Goal: Information Seeking & Learning: Compare options

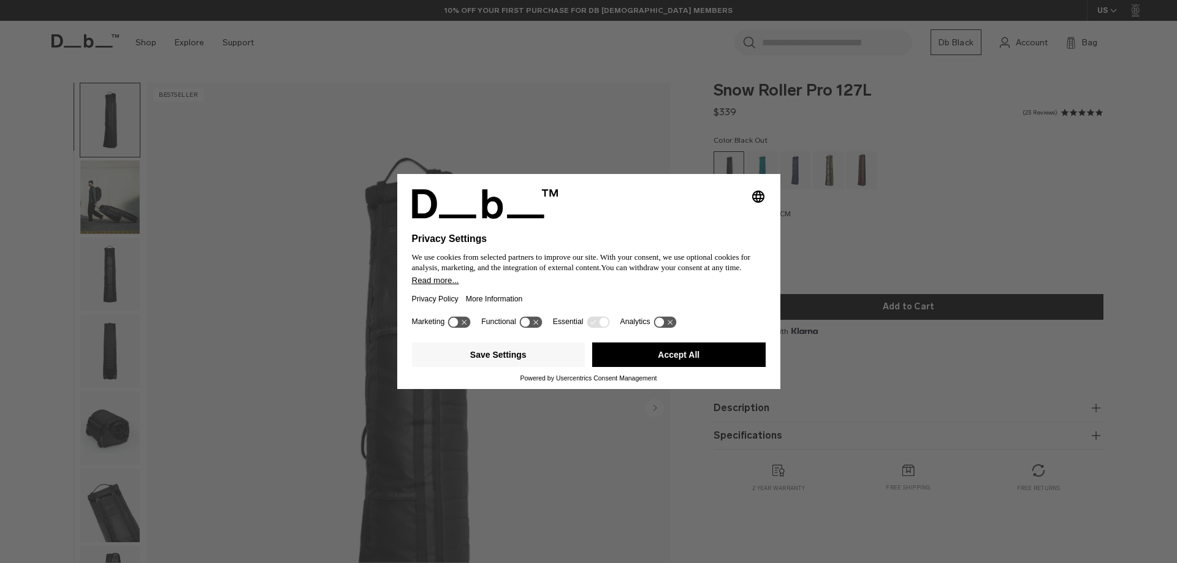
click at [666, 320] on icon at bounding box center [664, 322] width 23 height 12
click at [666, 320] on icon at bounding box center [670, 321] width 9 height 9
click at [555, 355] on button "Save Settings" at bounding box center [498, 355] width 173 height 25
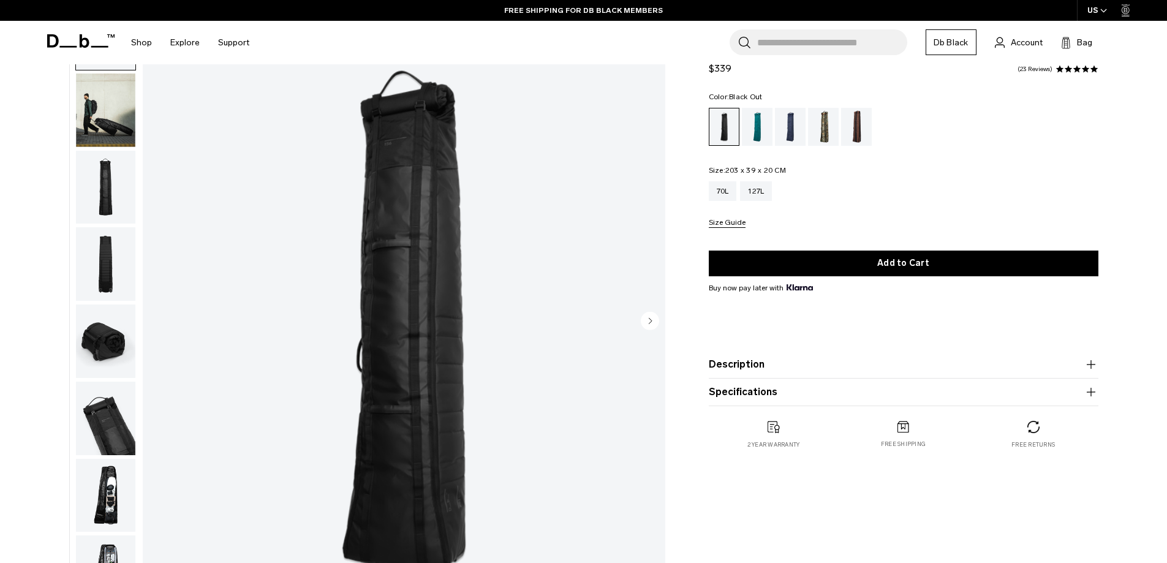
scroll to position [306, 0]
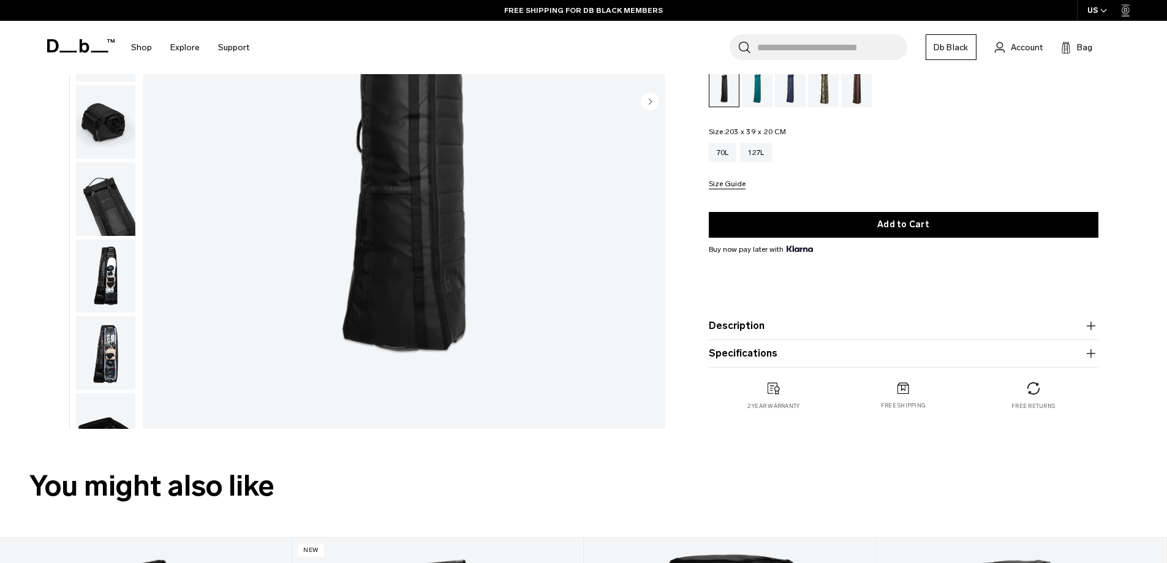
click at [122, 370] on img "button" at bounding box center [105, 353] width 59 height 74
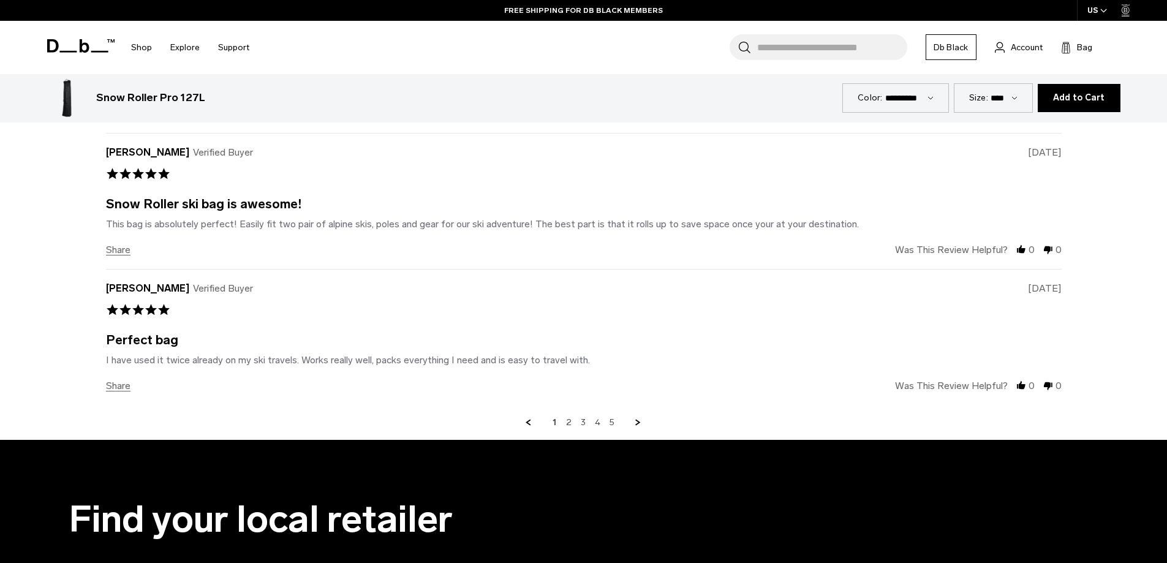
scroll to position [4535, 0]
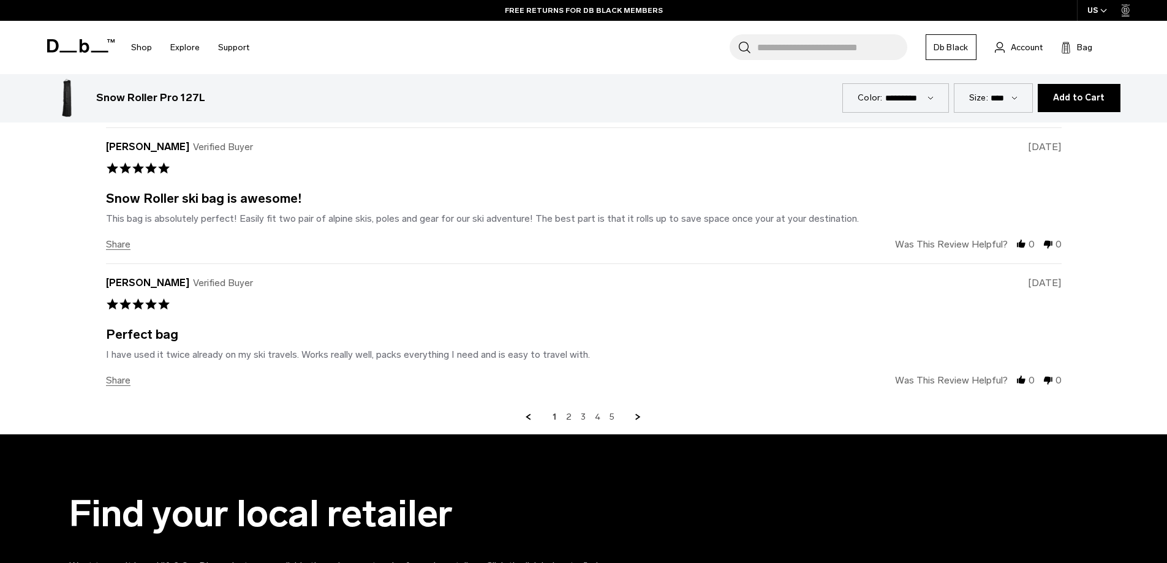
click at [638, 420] on link "Next Page" at bounding box center [638, 417] width 11 height 11
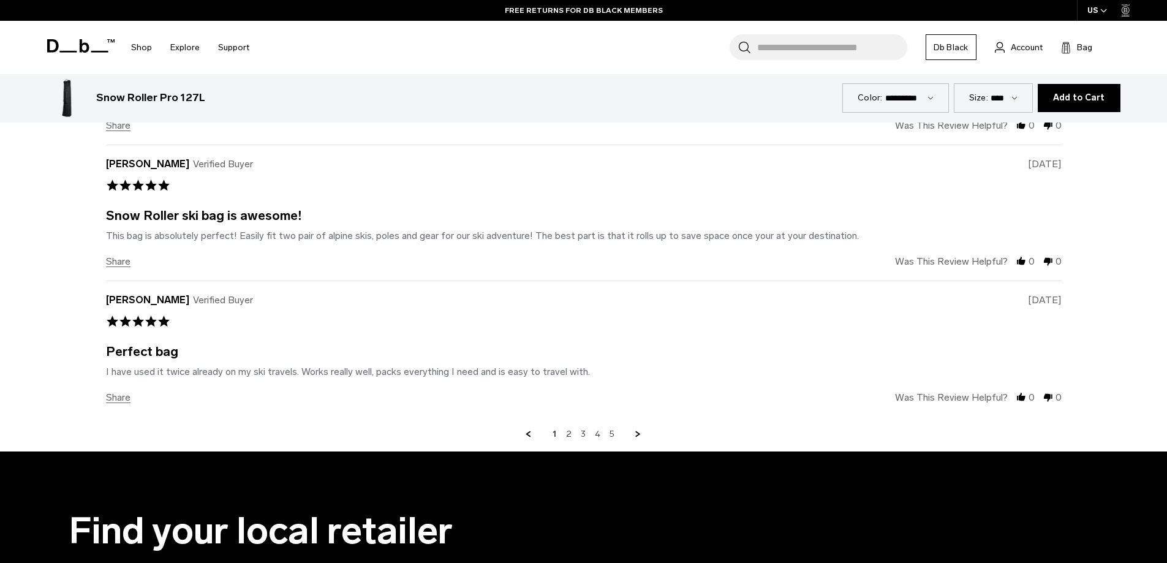
click at [638, 429] on link "Next Page" at bounding box center [638, 434] width 11 height 11
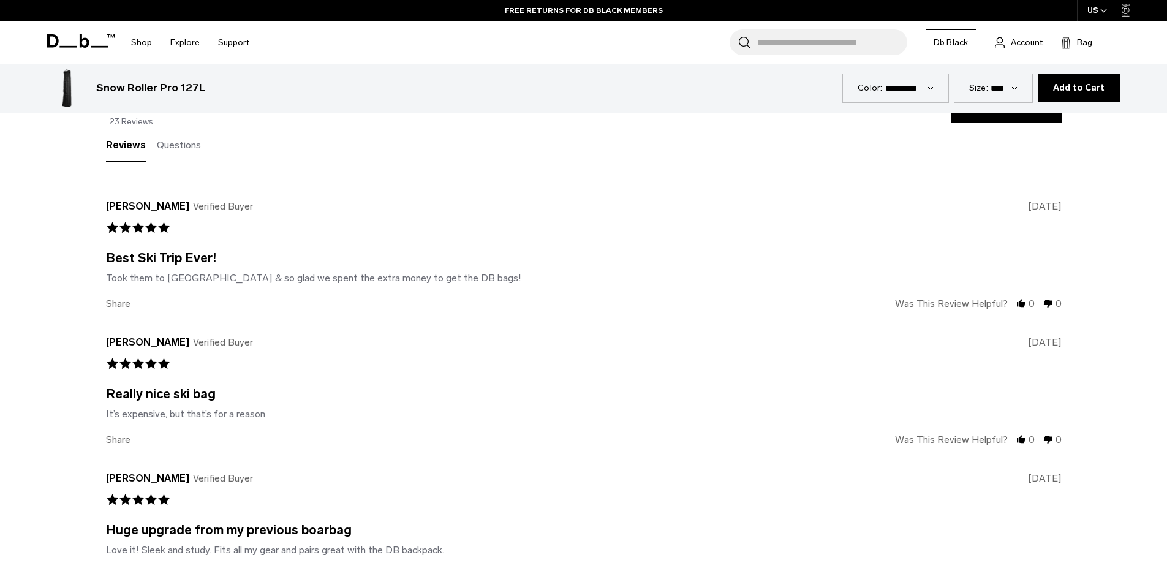
scroll to position [3835, 0]
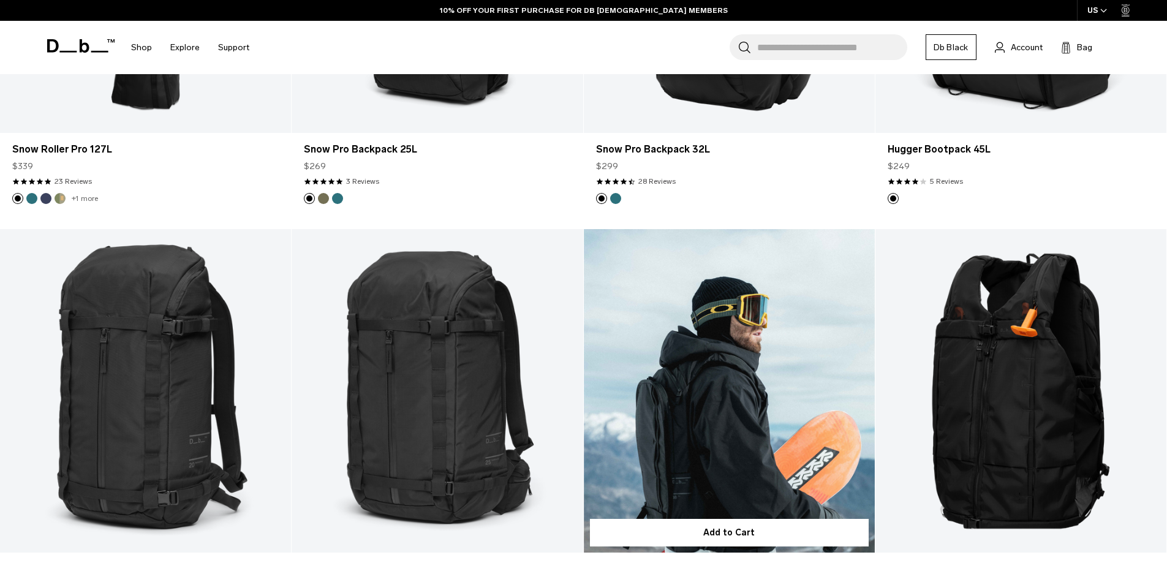
scroll to position [552, 0]
click at [707, 400] on link "Snow Pro Vest 8L" at bounding box center [729, 391] width 291 height 324
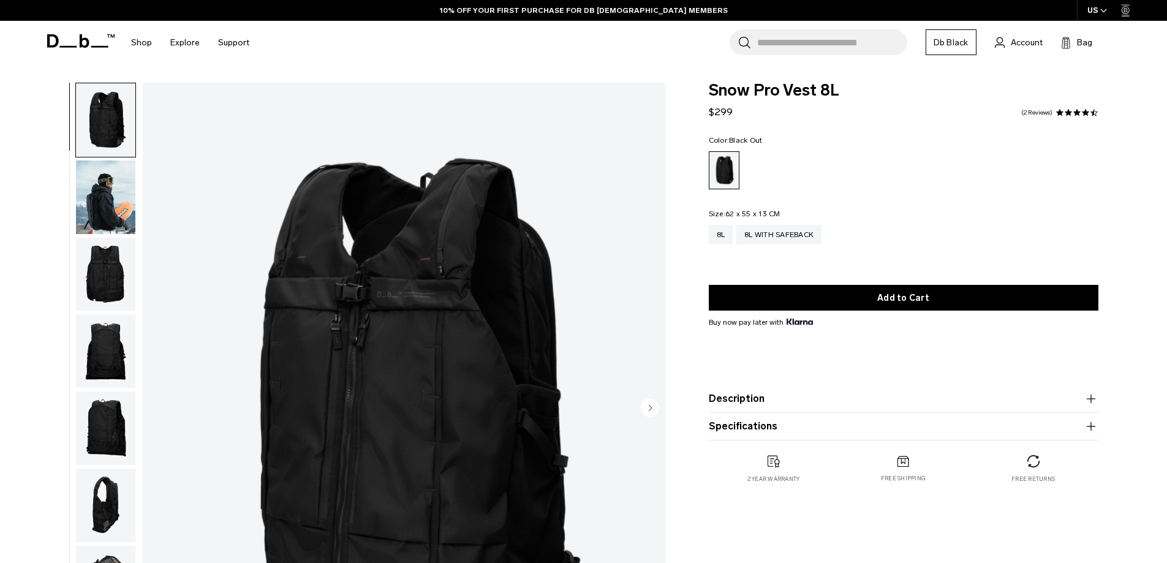
click at [101, 276] on img "button" at bounding box center [105, 275] width 59 height 74
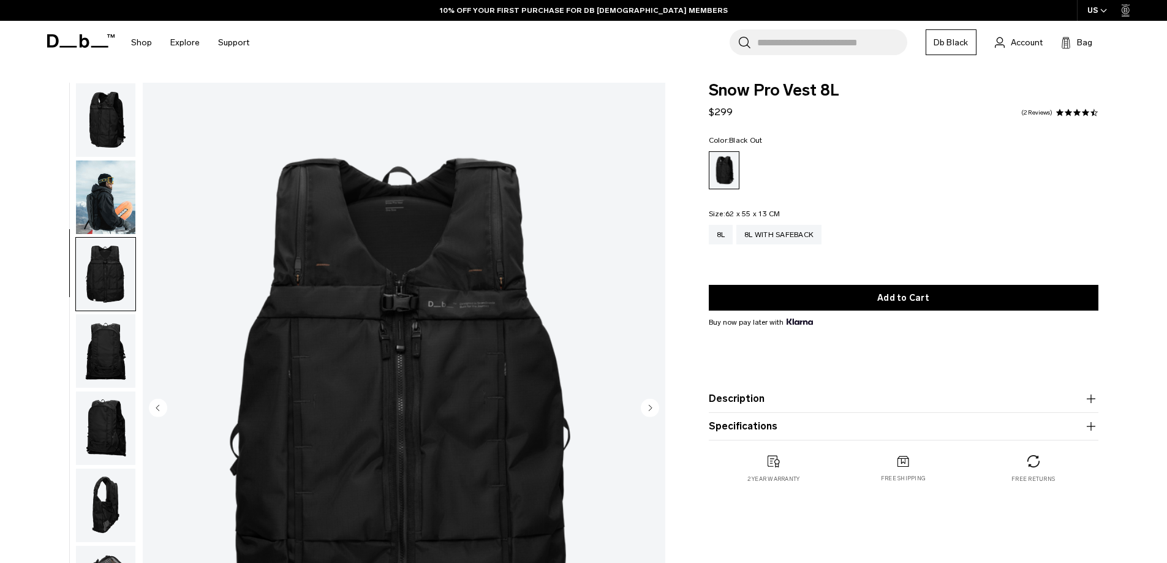
scroll to position [39, 0]
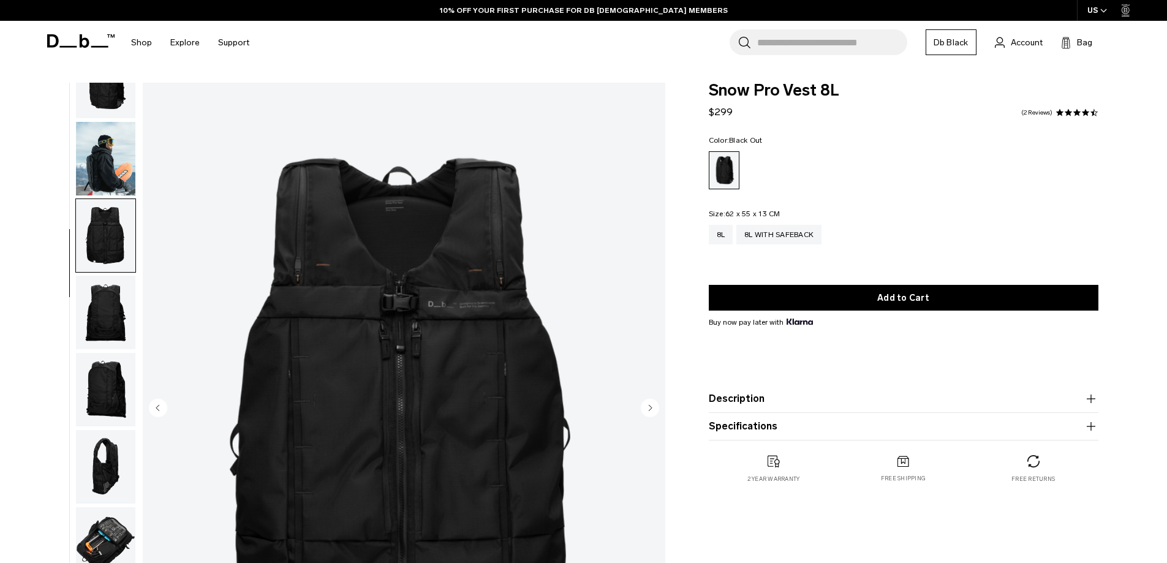
click at [114, 327] on img "button" at bounding box center [105, 313] width 59 height 74
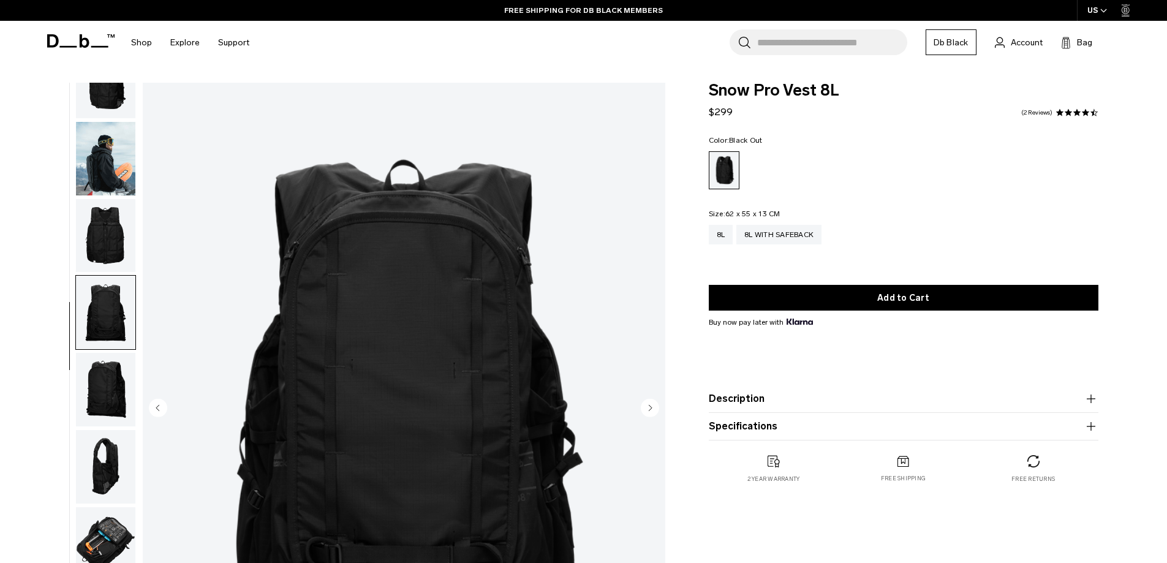
click at [114, 391] on img "button" at bounding box center [105, 390] width 59 height 74
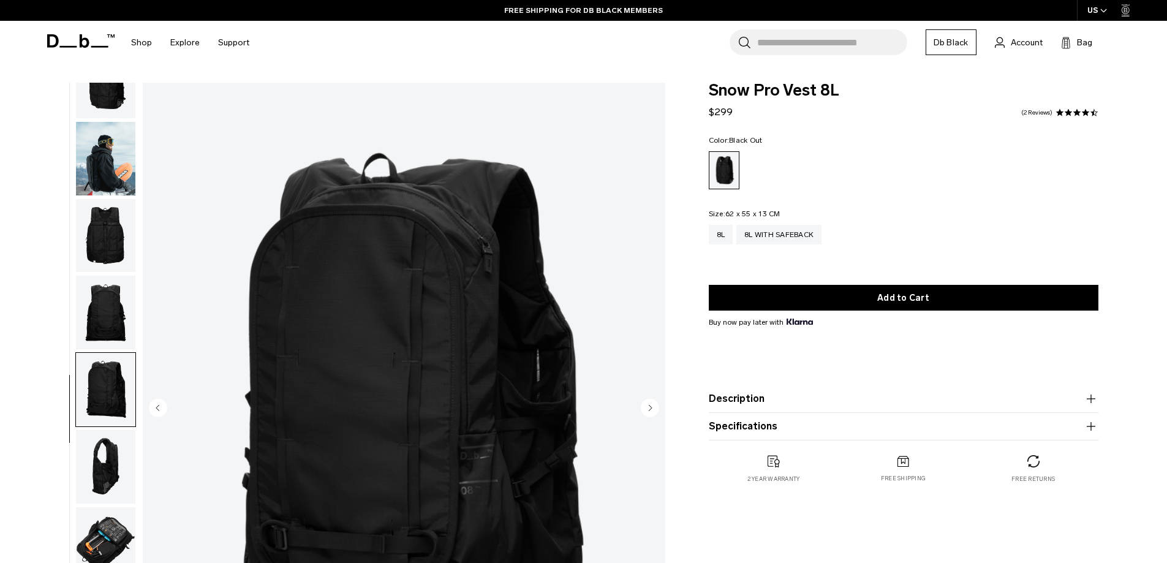
click at [109, 460] on img "button" at bounding box center [105, 467] width 59 height 74
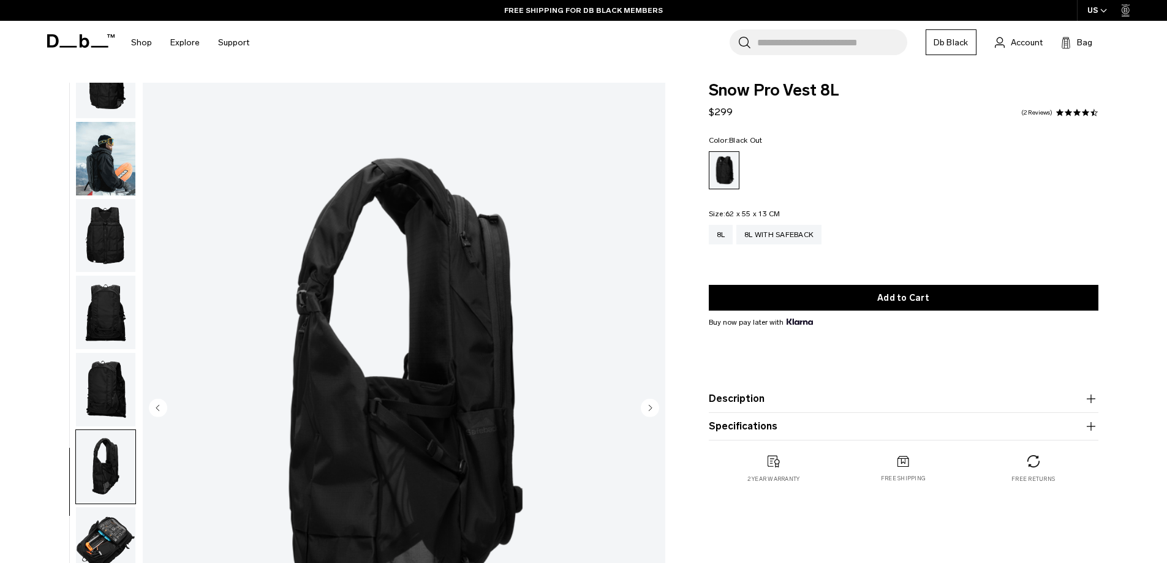
click at [110, 537] on img "button" at bounding box center [105, 544] width 59 height 74
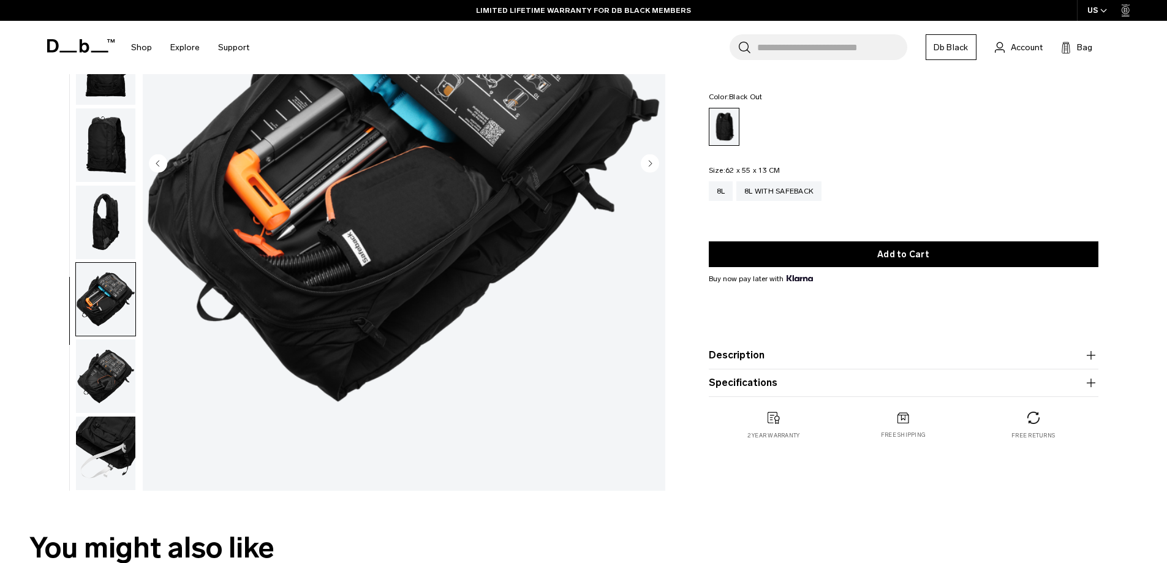
scroll to position [245, 0]
click at [101, 364] on img "button" at bounding box center [105, 376] width 59 height 74
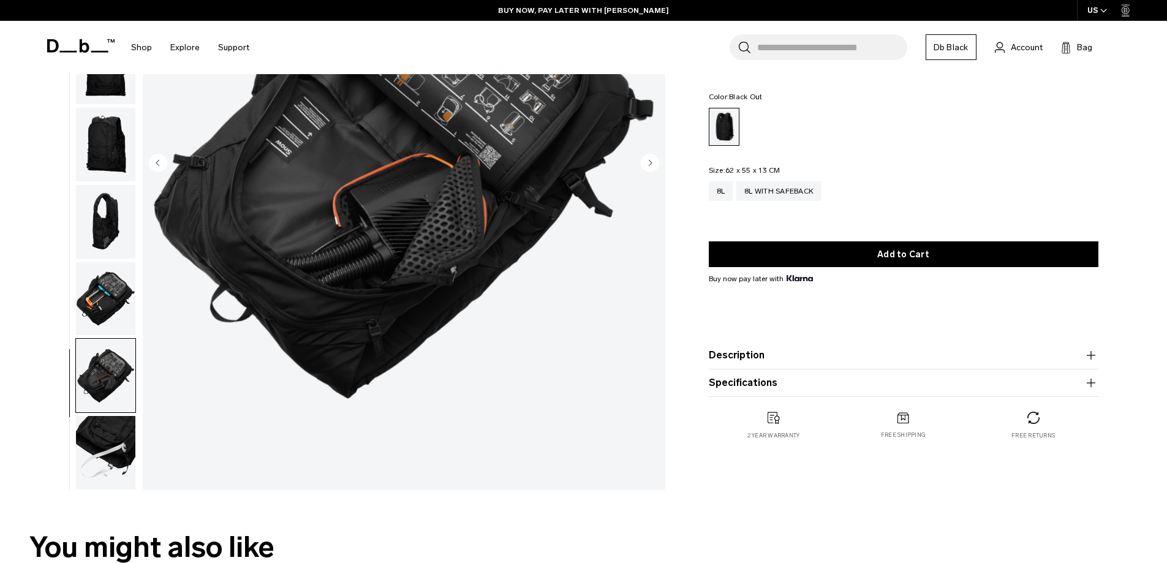
click at [123, 443] on img "button" at bounding box center [105, 453] width 59 height 74
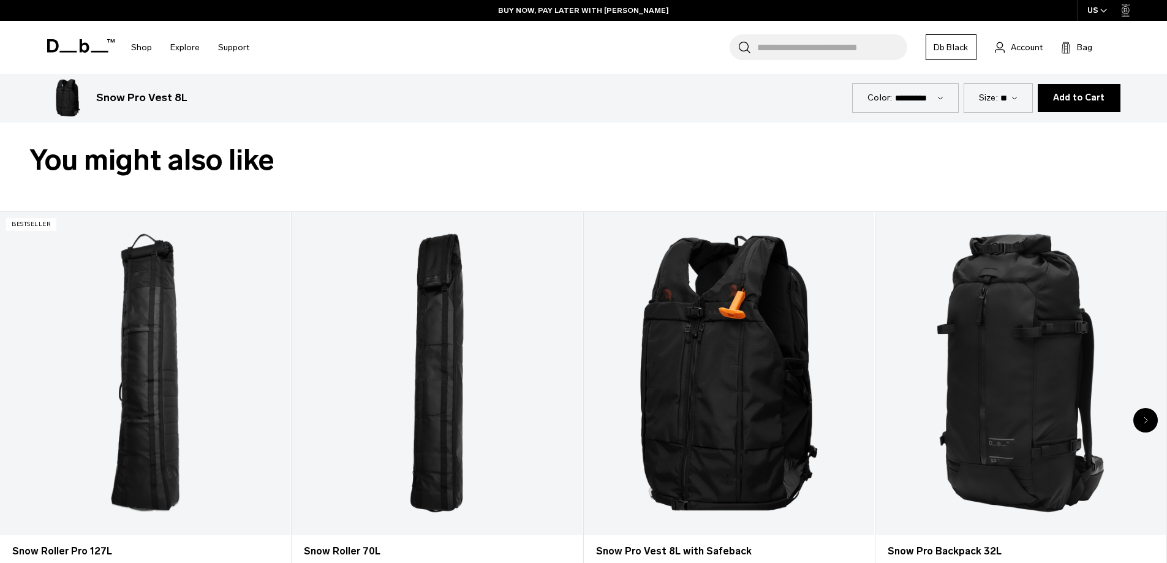
scroll to position [735, 0]
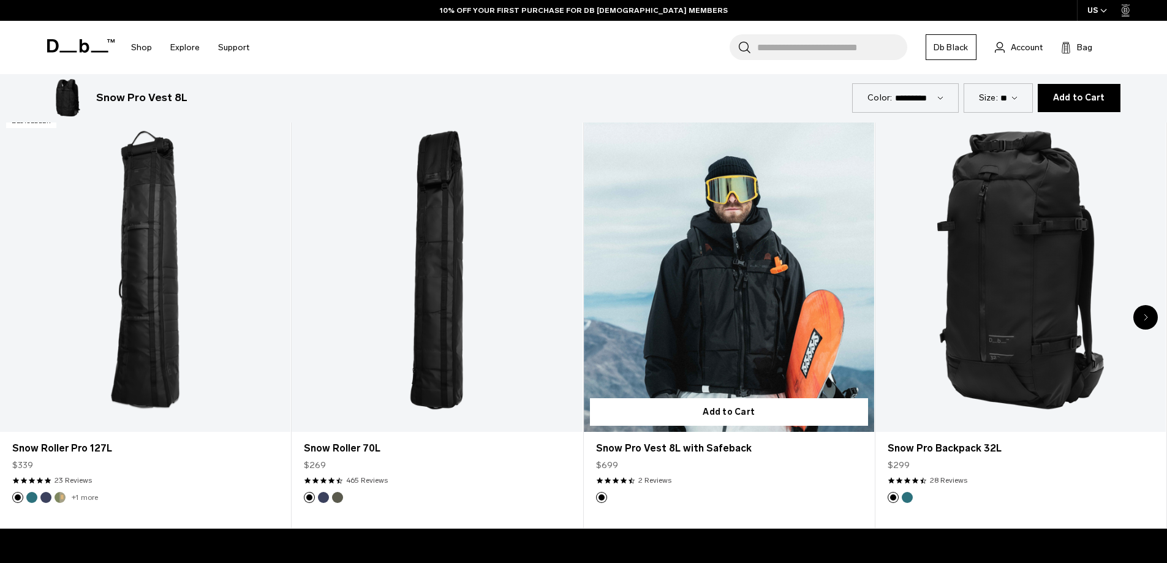
click at [748, 299] on link "Snow Pro Vest 8L with Safeback" at bounding box center [729, 270] width 290 height 323
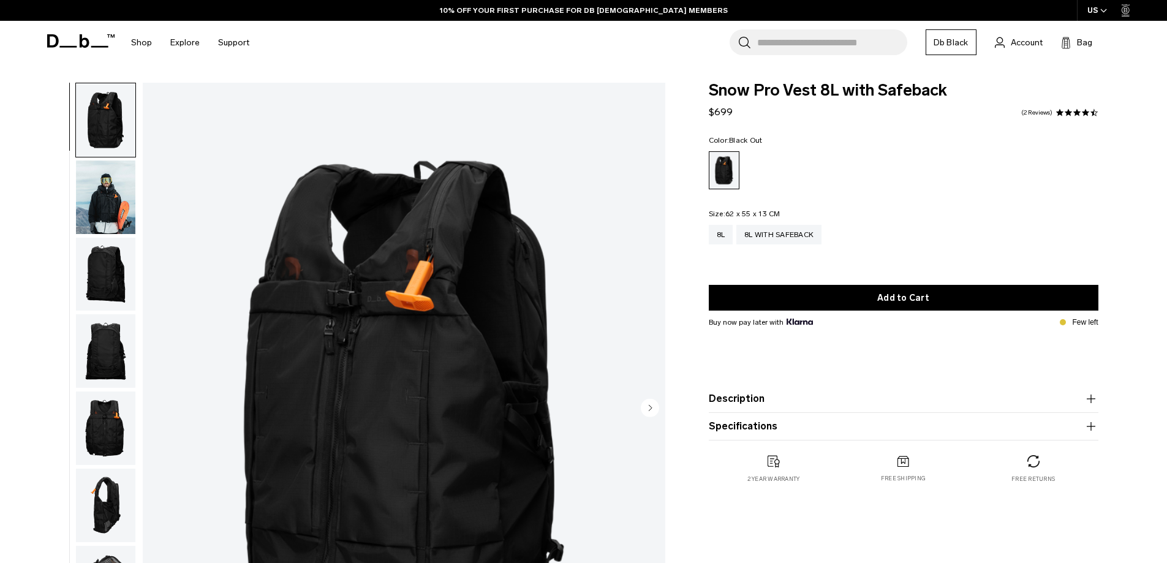
click at [99, 202] on img "button" at bounding box center [105, 198] width 59 height 74
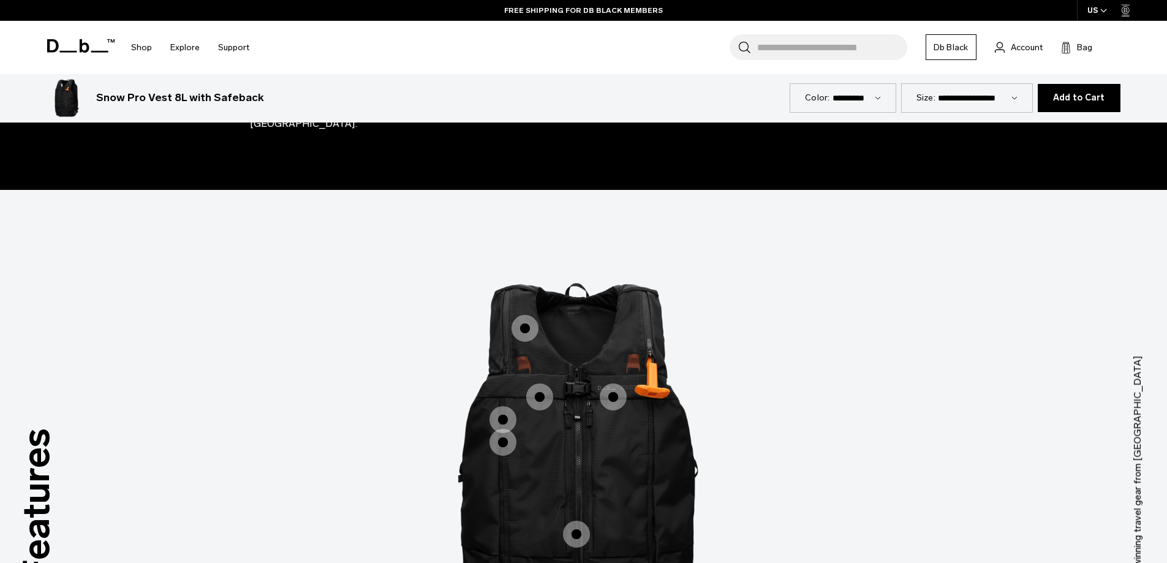
scroll to position [981, 0]
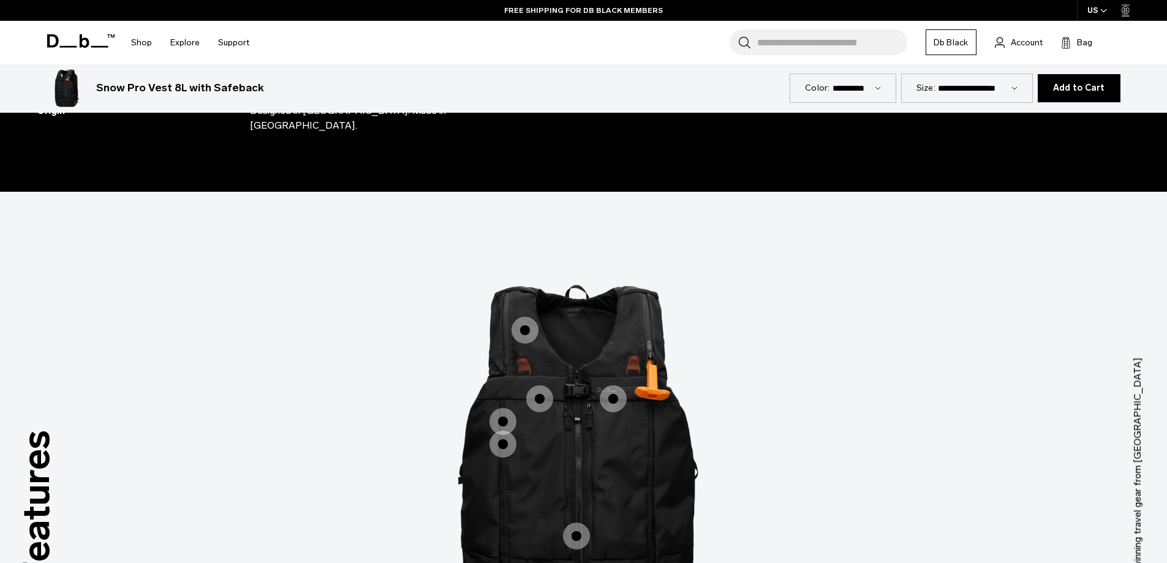
click at [615, 386] on span "1 / 3" at bounding box center [613, 398] width 27 height 27
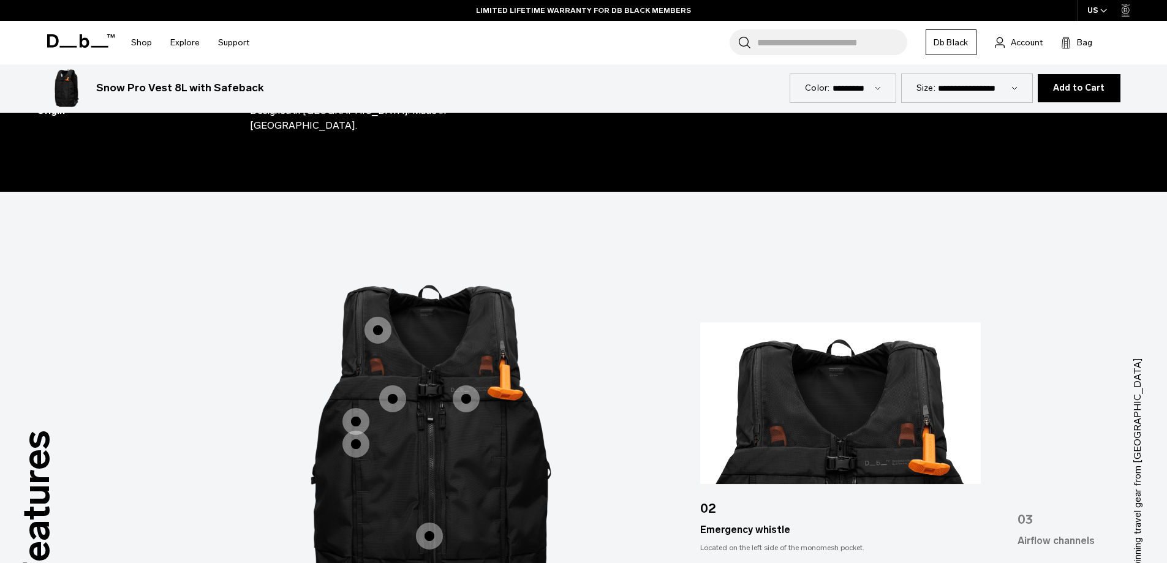
click at [378, 317] on span "1 / 3" at bounding box center [378, 330] width 27 height 27
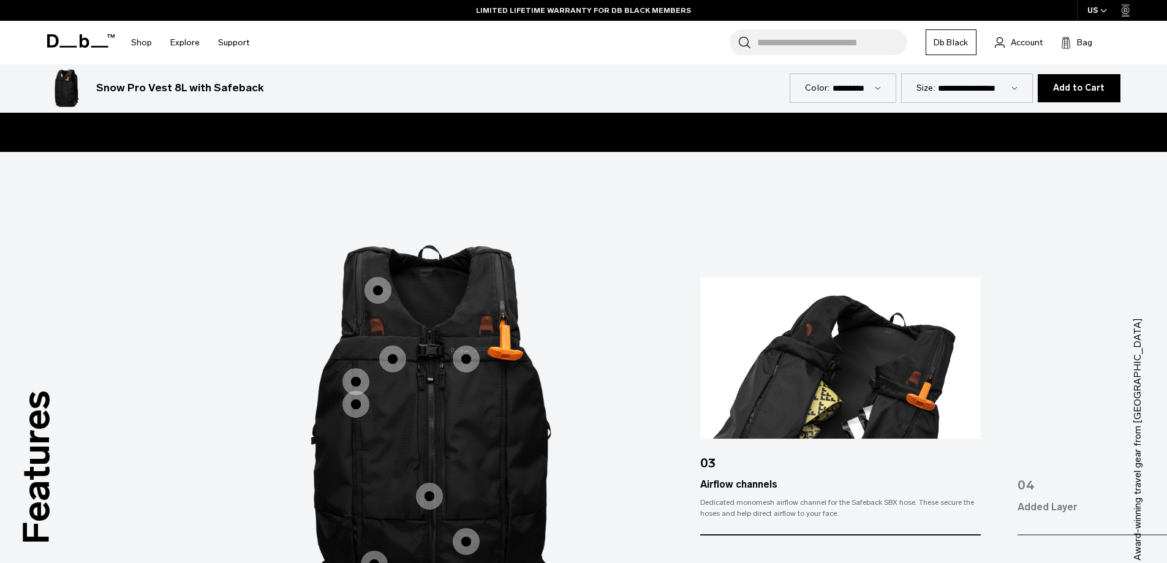
scroll to position [1042, 0]
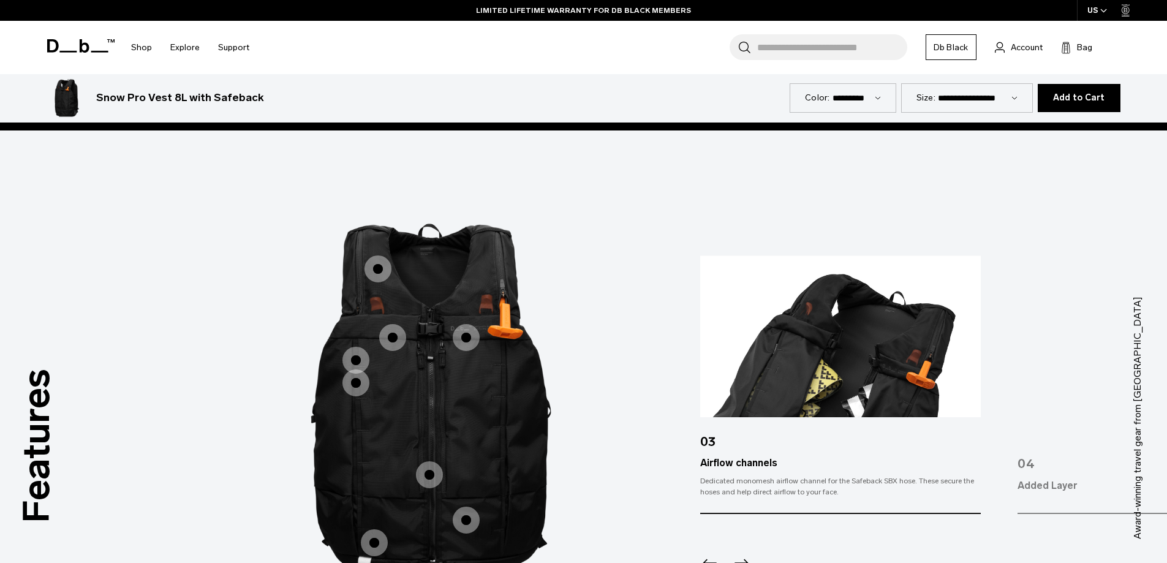
click at [383, 325] on span "1 / 3" at bounding box center [392, 337] width 27 height 27
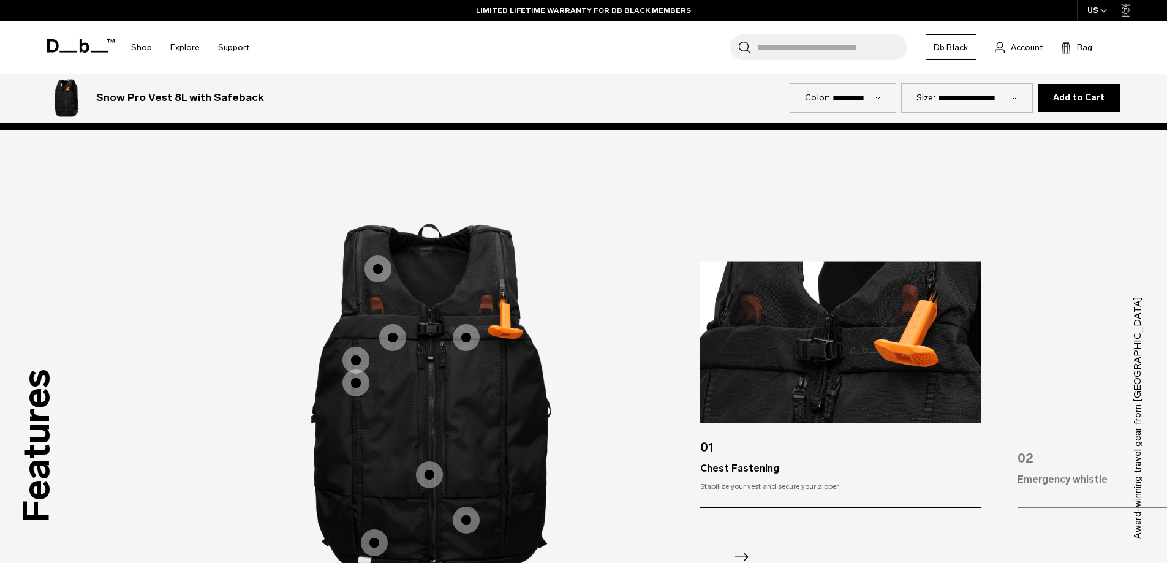
click at [357, 347] on span "1 / 3" at bounding box center [356, 360] width 27 height 27
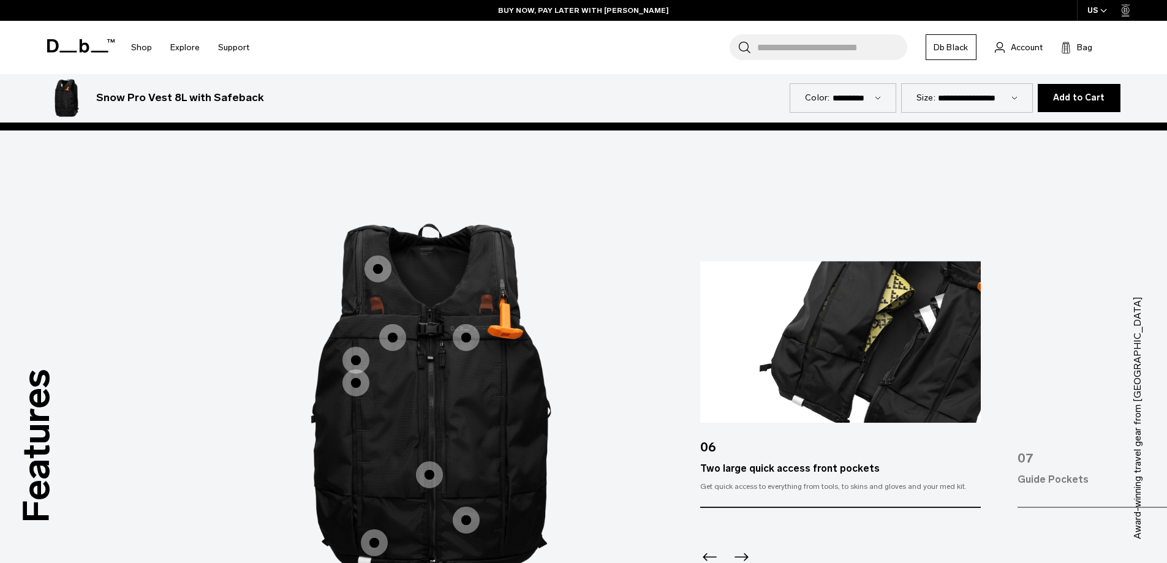
click at [355, 377] on span "1 / 3" at bounding box center [356, 383] width 27 height 27
click at [354, 371] on span "1 / 3" at bounding box center [356, 383] width 27 height 27
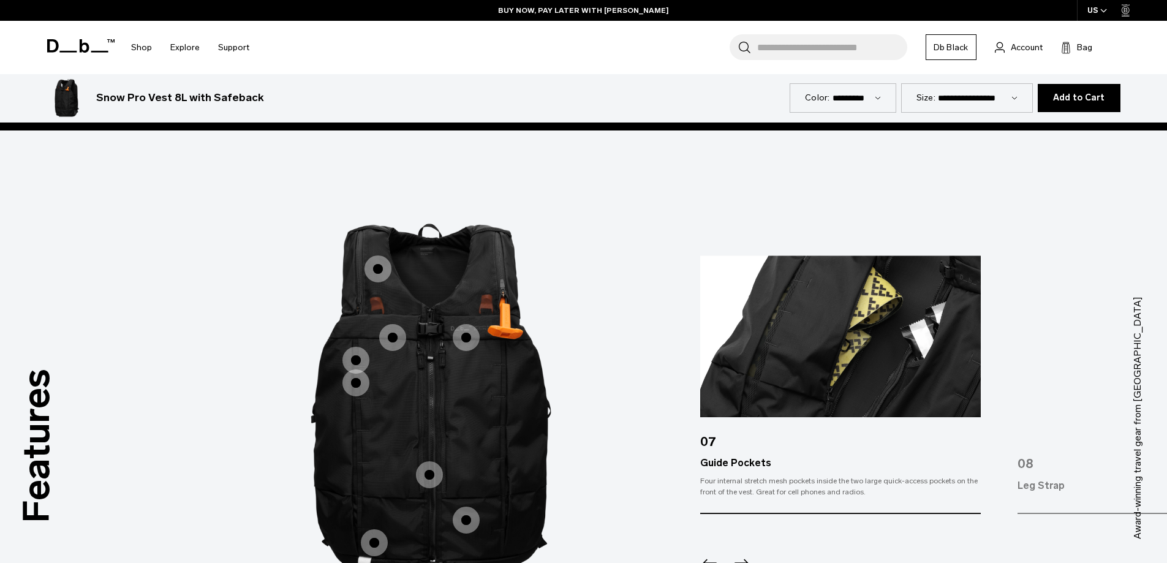
click at [425, 462] on span "1 / 3" at bounding box center [429, 474] width 27 height 27
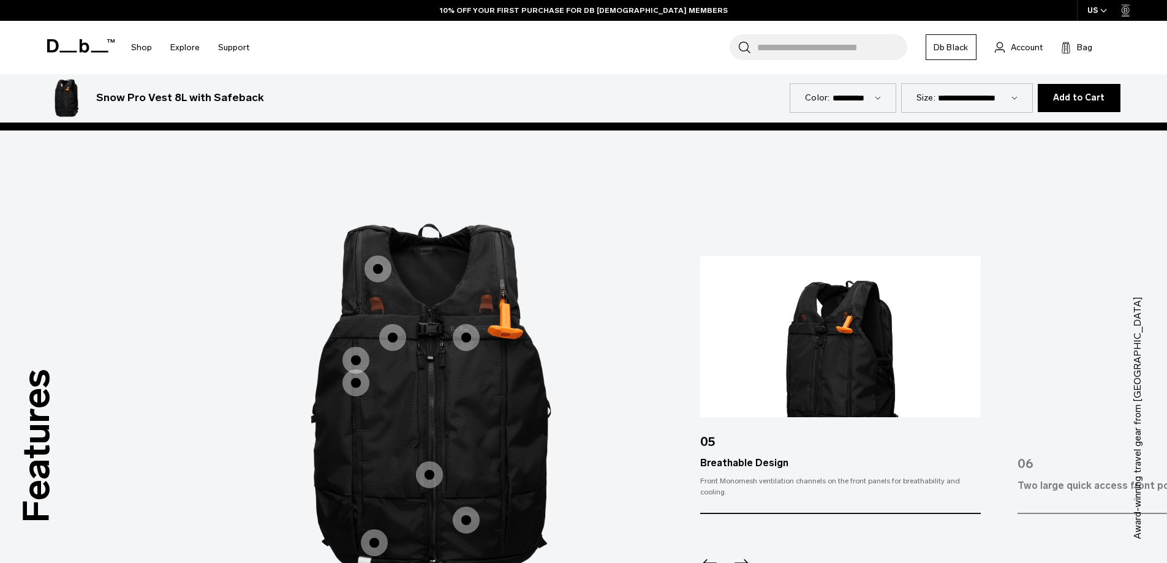
click at [469, 507] on span "1 / 3" at bounding box center [466, 520] width 27 height 27
click at [464, 507] on span "1 / 3" at bounding box center [466, 520] width 27 height 27
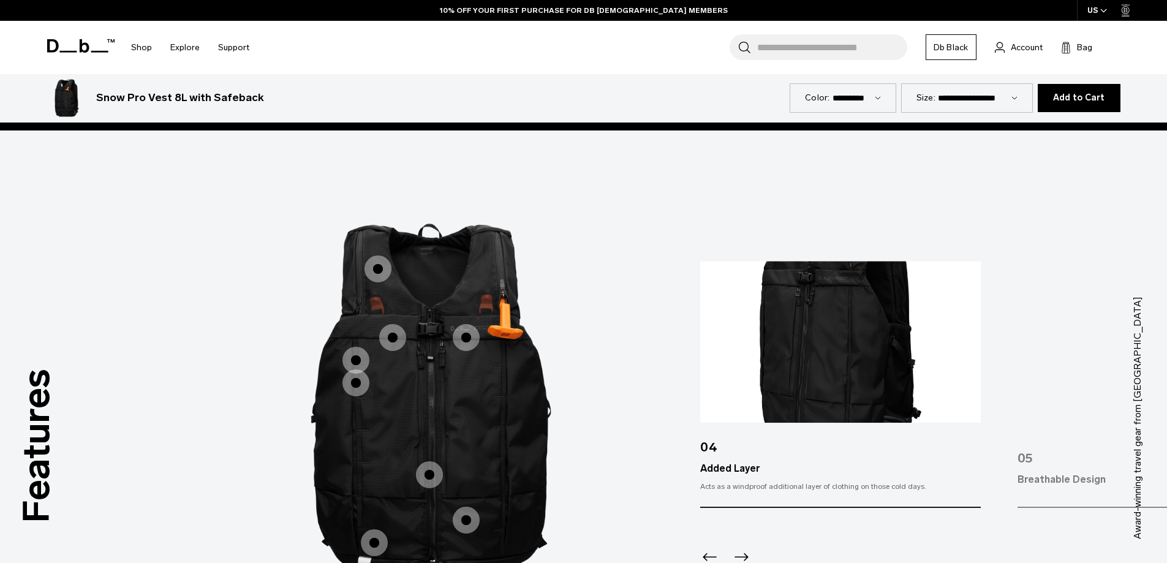
click at [374, 529] on span "1 / 3" at bounding box center [374, 542] width 27 height 27
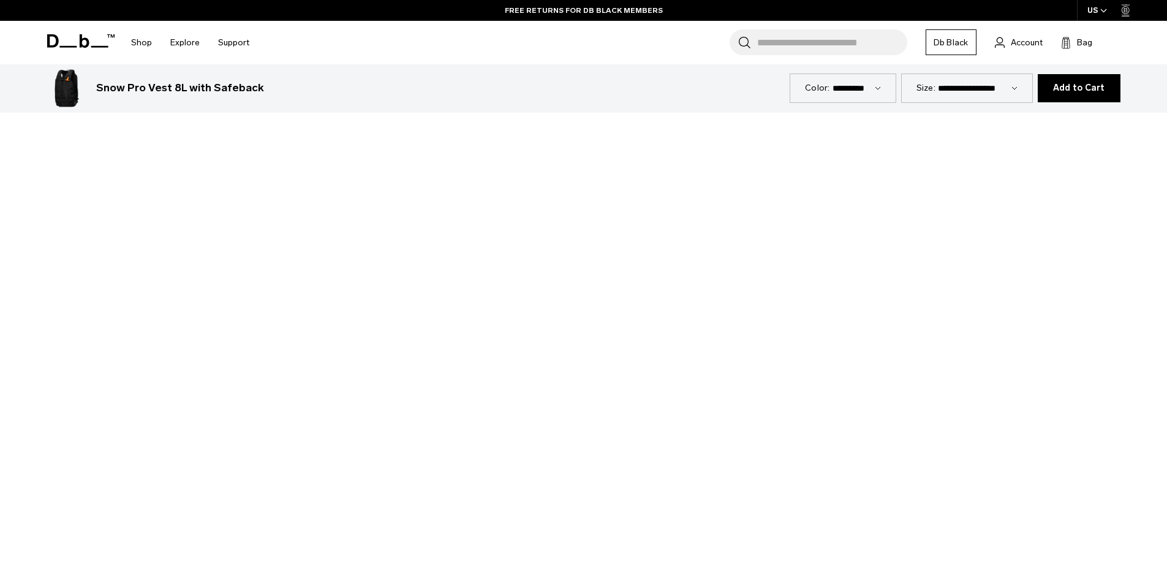
scroll to position [2771, 0]
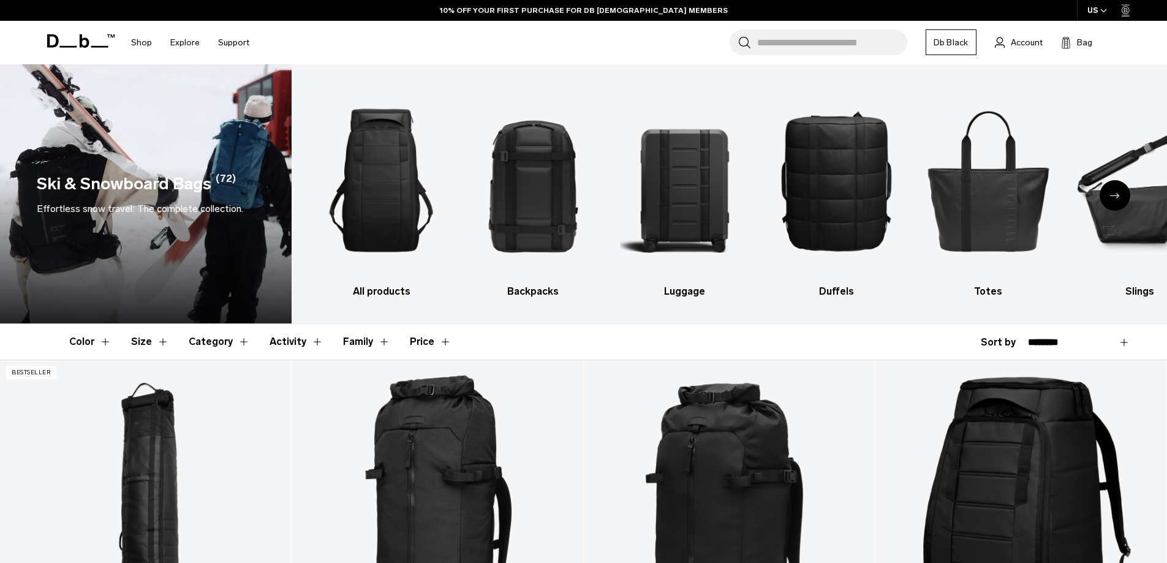
click at [809, 50] on input "Search for Bags, Luggage..." at bounding box center [832, 42] width 150 height 26
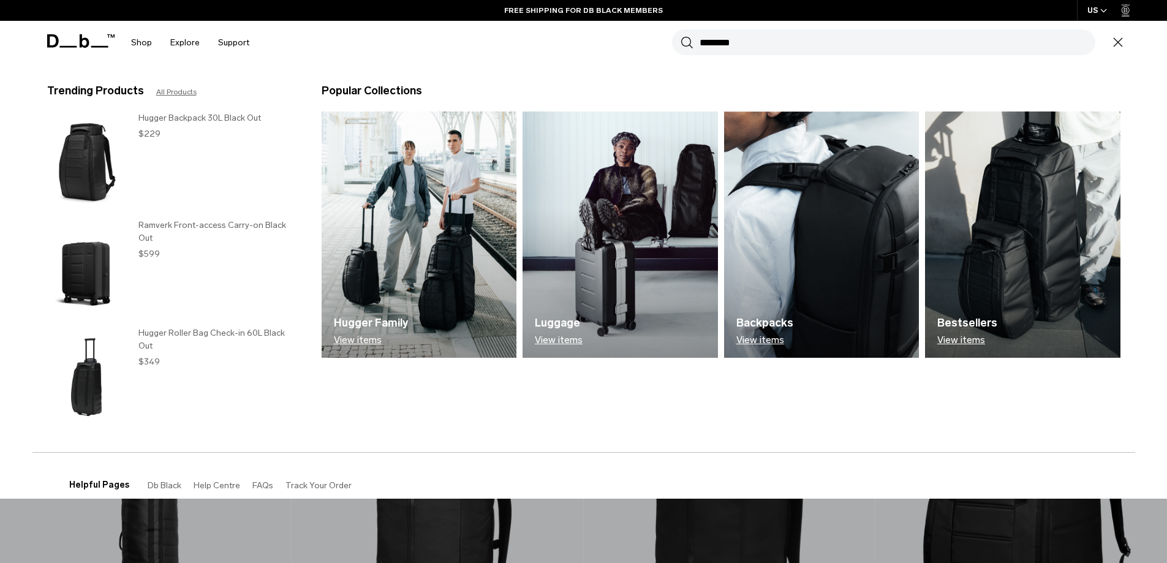
type input "********"
click at [681, 36] on button "Search" at bounding box center [687, 42] width 13 height 13
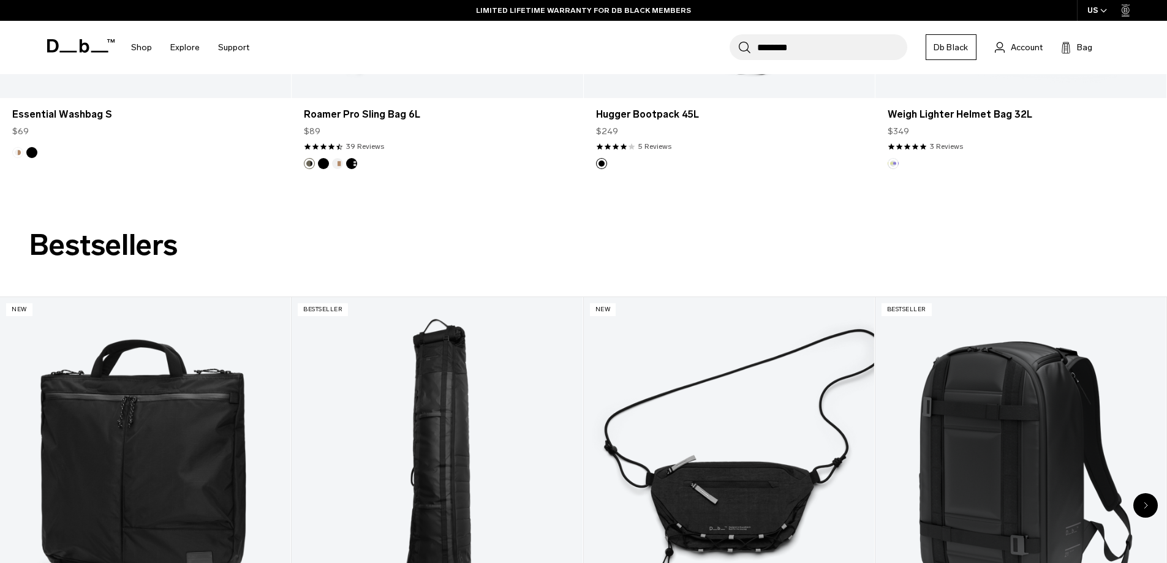
scroll to position [2574, 0]
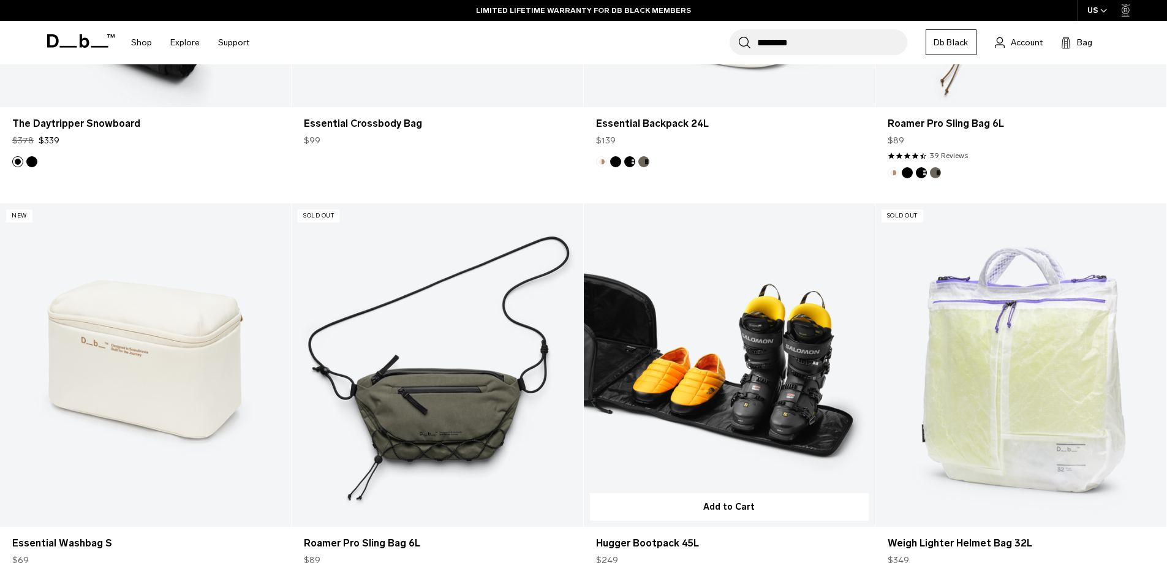
click at [731, 291] on link "Hugger Bootpack 45L" at bounding box center [729, 365] width 291 height 324
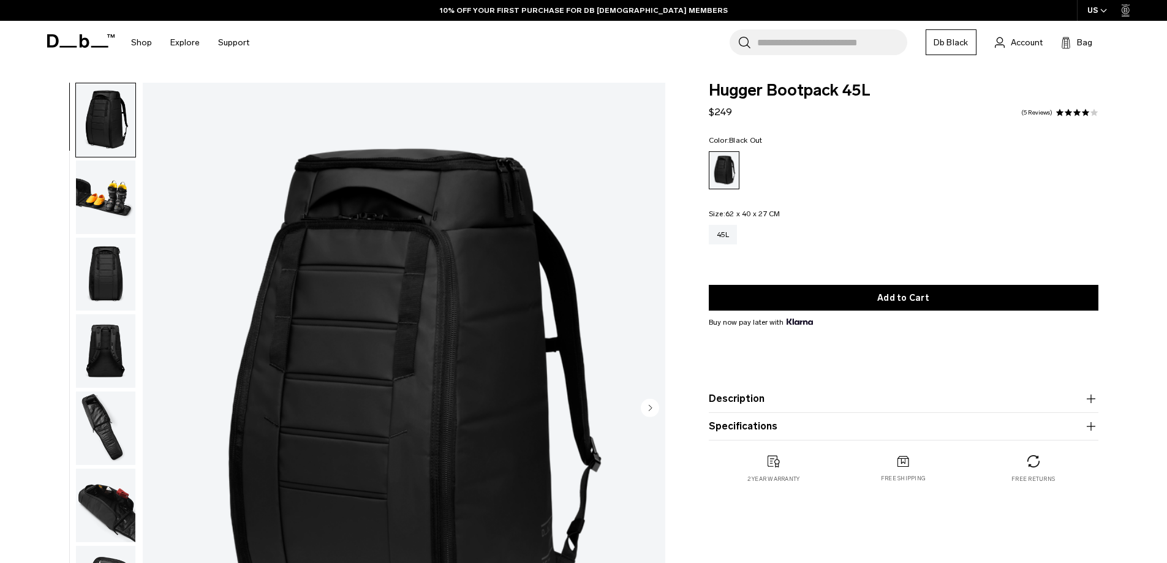
click at [113, 196] on img "button" at bounding box center [105, 198] width 59 height 74
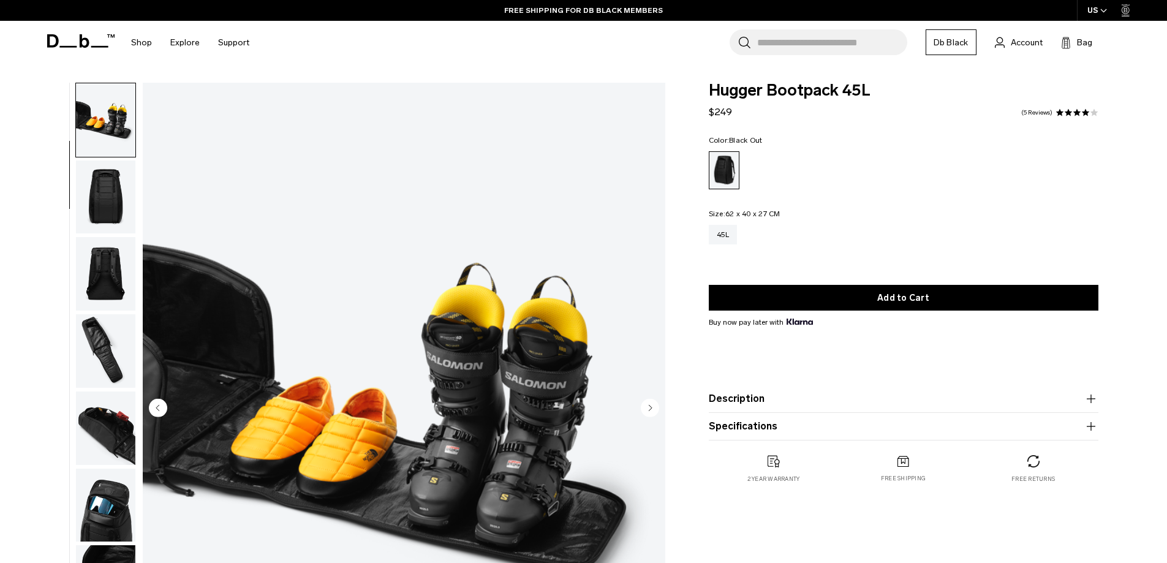
scroll to position [61, 0]
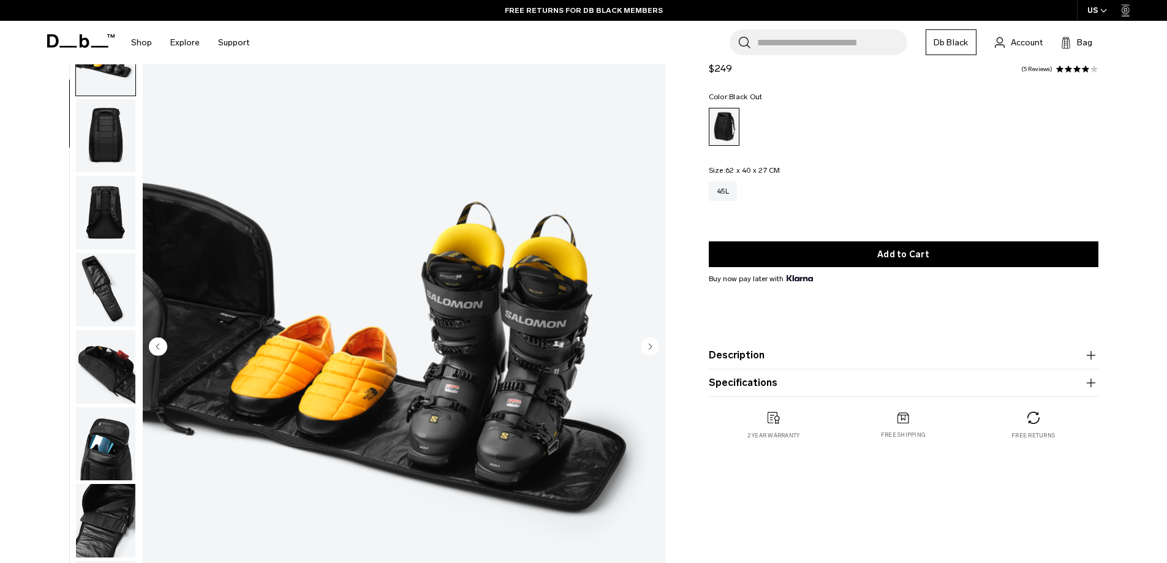
click at [646, 347] on circle "Next slide" at bounding box center [650, 346] width 18 height 18
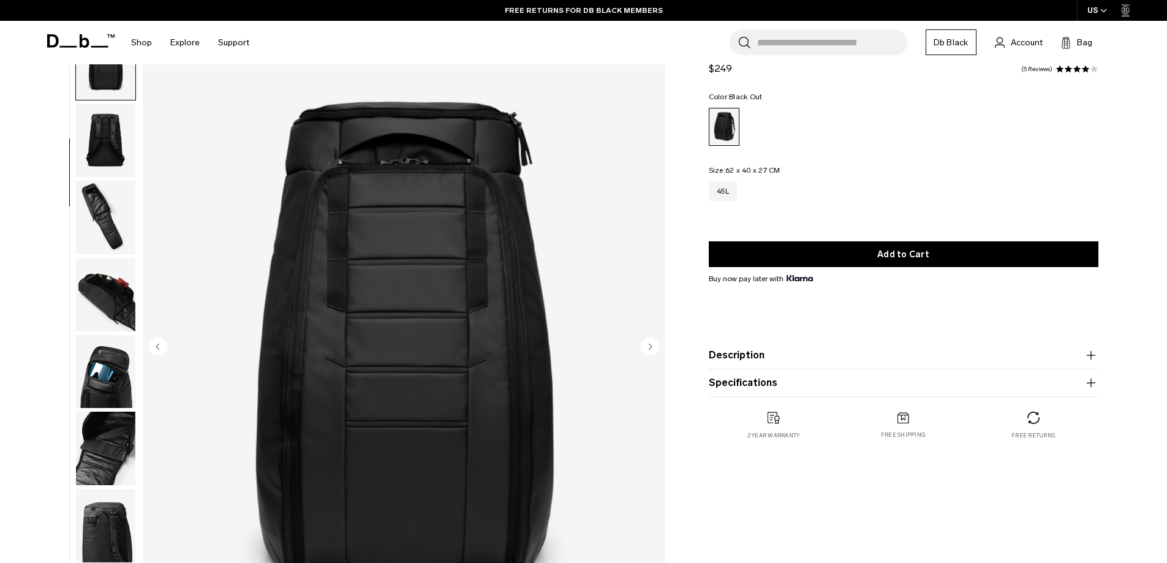
scroll to position [154, 0]
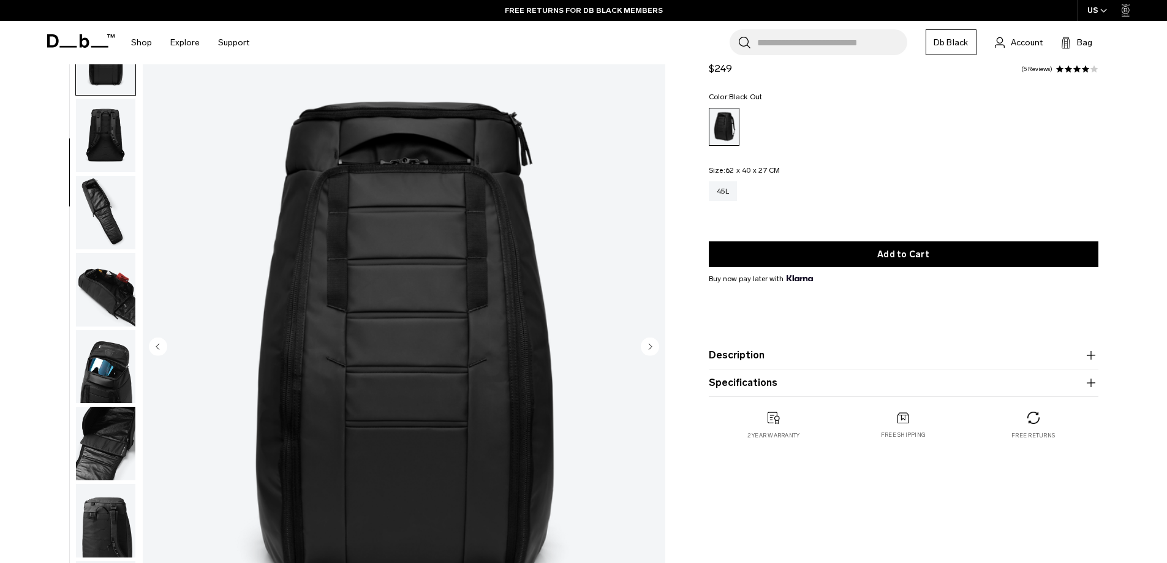
click at [646, 347] on circle "Next slide" at bounding box center [650, 346] width 18 height 18
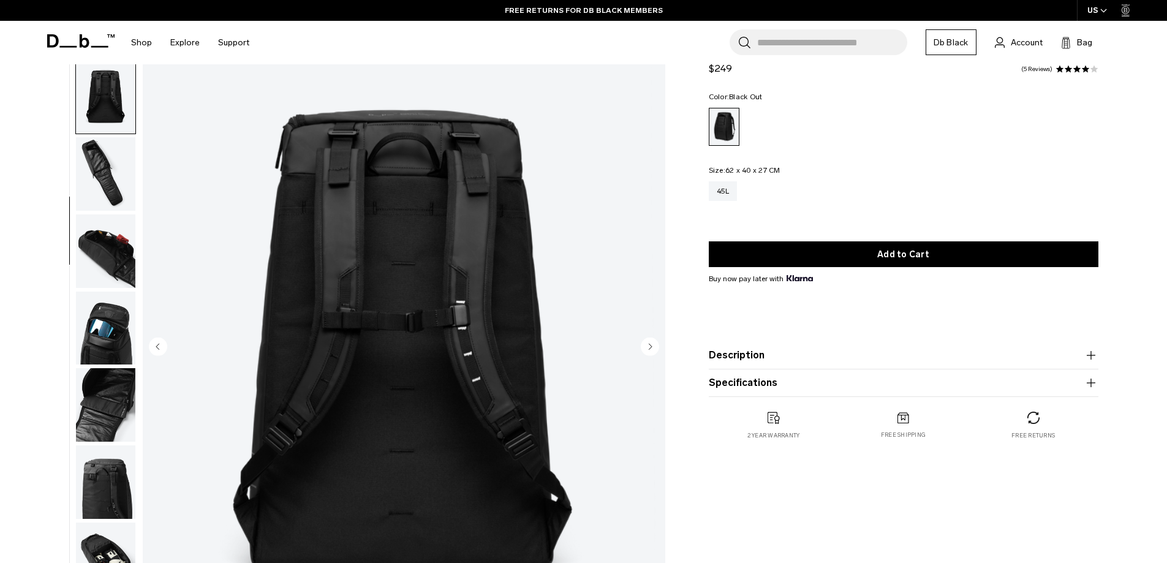
click at [646, 347] on circle "Next slide" at bounding box center [650, 346] width 18 height 18
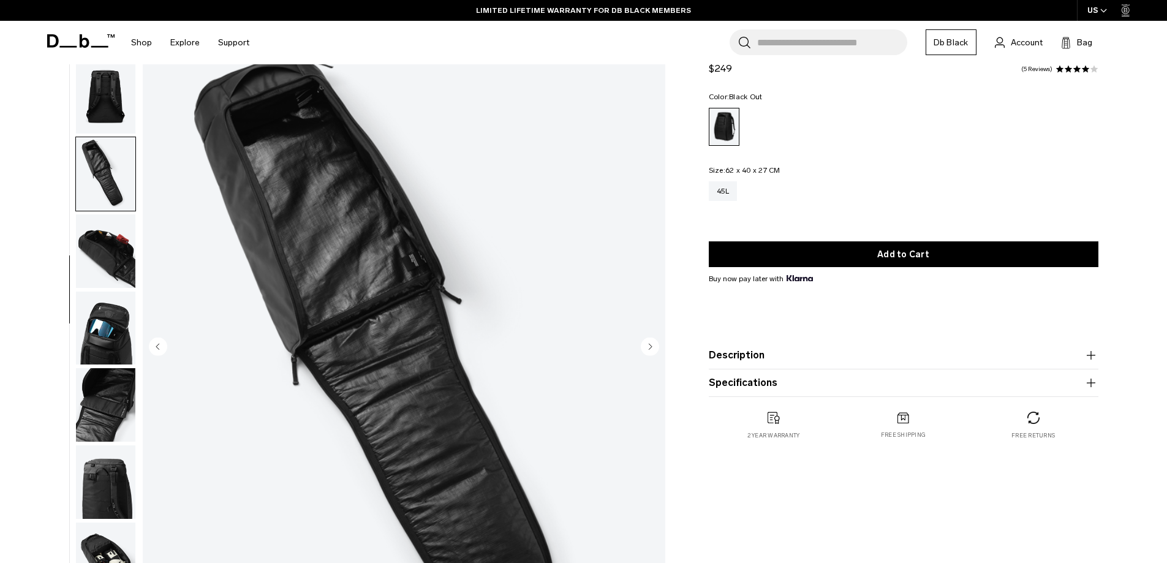
click at [646, 347] on circle "Next slide" at bounding box center [650, 346] width 18 height 18
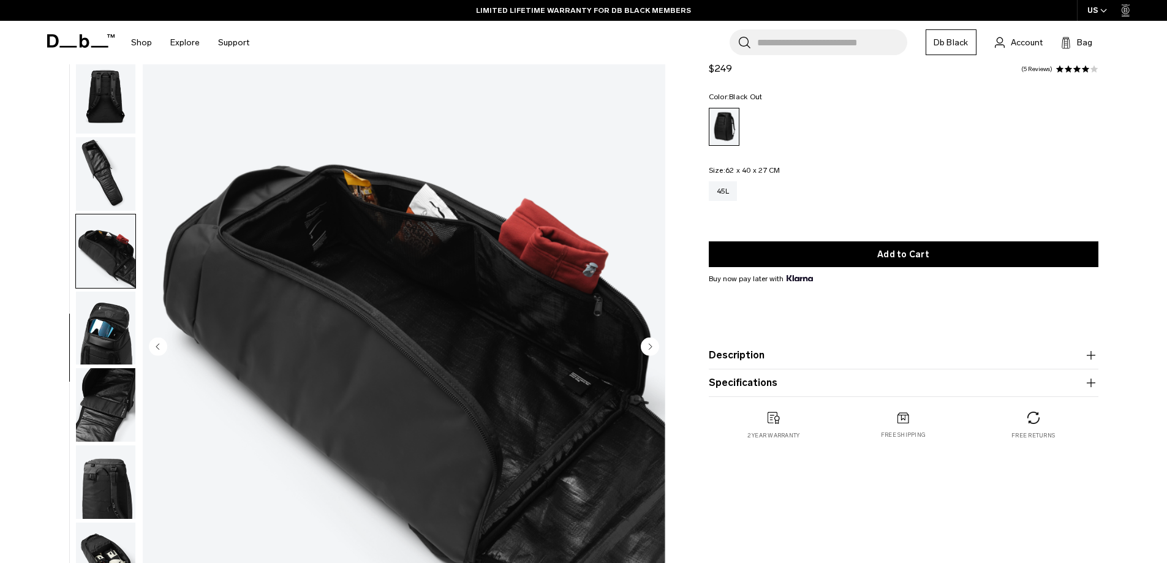
click at [646, 347] on circle "Next slide" at bounding box center [650, 346] width 18 height 18
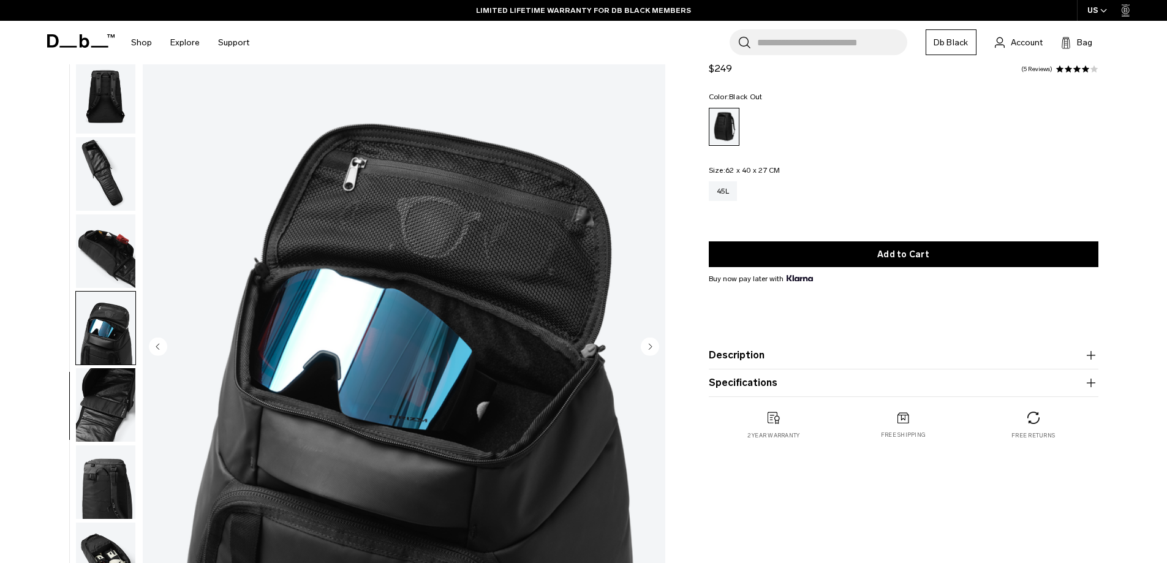
click at [646, 347] on circle "Next slide" at bounding box center [650, 346] width 18 height 18
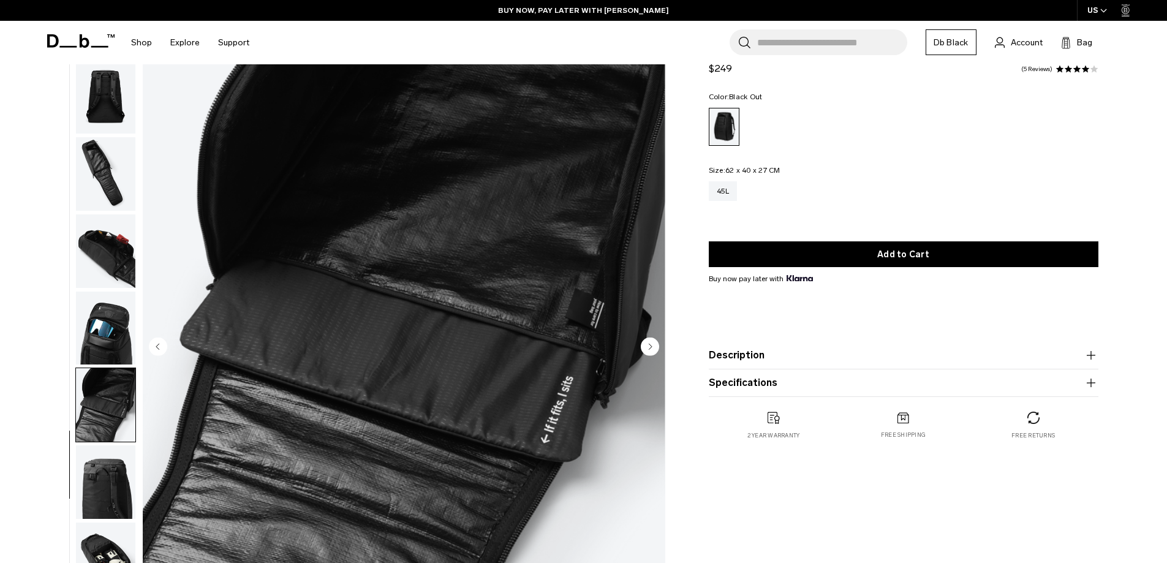
click at [159, 346] on icon "Previous slide" at bounding box center [157, 347] width 3 height 6
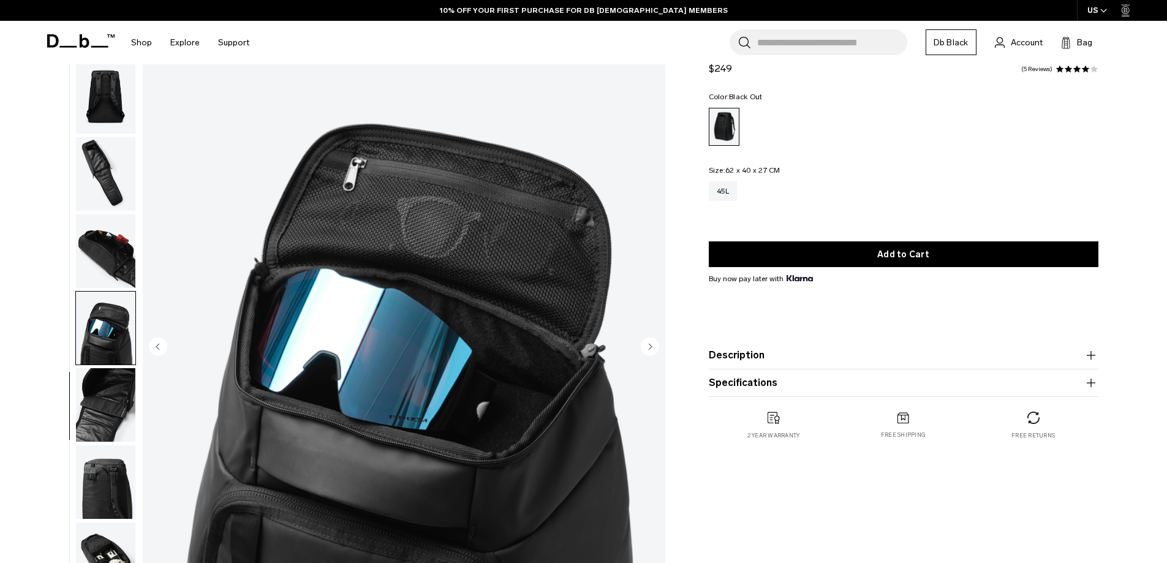
click at [653, 344] on circle "Next slide" at bounding box center [650, 346] width 18 height 18
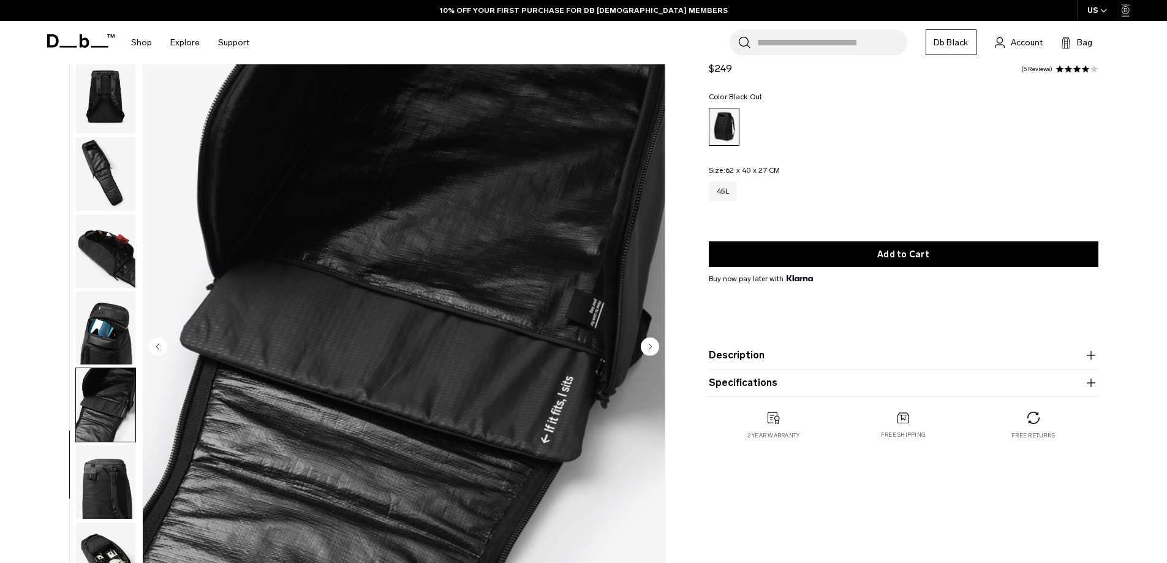
click at [653, 344] on circle "Next slide" at bounding box center [650, 346] width 18 height 18
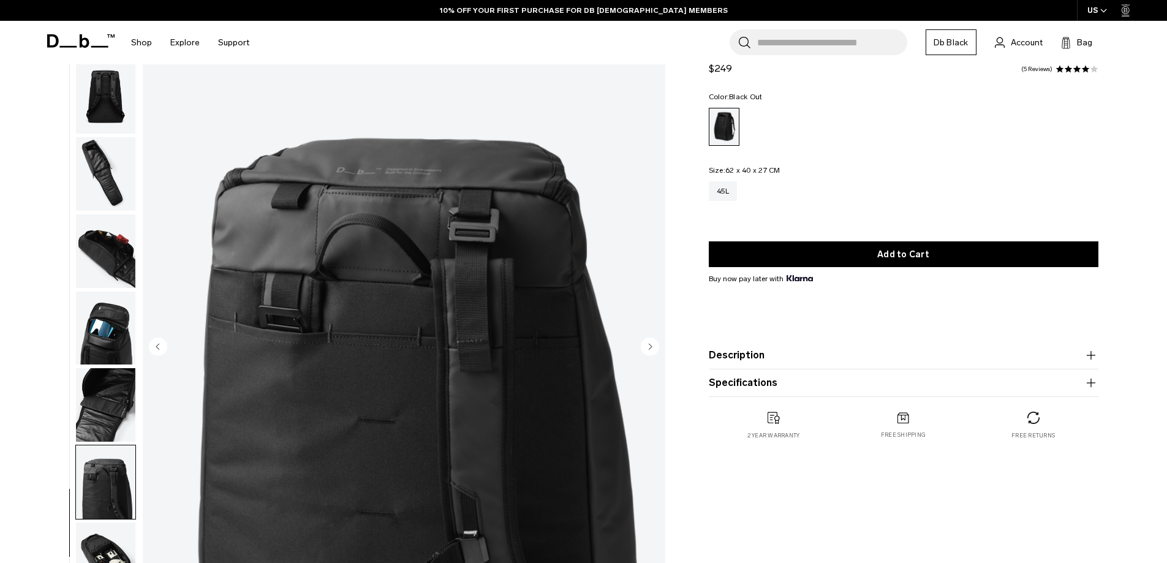
click at [653, 344] on circle "Next slide" at bounding box center [650, 346] width 18 height 18
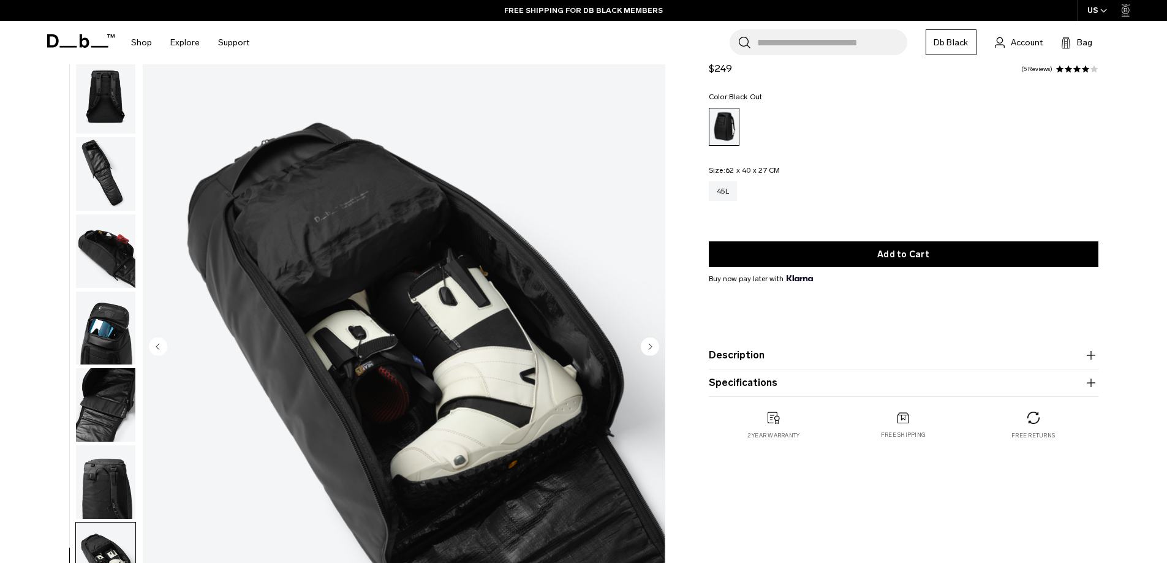
click at [648, 347] on circle "Next slide" at bounding box center [650, 346] width 18 height 18
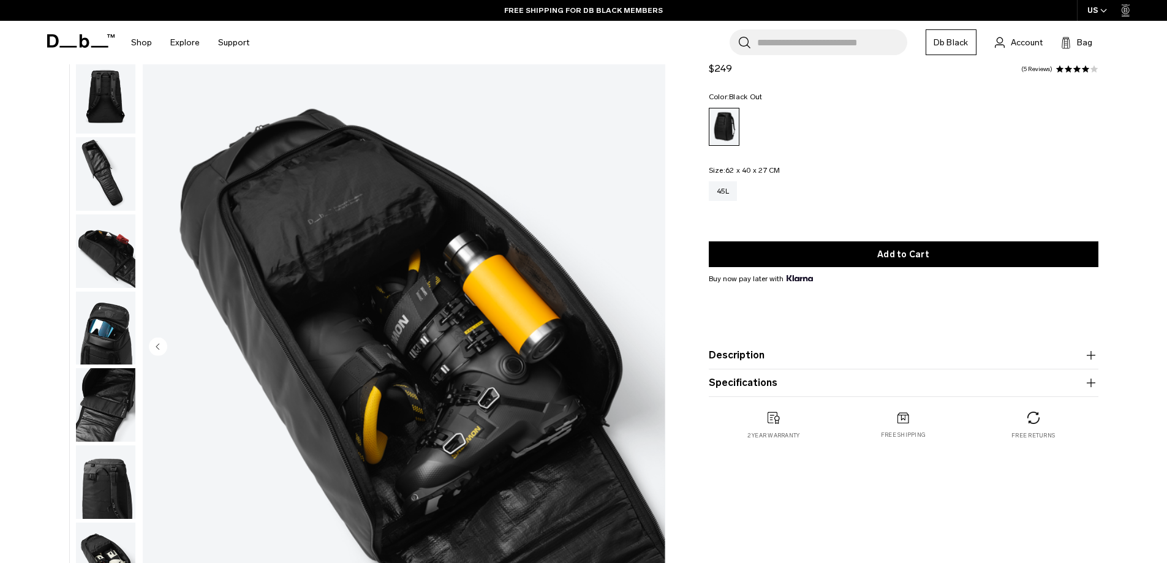
click at [648, 347] on img "11 / 11" at bounding box center [404, 347] width 523 height 653
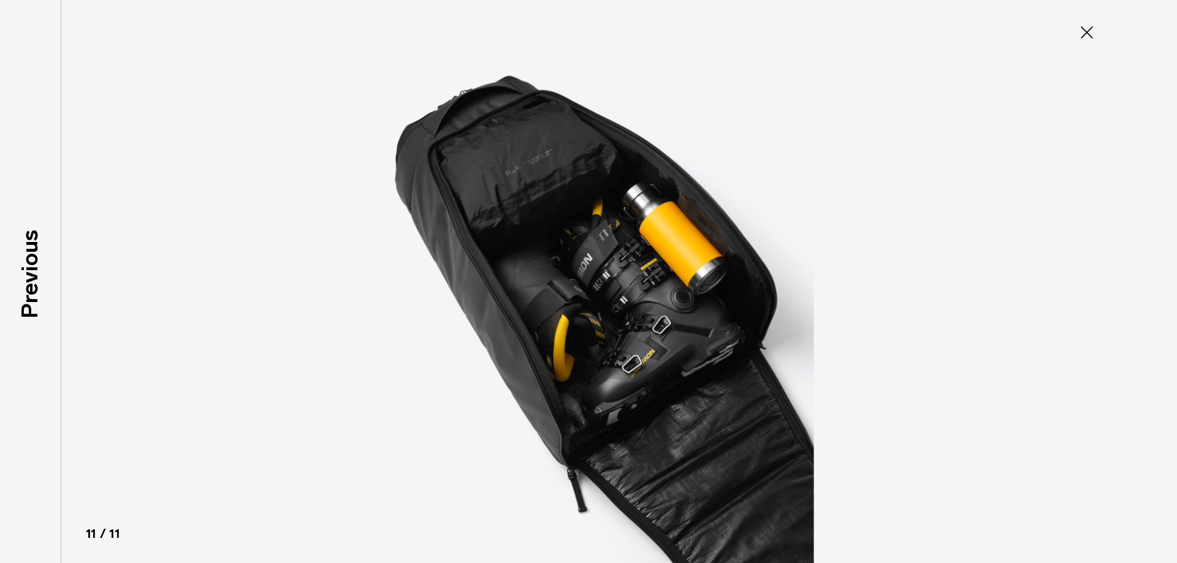
click at [1087, 34] on icon at bounding box center [1087, 33] width 20 height 20
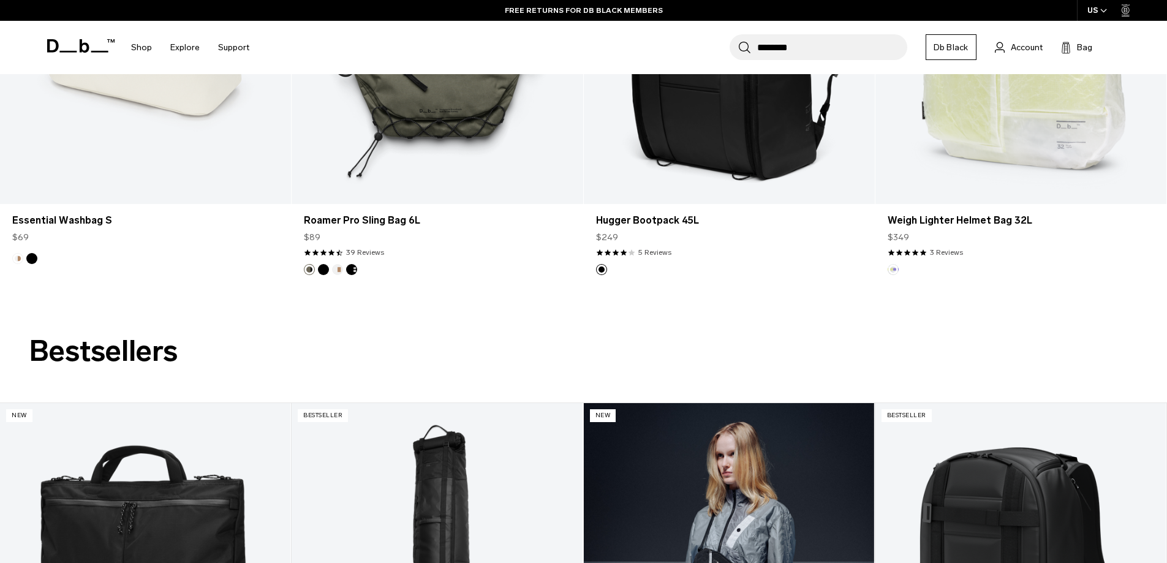
scroll to position [3125, 0]
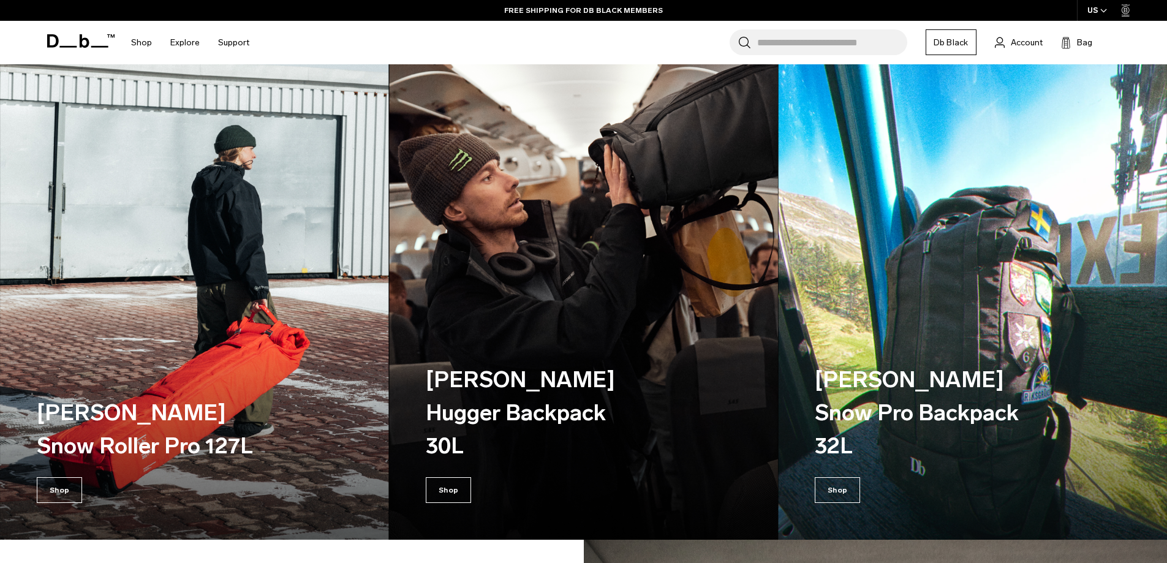
scroll to position [3248, 0]
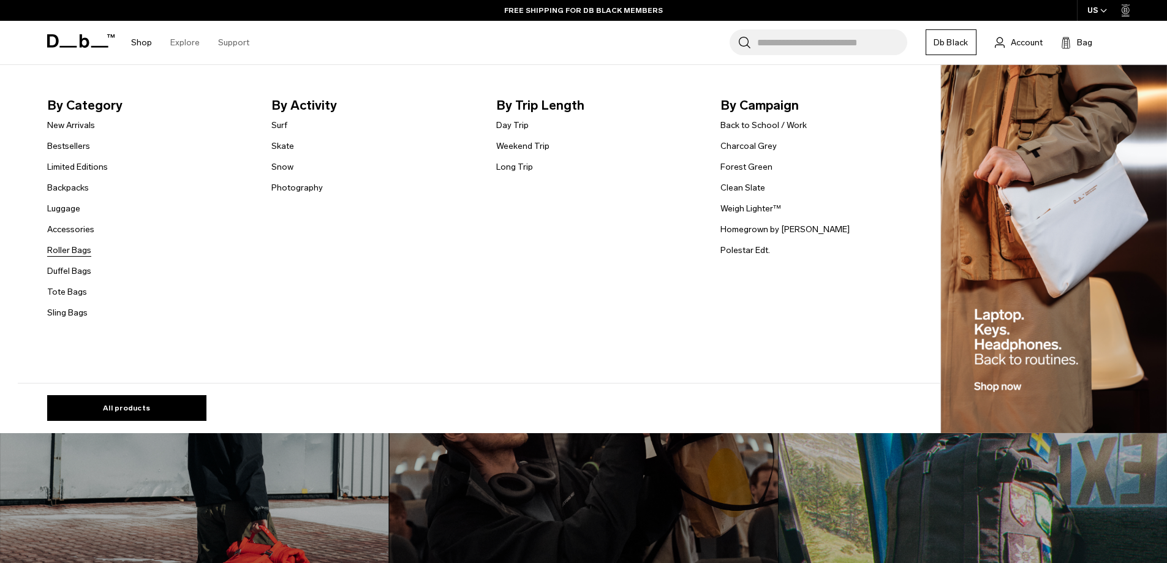
click at [77, 247] on link "Roller Bags" at bounding box center [69, 250] width 44 height 13
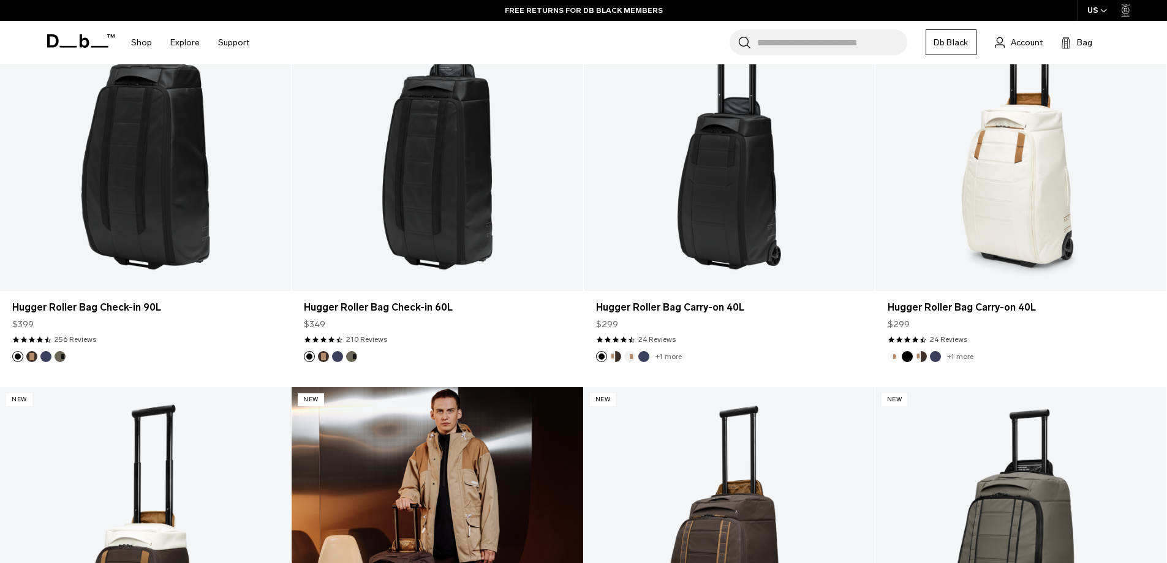
scroll to position [368, 0]
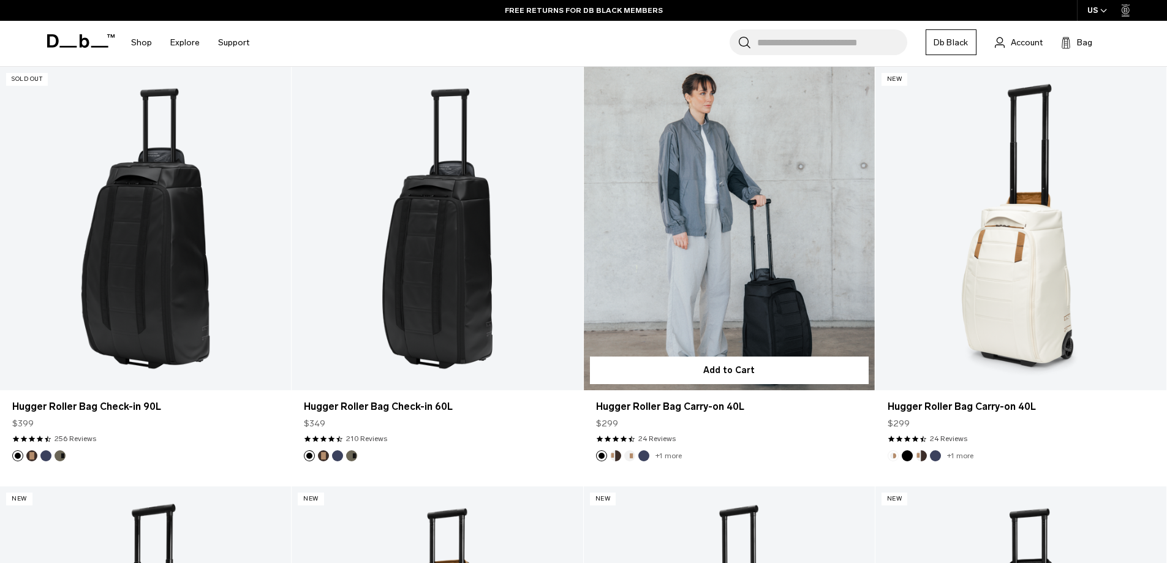
click at [722, 268] on link "Hugger Roller Bag Carry-on 40L" at bounding box center [729, 229] width 291 height 324
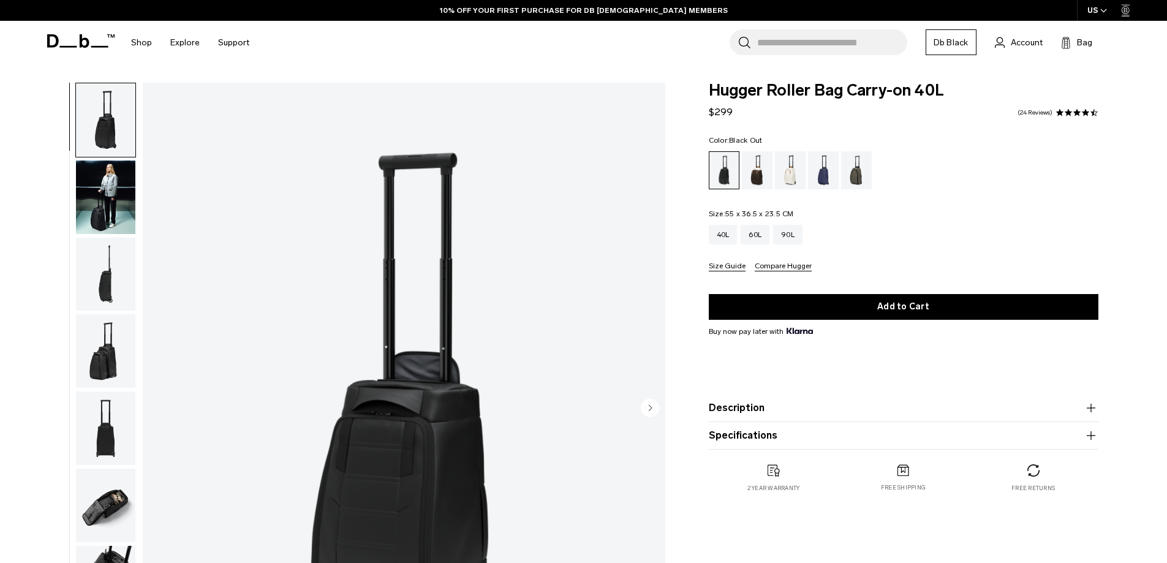
click at [115, 354] on img "button" at bounding box center [105, 351] width 59 height 74
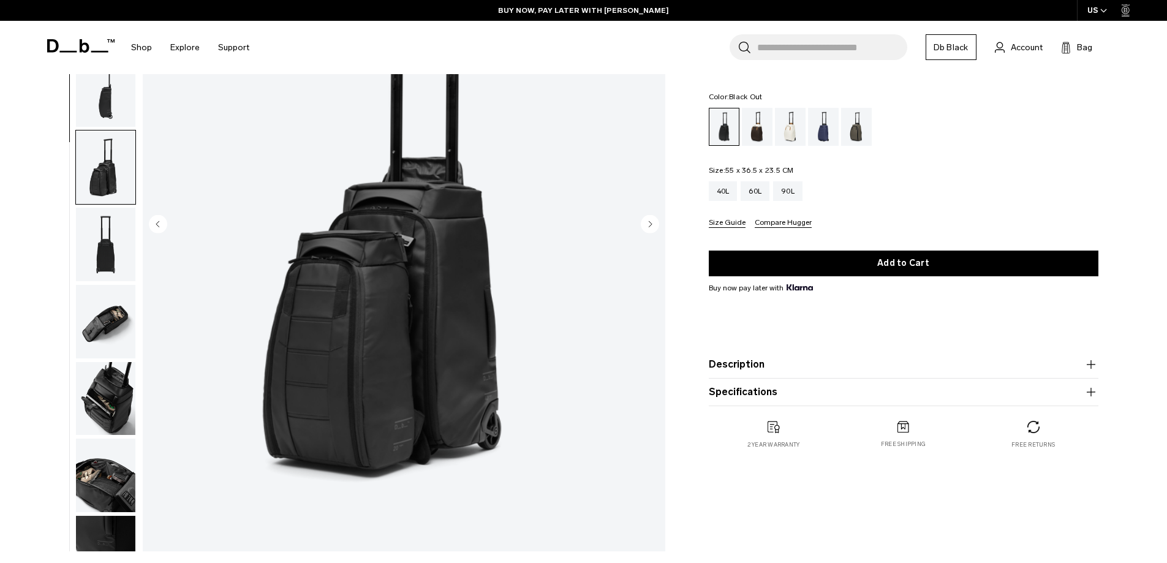
click at [121, 398] on img "button" at bounding box center [105, 399] width 59 height 74
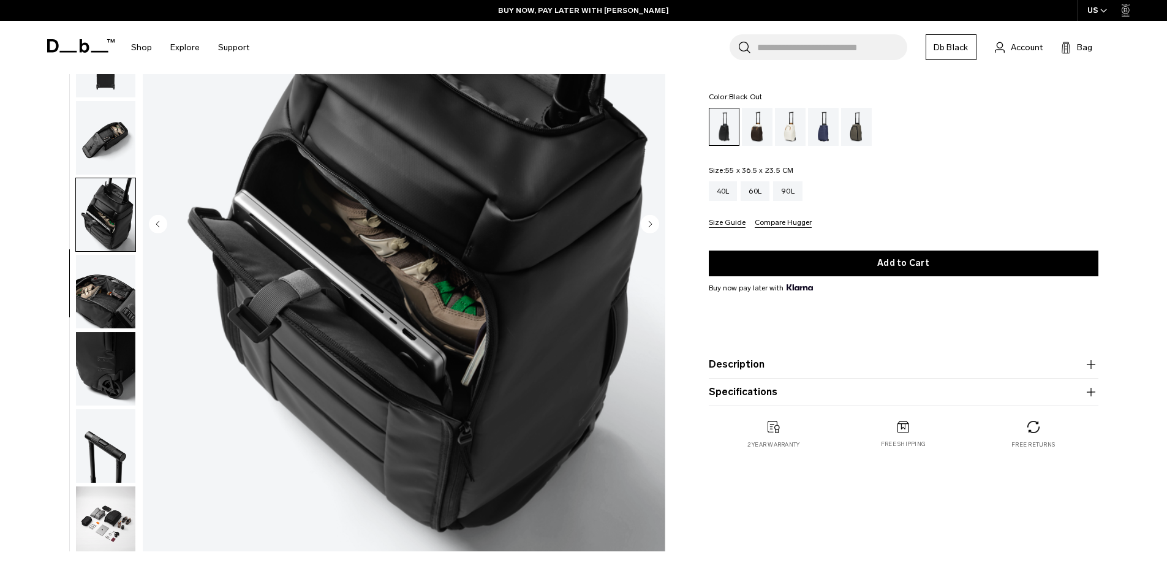
scroll to position [193, 0]
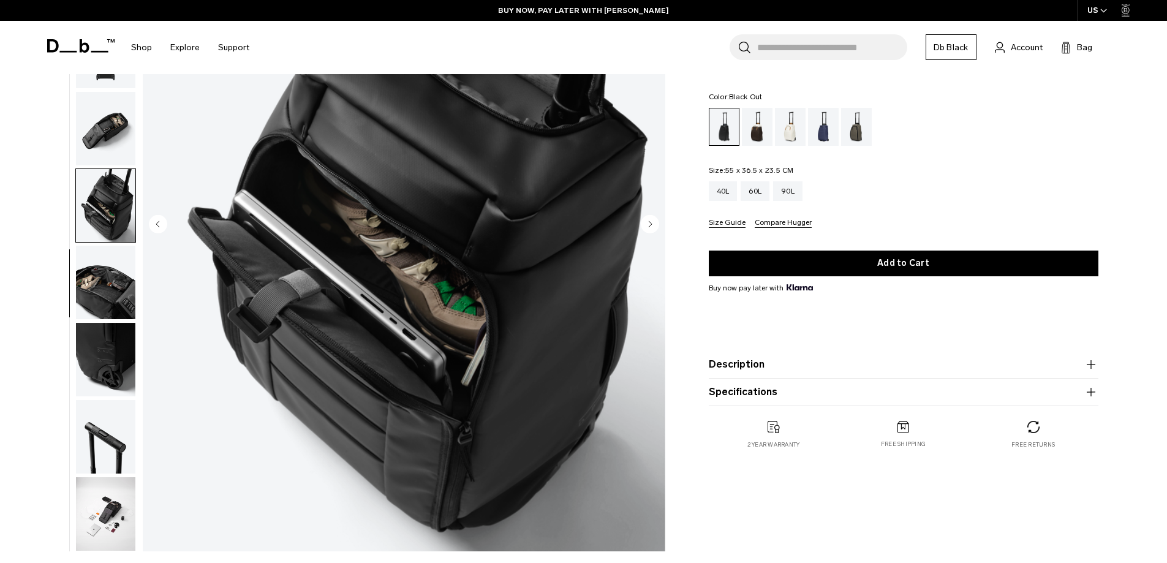
click at [106, 290] on img "button" at bounding box center [105, 283] width 59 height 74
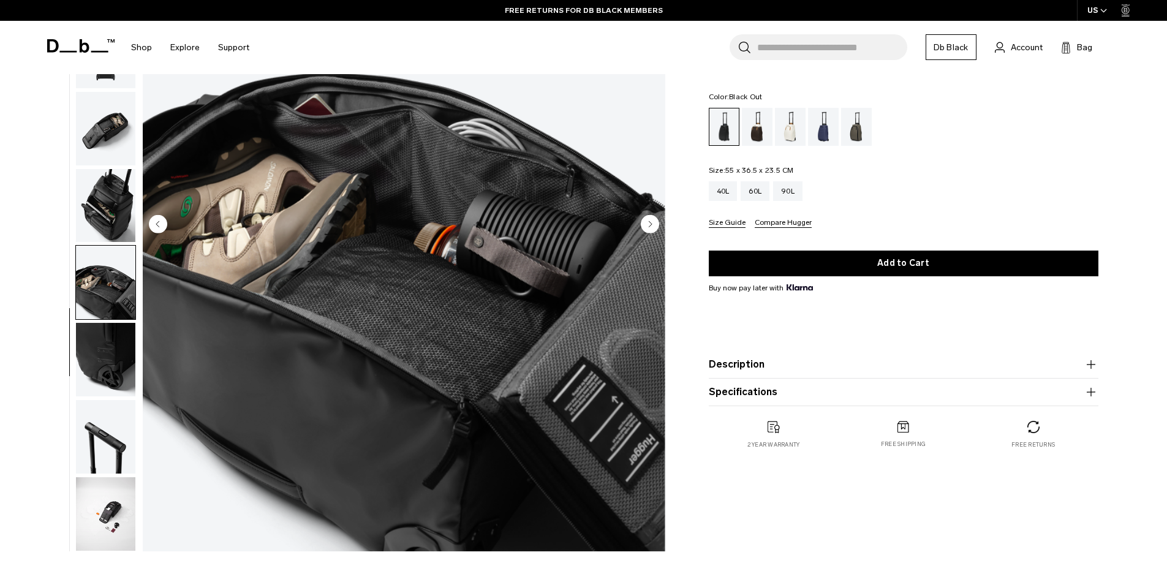
click at [118, 499] on img "button" at bounding box center [105, 514] width 59 height 74
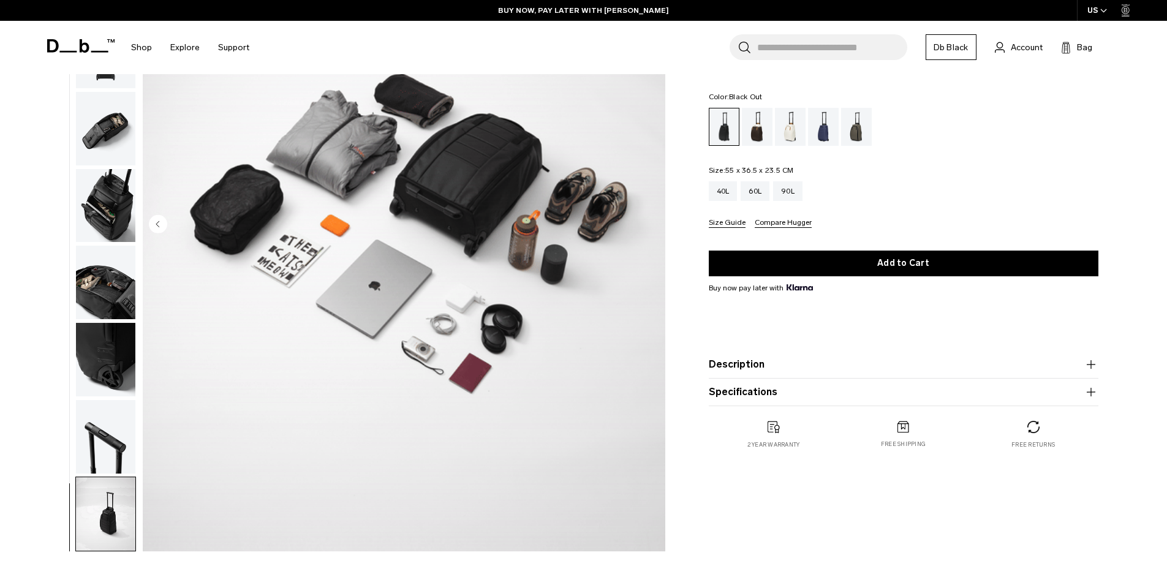
scroll to position [0, 0]
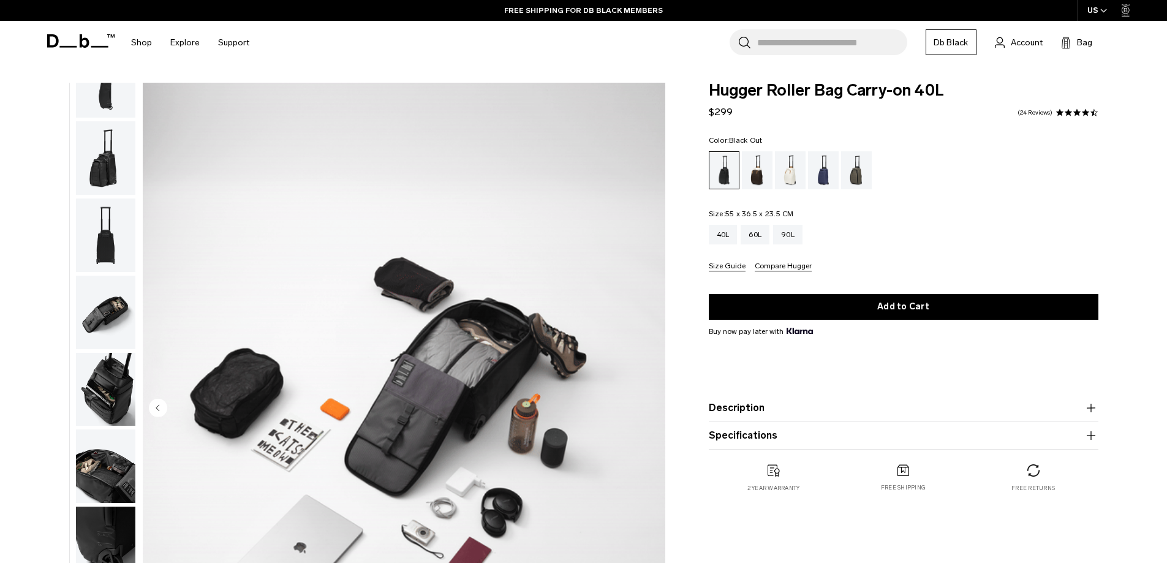
click at [89, 221] on img "button" at bounding box center [105, 236] width 59 height 74
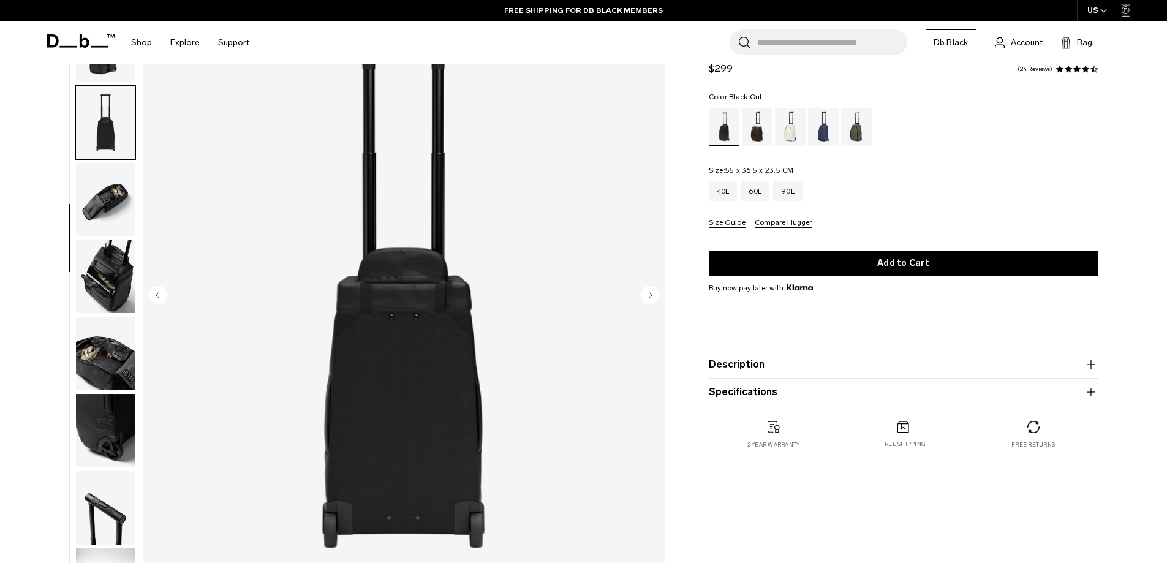
scroll to position [123, 0]
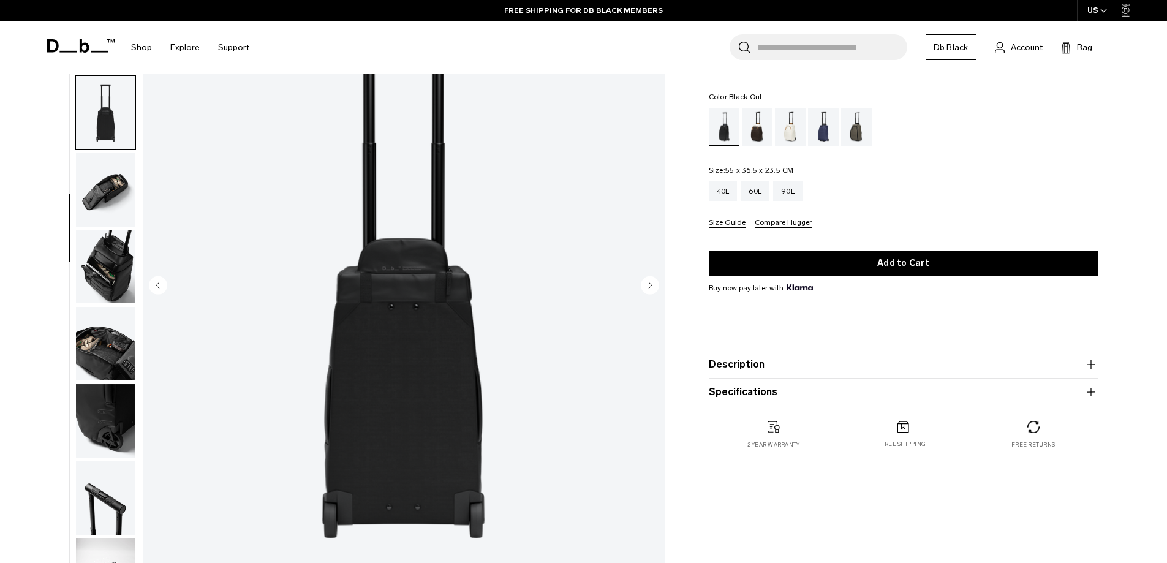
click at [414, 326] on img "5 / 11" at bounding box center [404, 286] width 523 height 653
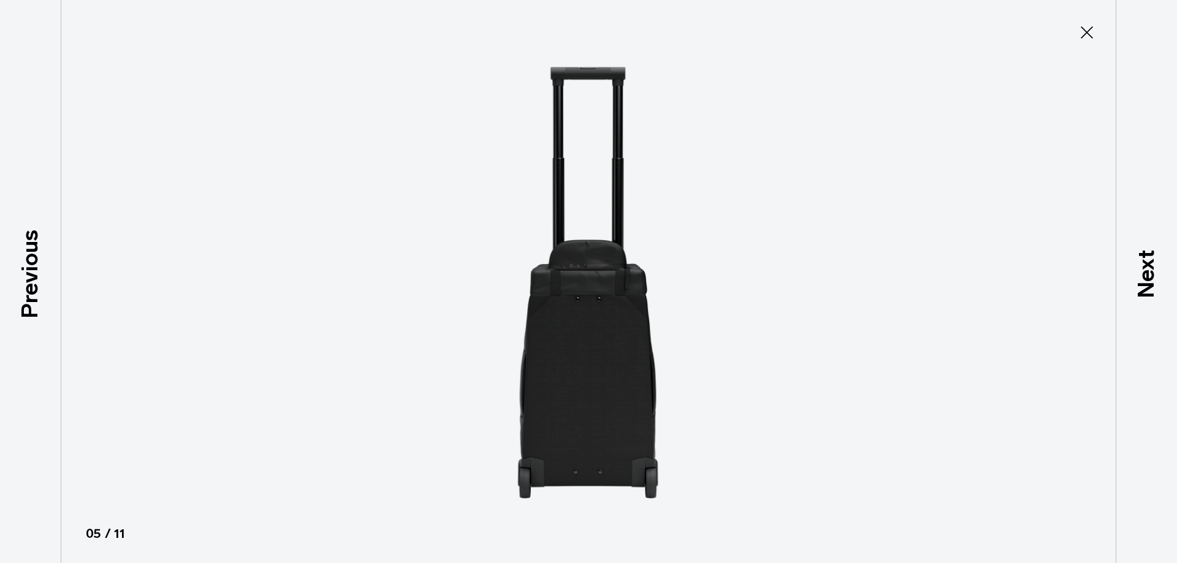
click at [585, 305] on img at bounding box center [589, 281] width 552 height 563
click at [1092, 37] on icon at bounding box center [1086, 32] width 12 height 12
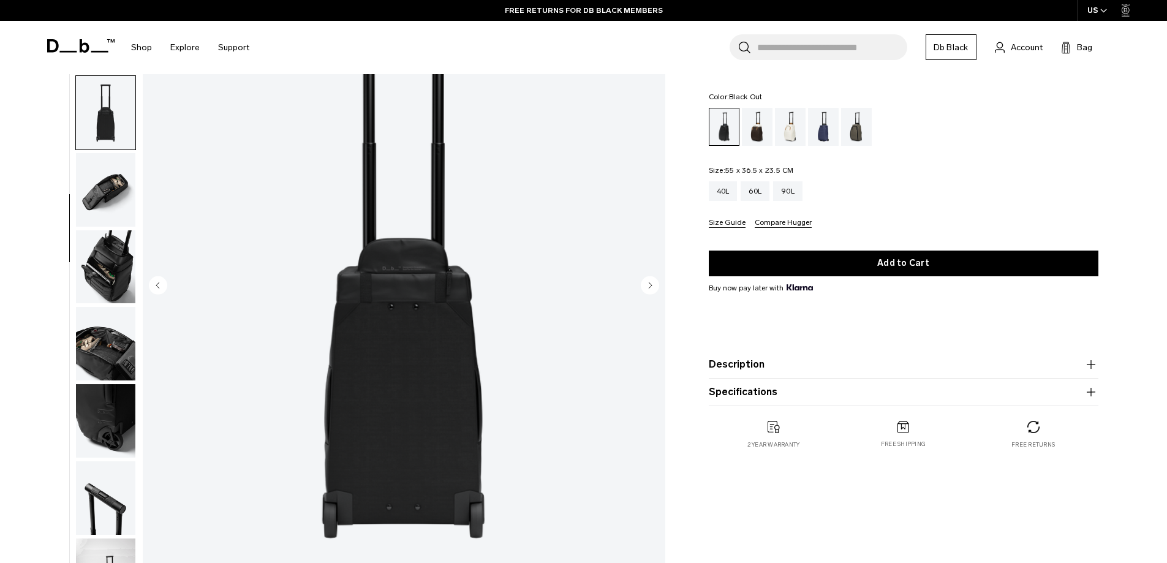
scroll to position [0, 0]
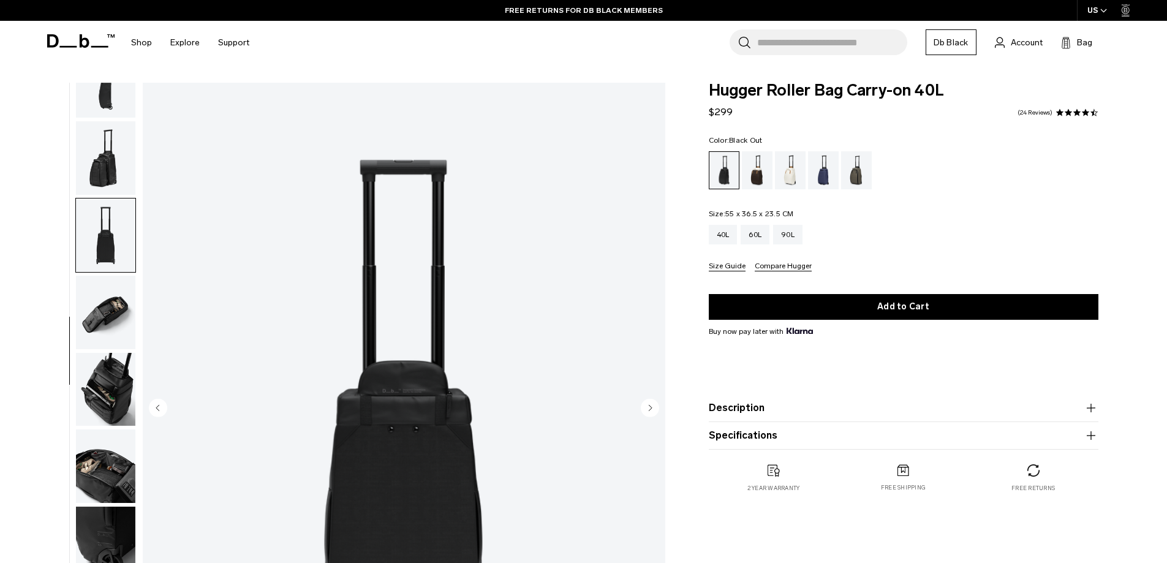
click at [113, 95] on img "button" at bounding box center [105, 82] width 59 height 74
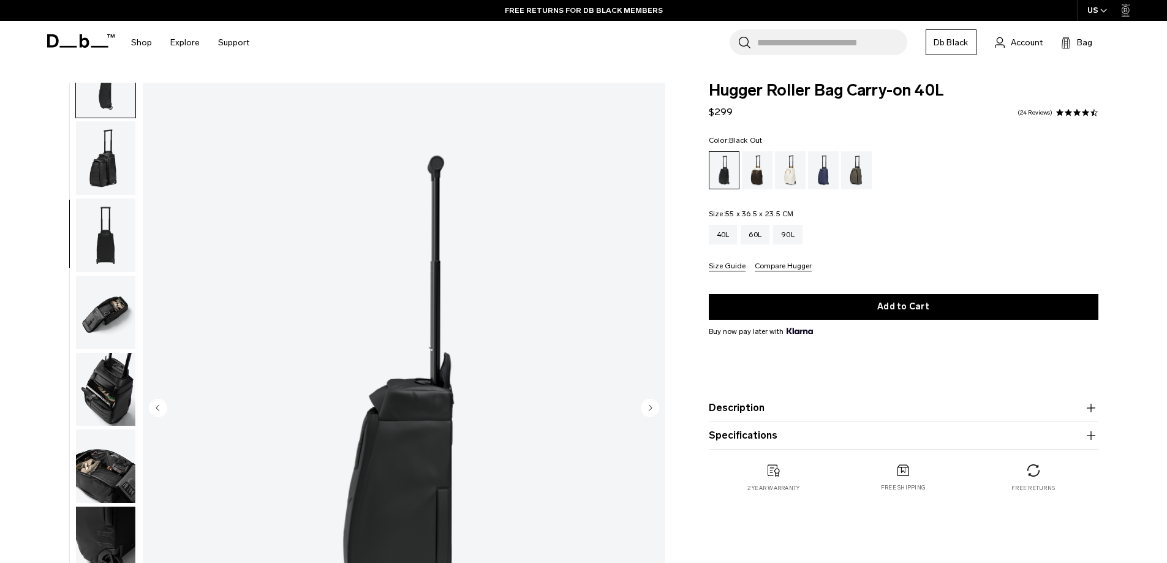
scroll to position [154, 0]
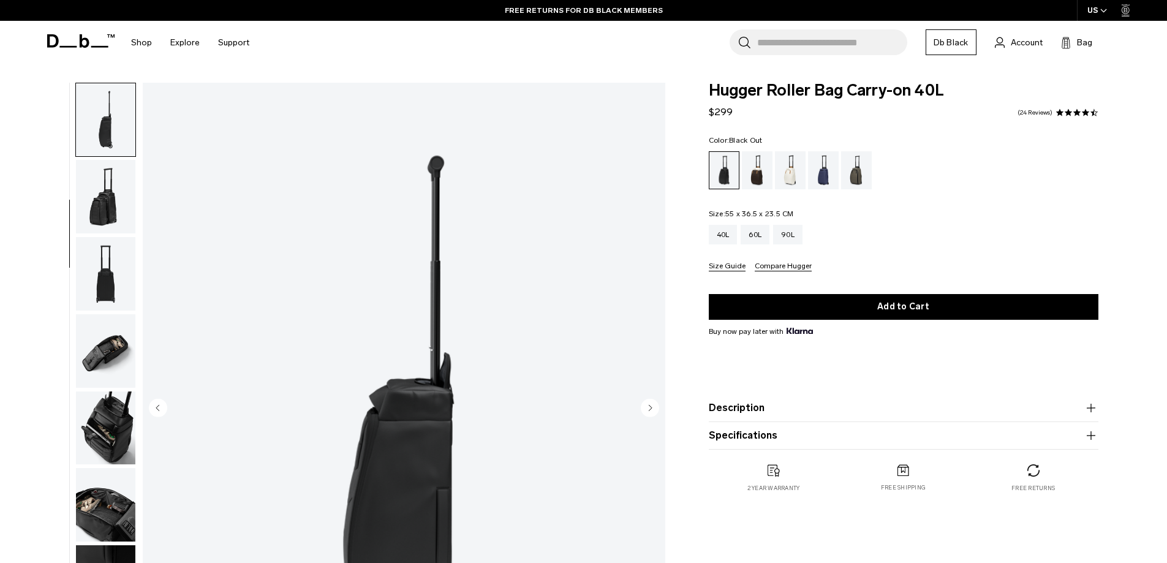
click at [119, 221] on img "button" at bounding box center [105, 197] width 59 height 74
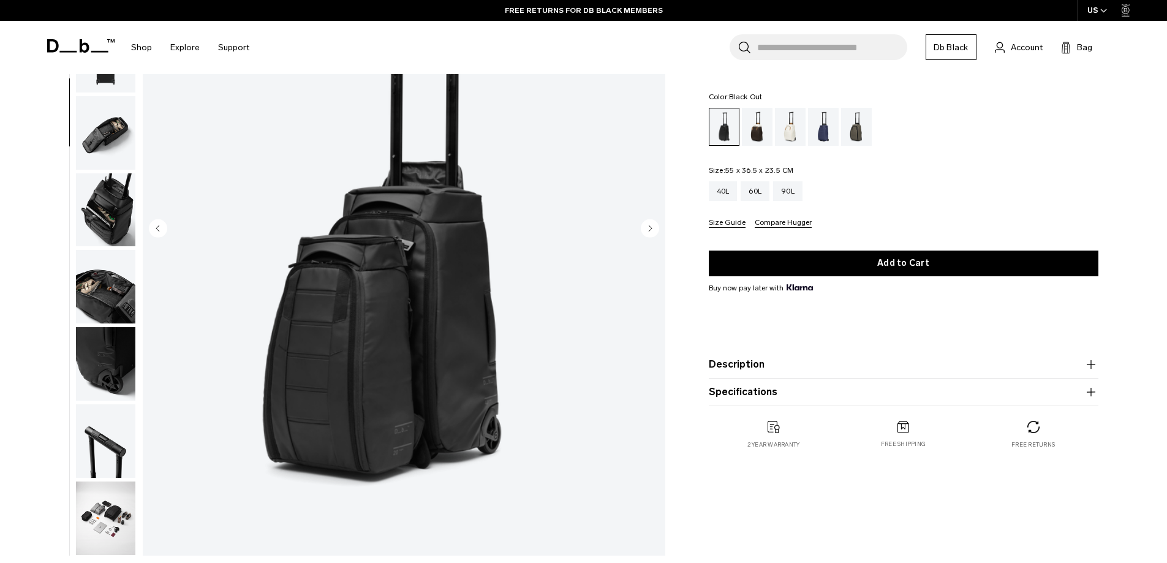
scroll to position [0, 0]
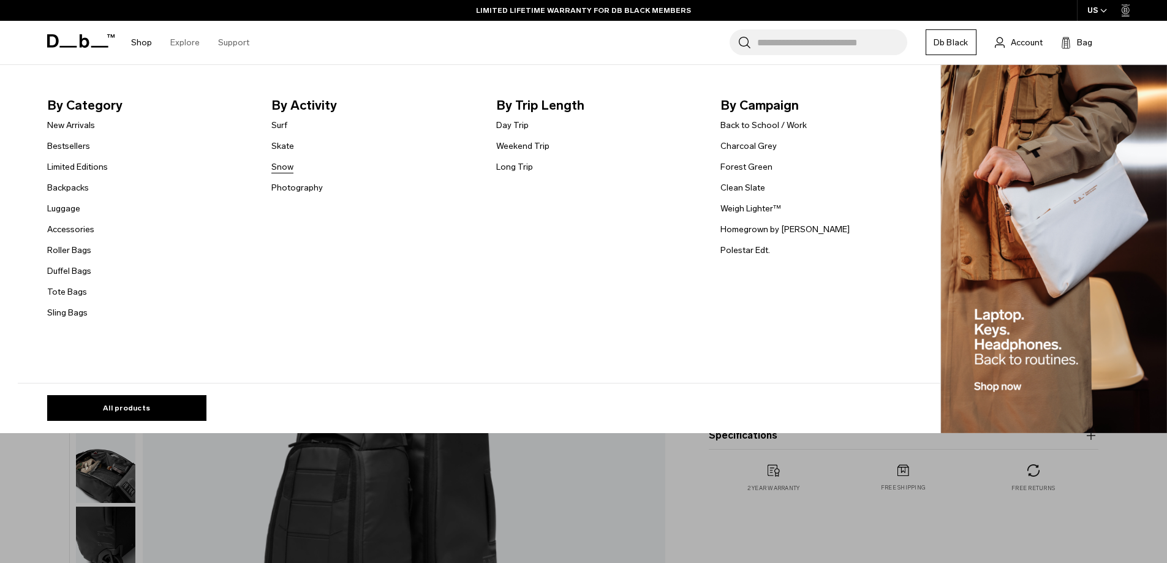
click at [290, 162] on link "Snow" at bounding box center [282, 167] width 22 height 13
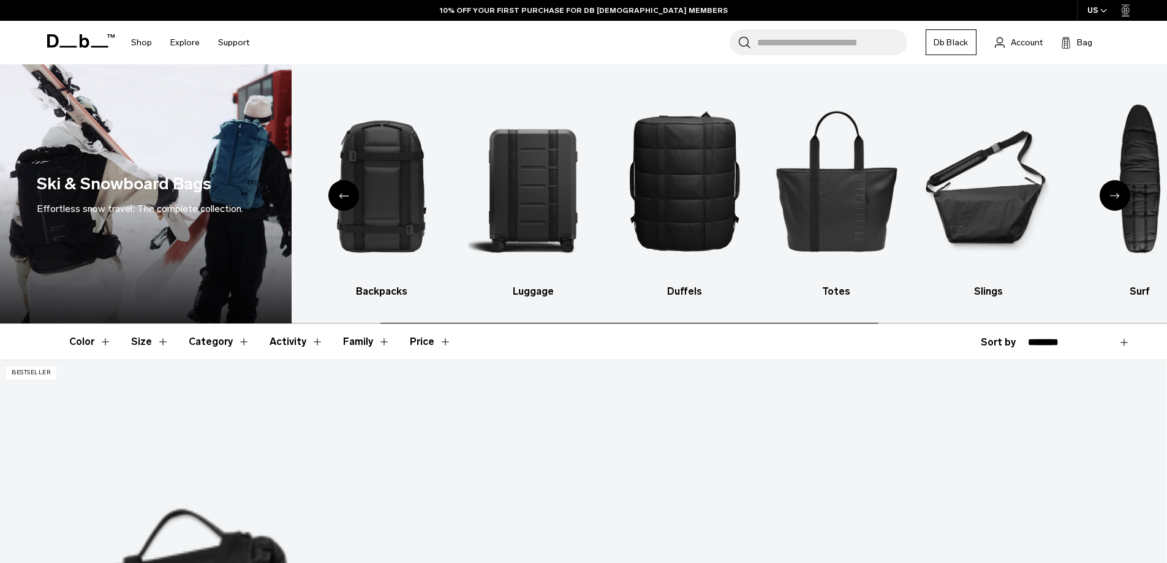
scroll to position [245, 0]
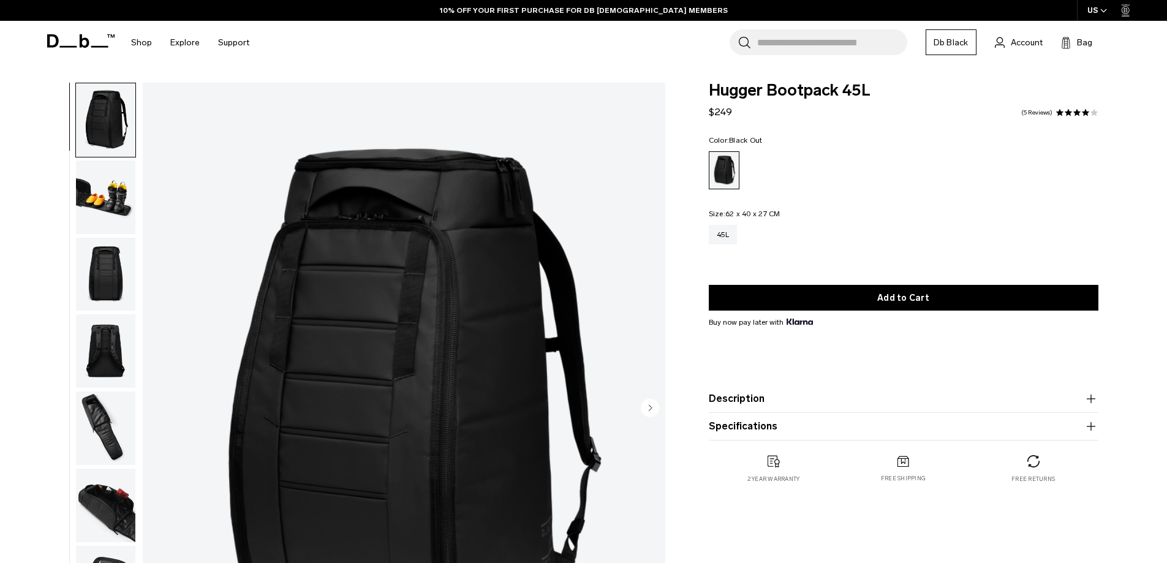
click at [116, 401] on img "button" at bounding box center [105, 429] width 59 height 74
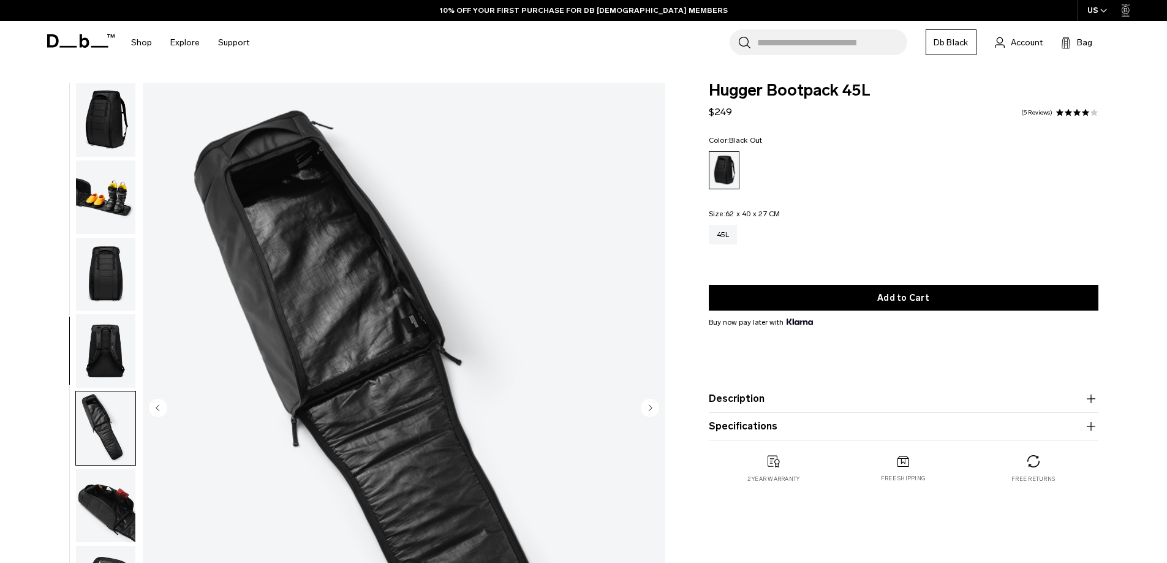
scroll to position [193, 0]
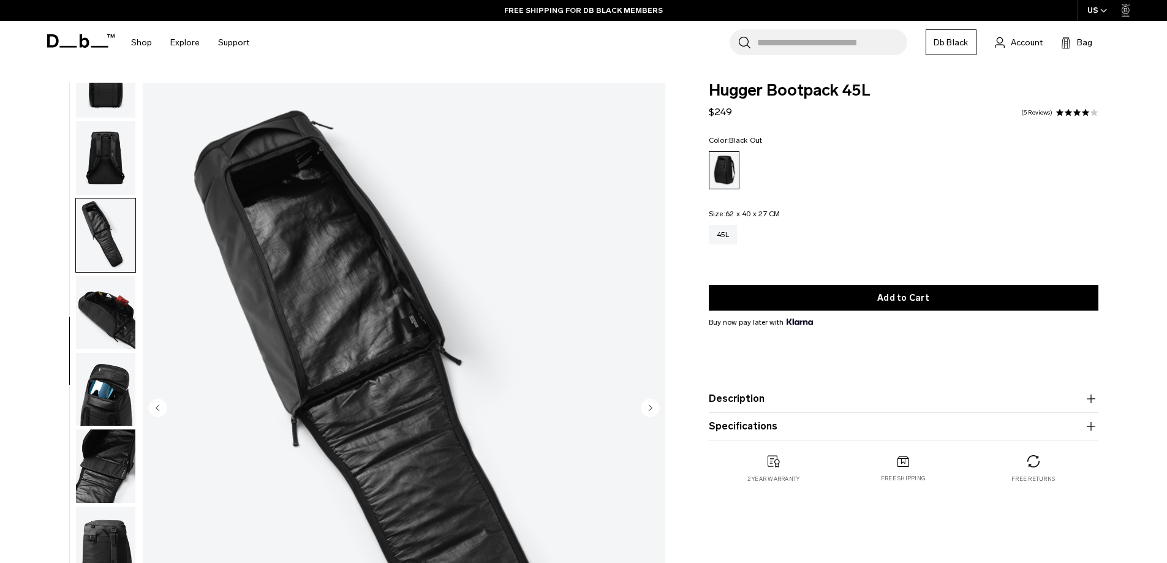
click at [92, 469] on img "button" at bounding box center [105, 467] width 59 height 74
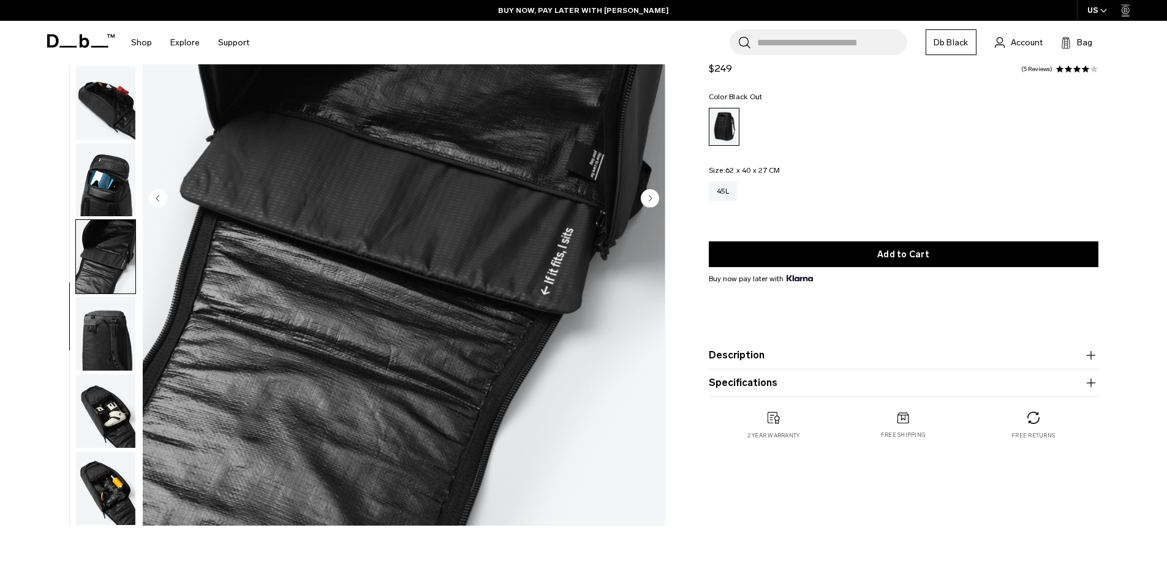
scroll to position [245, 0]
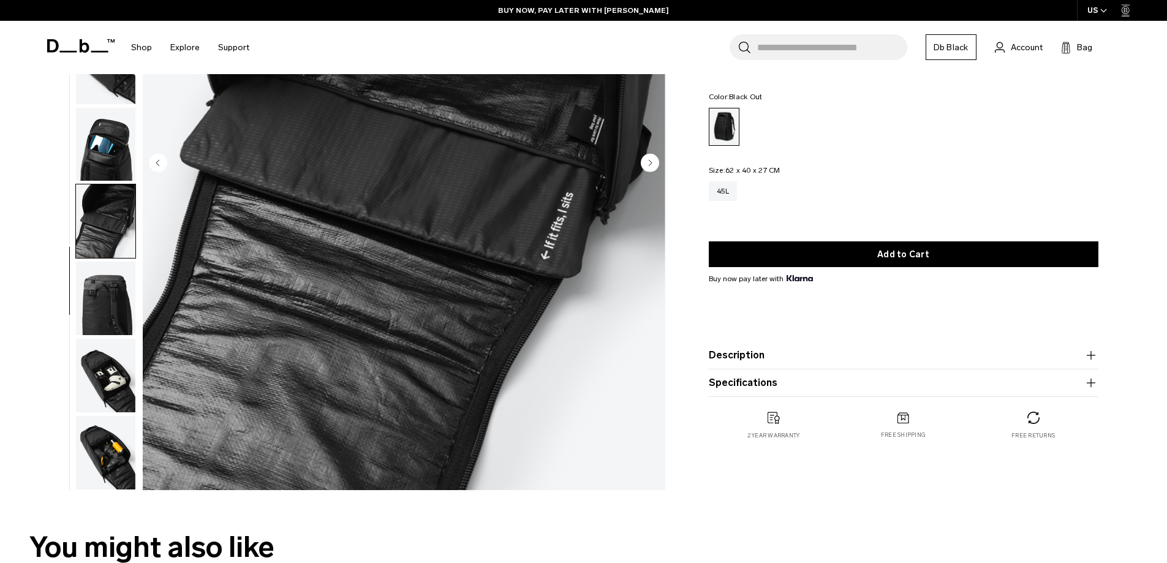
click at [109, 466] on img "button" at bounding box center [105, 453] width 59 height 74
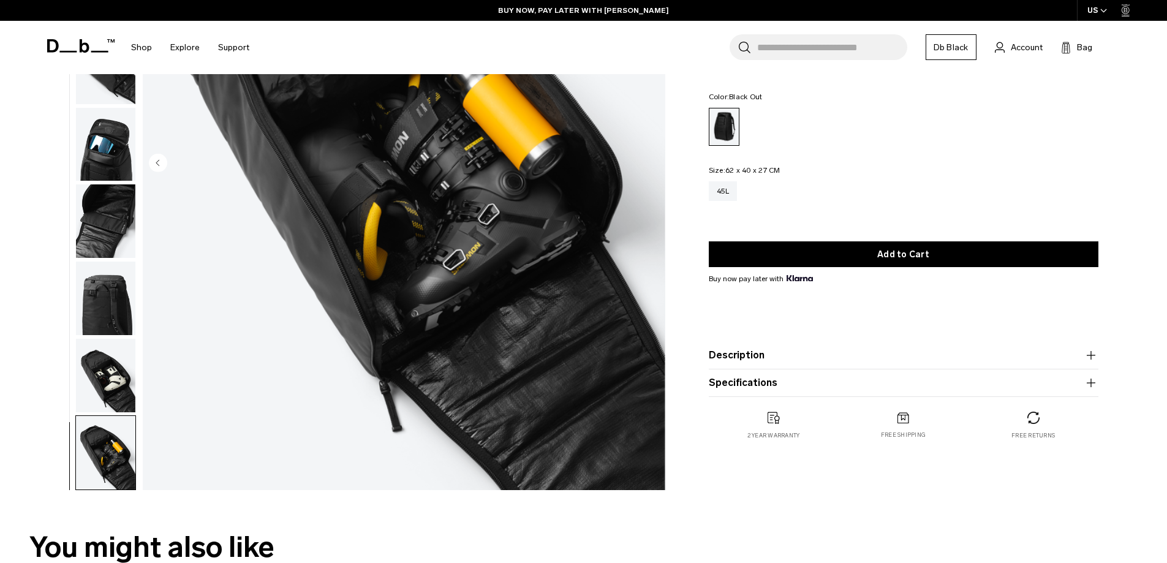
click at [105, 397] on img "button" at bounding box center [105, 376] width 59 height 74
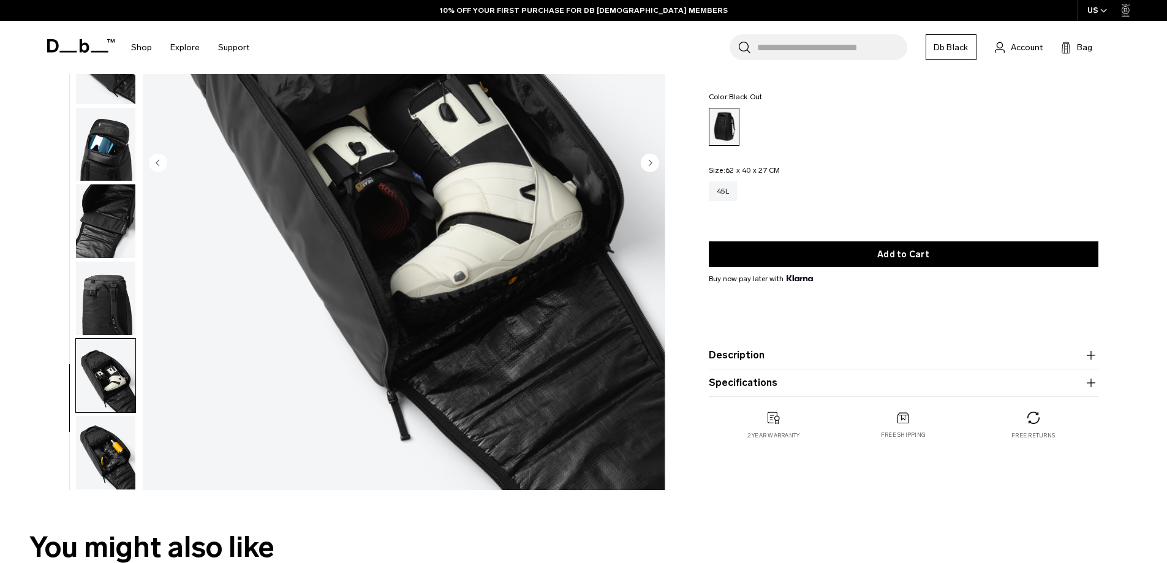
click at [105, 321] on img "button" at bounding box center [105, 299] width 59 height 74
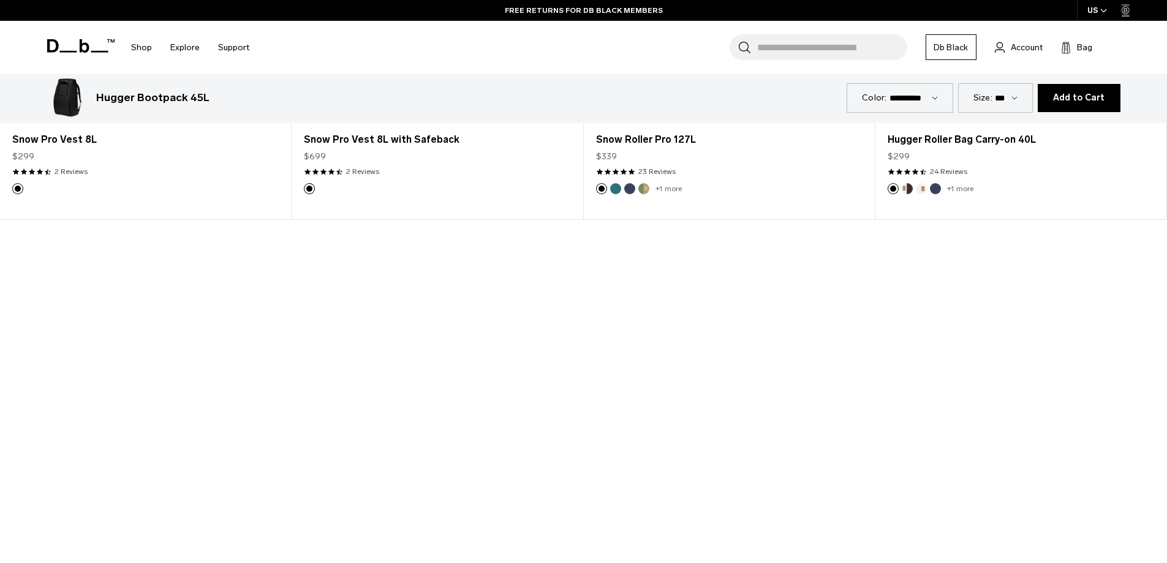
scroll to position [1287, 0]
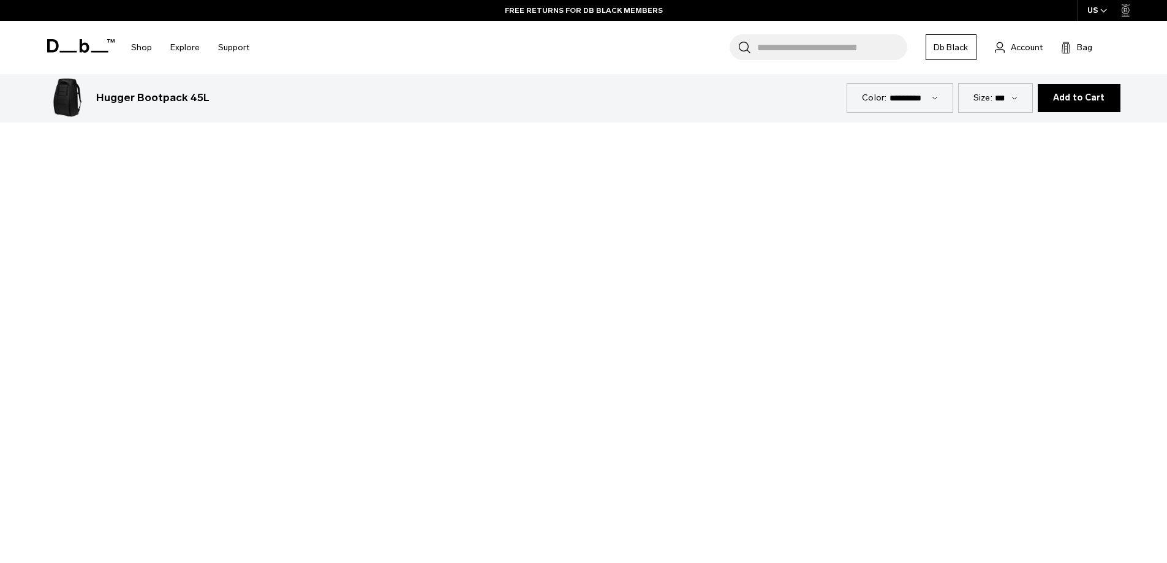
drag, startPoint x: 658, startPoint y: 316, endPoint x: 651, endPoint y: 319, distance: 6.6
click at [658, 317] on div at bounding box center [583, 305] width 1167 height 657
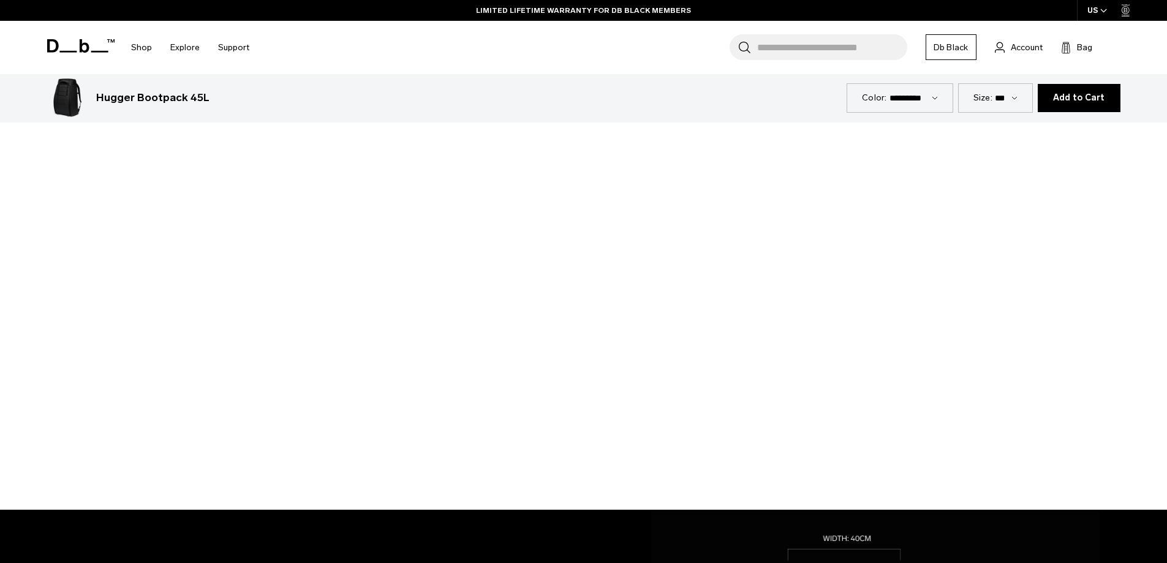
scroll to position [1348, 0]
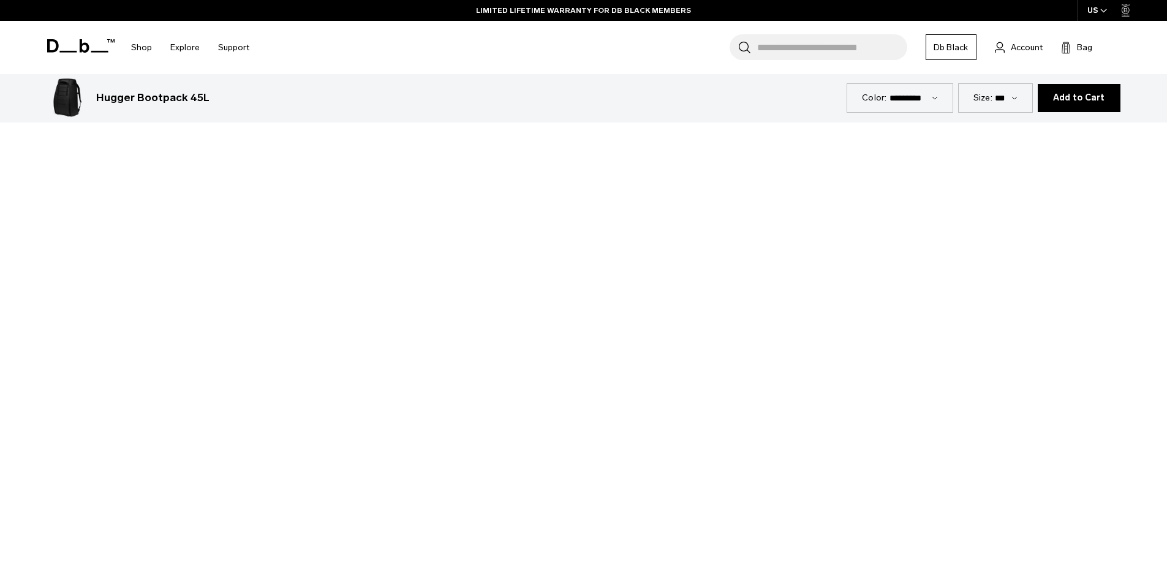
click at [567, 247] on div at bounding box center [583, 243] width 1167 height 657
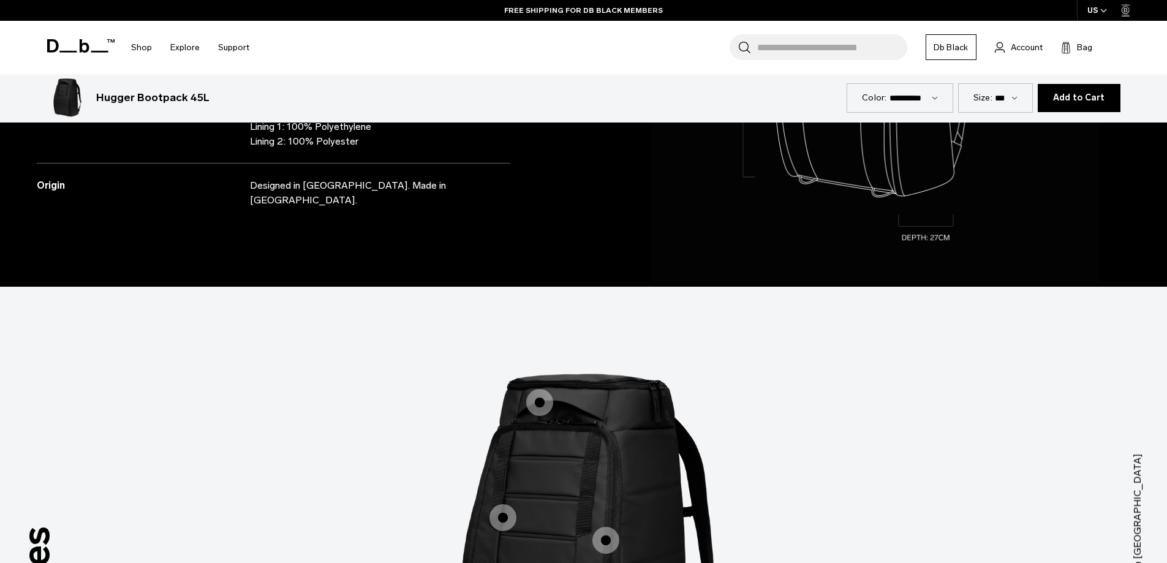
scroll to position [2329, 0]
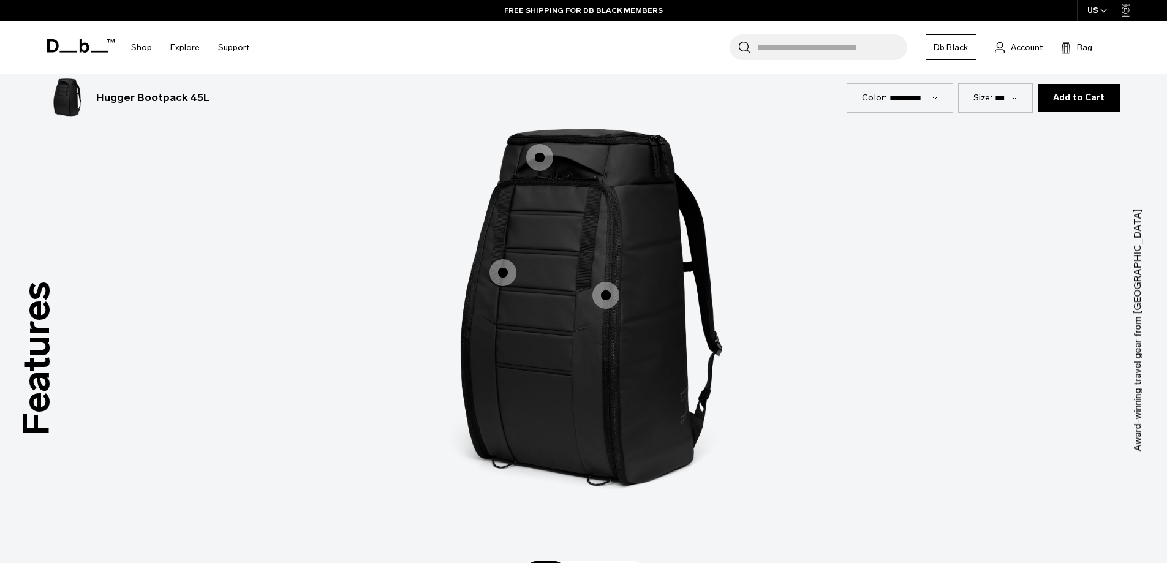
click at [537, 153] on span "1 / 3" at bounding box center [539, 157] width 27 height 27
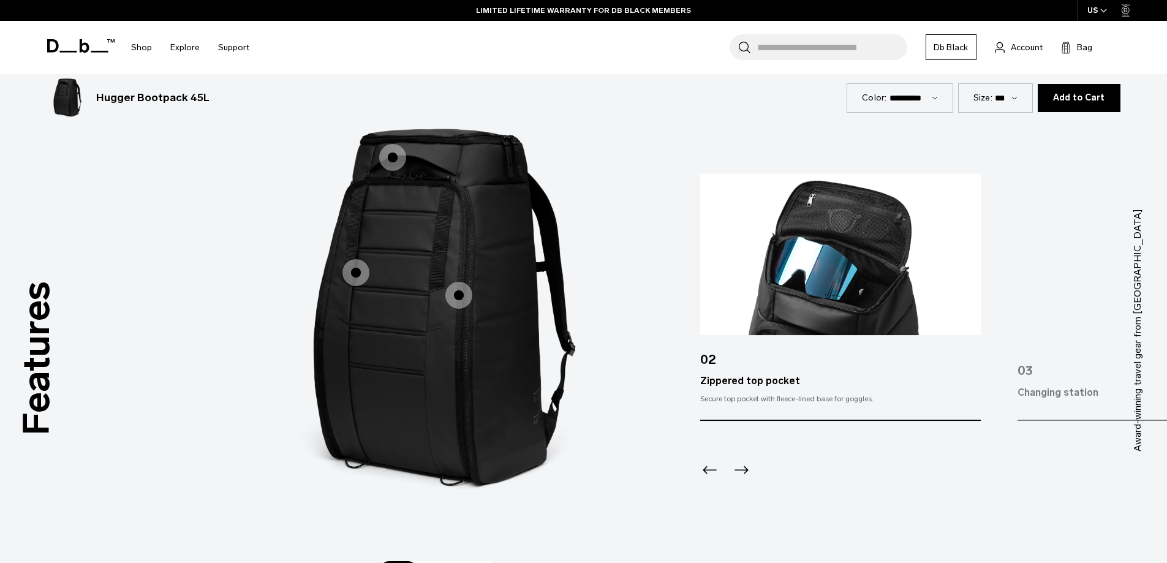
click at [351, 273] on span "1 / 3" at bounding box center [356, 272] width 27 height 27
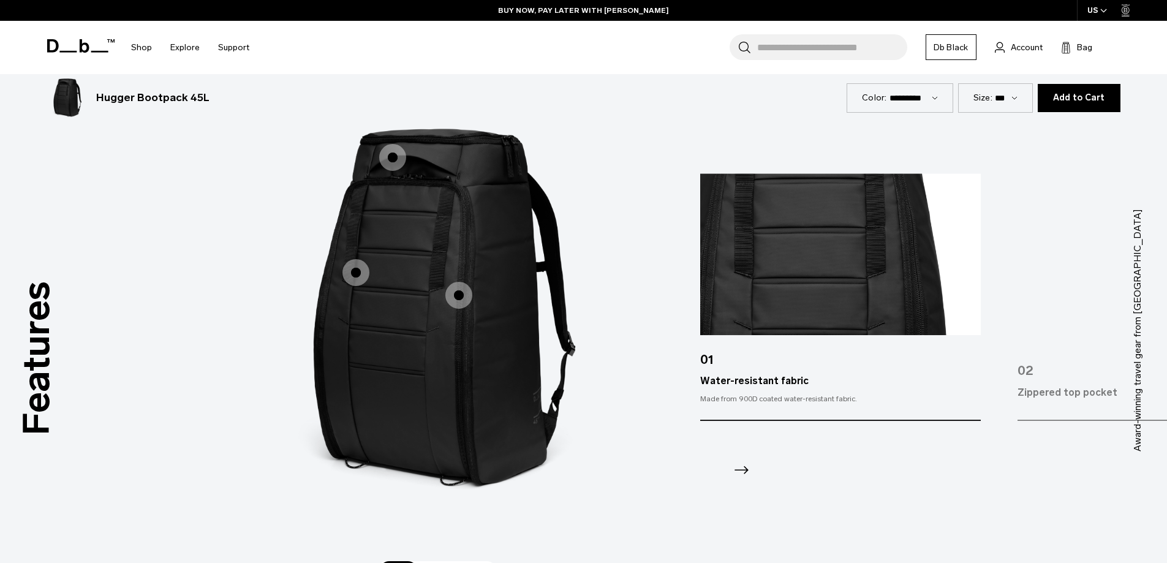
click at [459, 297] on span "1 / 3" at bounding box center [459, 295] width 27 height 27
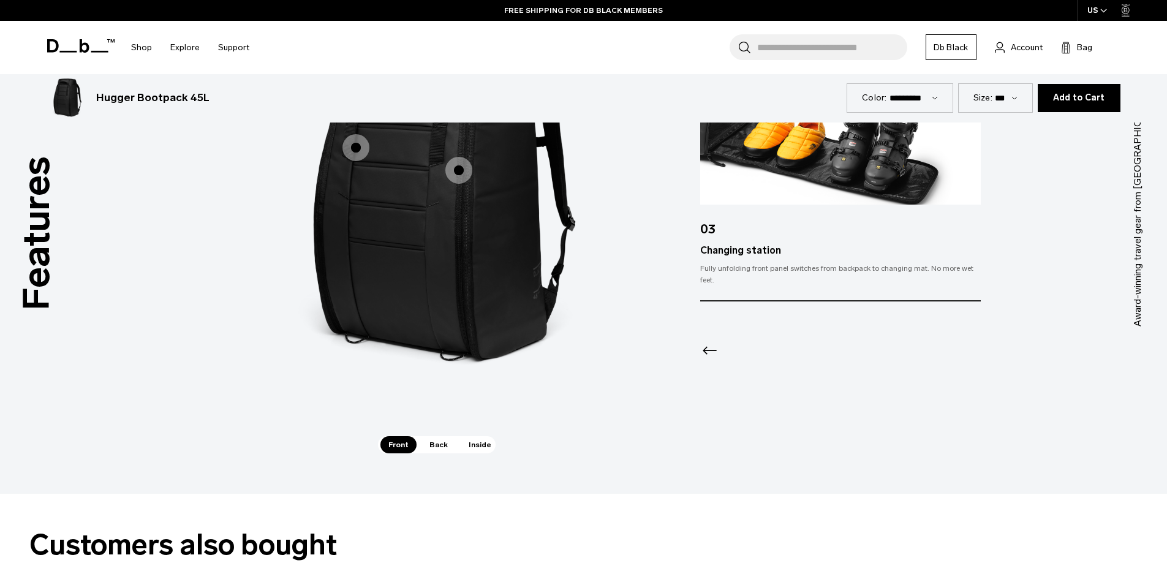
scroll to position [2390, 0]
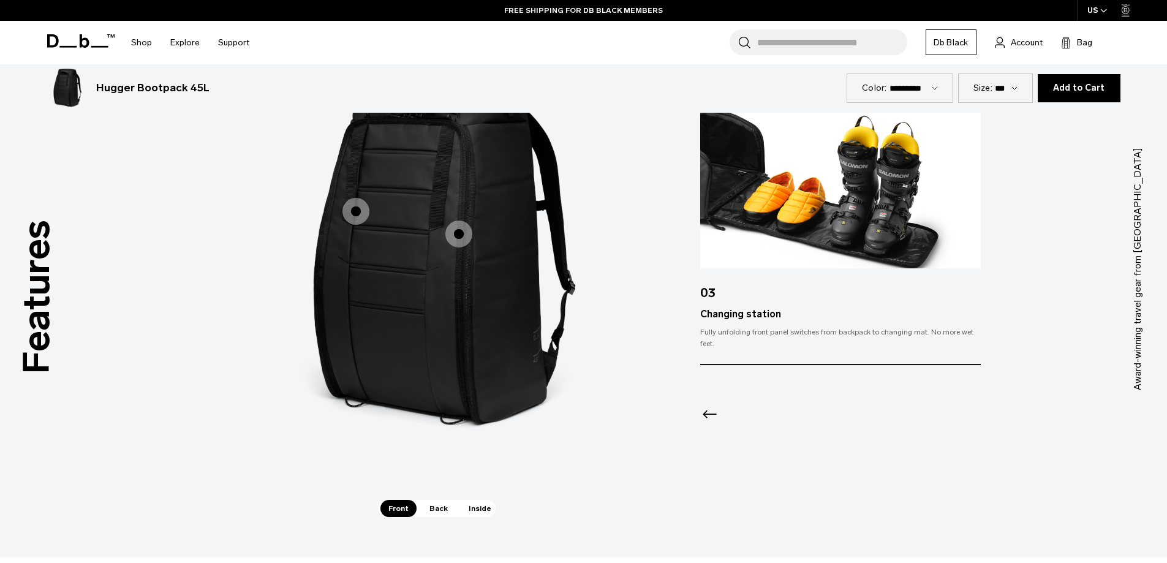
click at [439, 505] on span "Back" at bounding box center [439, 508] width 34 height 17
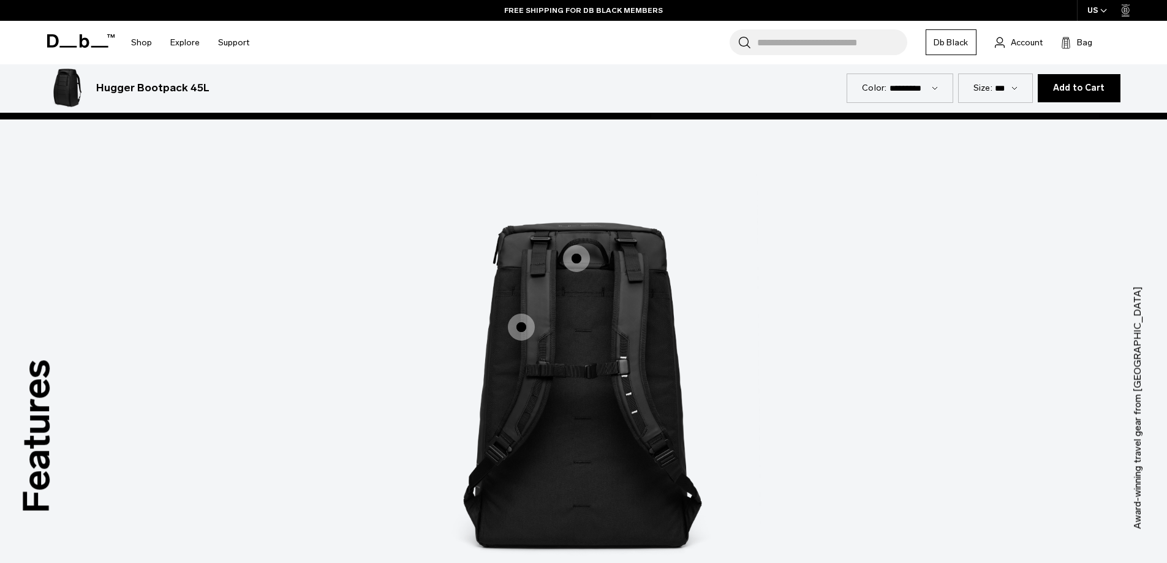
scroll to position [2206, 0]
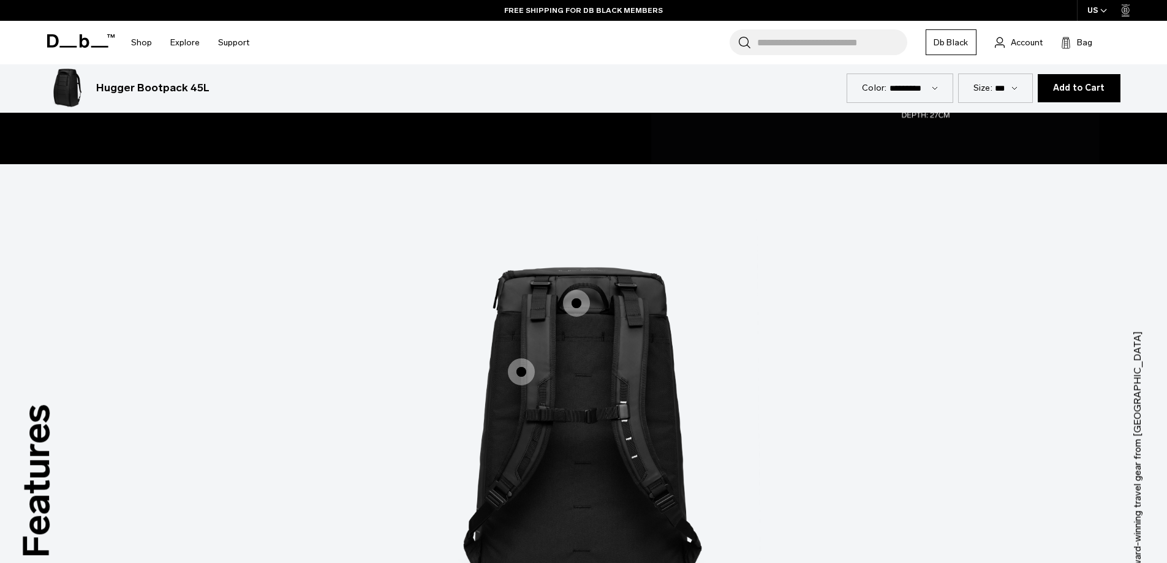
click at [580, 303] on span "2 / 3" at bounding box center [576, 303] width 27 height 27
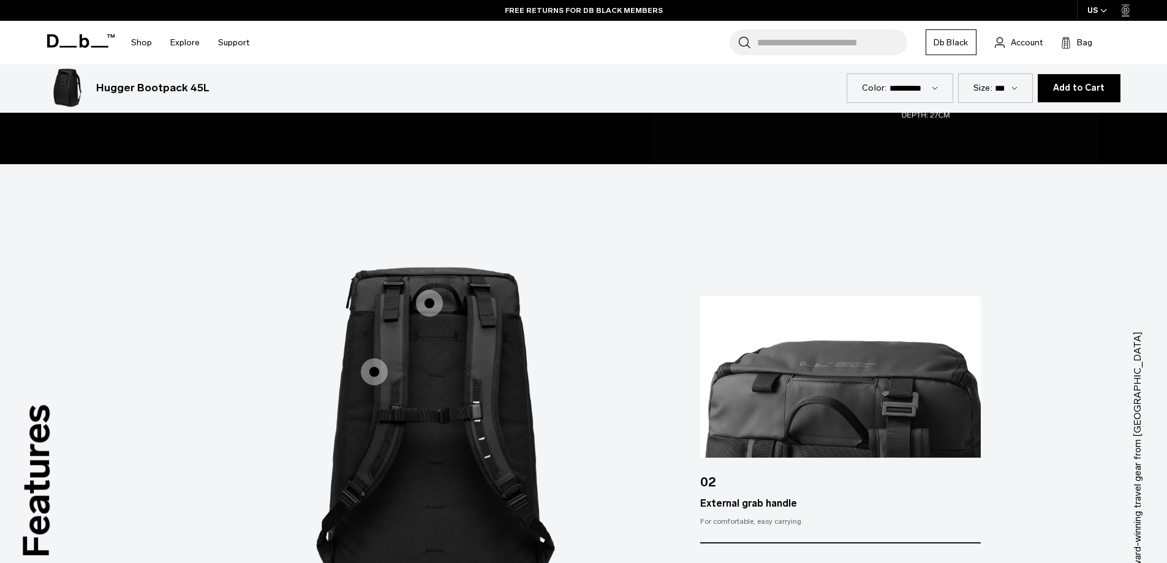
click at [371, 371] on span "2 / 3" at bounding box center [374, 372] width 27 height 27
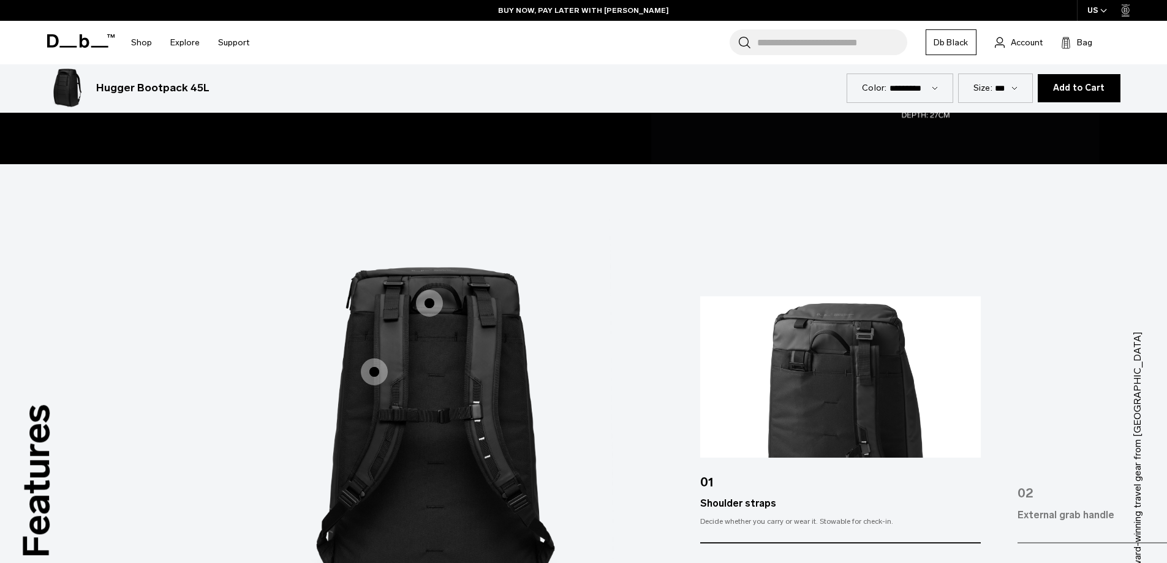
click at [428, 302] on span "2 / 3" at bounding box center [429, 303] width 27 height 27
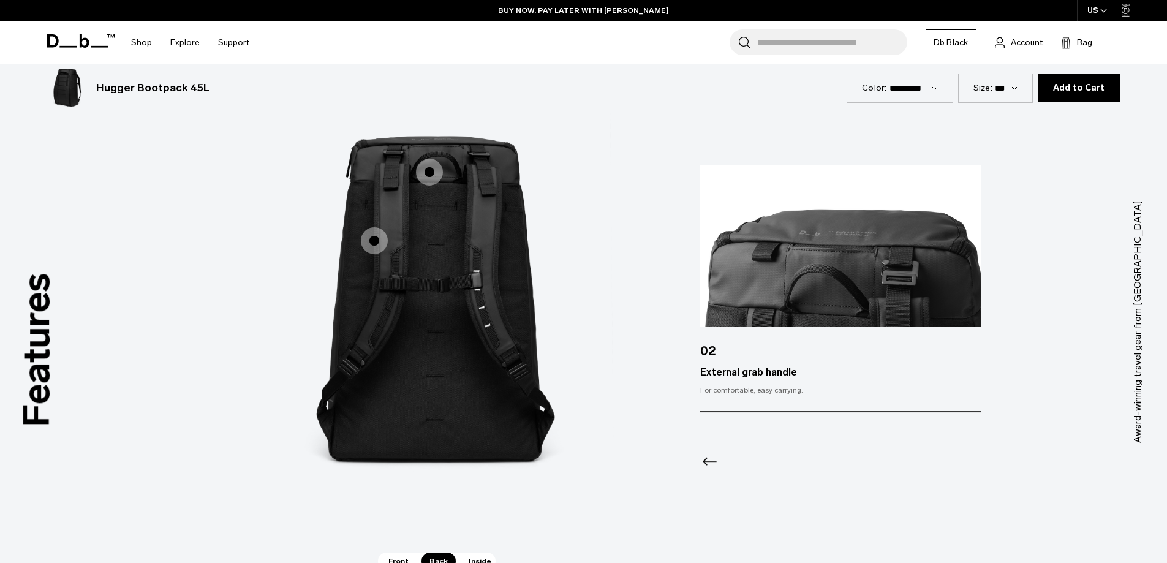
scroll to position [2513, 0]
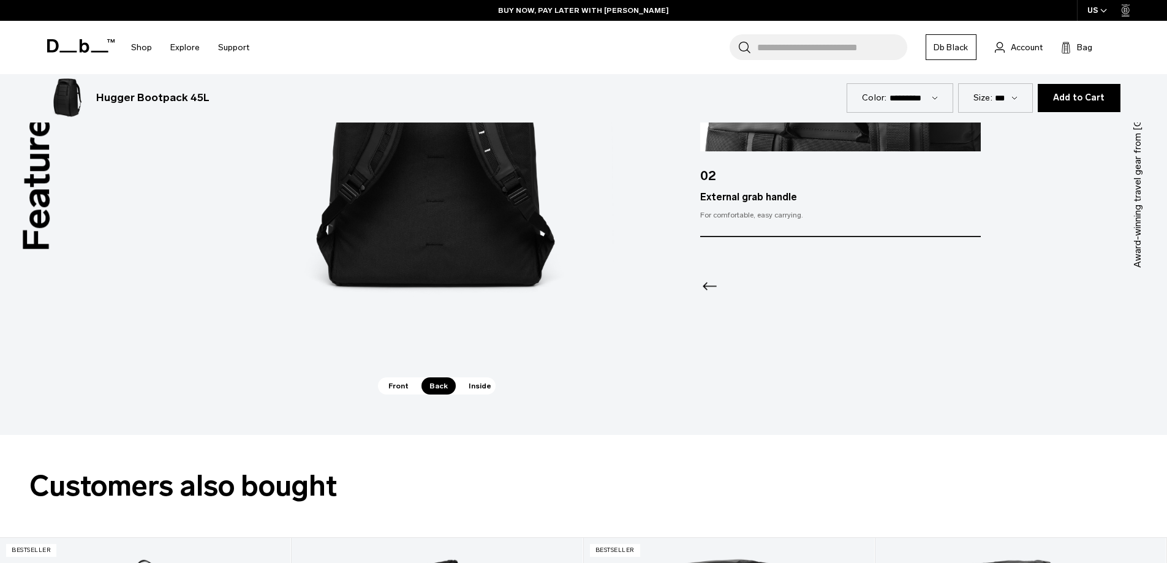
click at [477, 383] on span "Inside" at bounding box center [480, 386] width 39 height 17
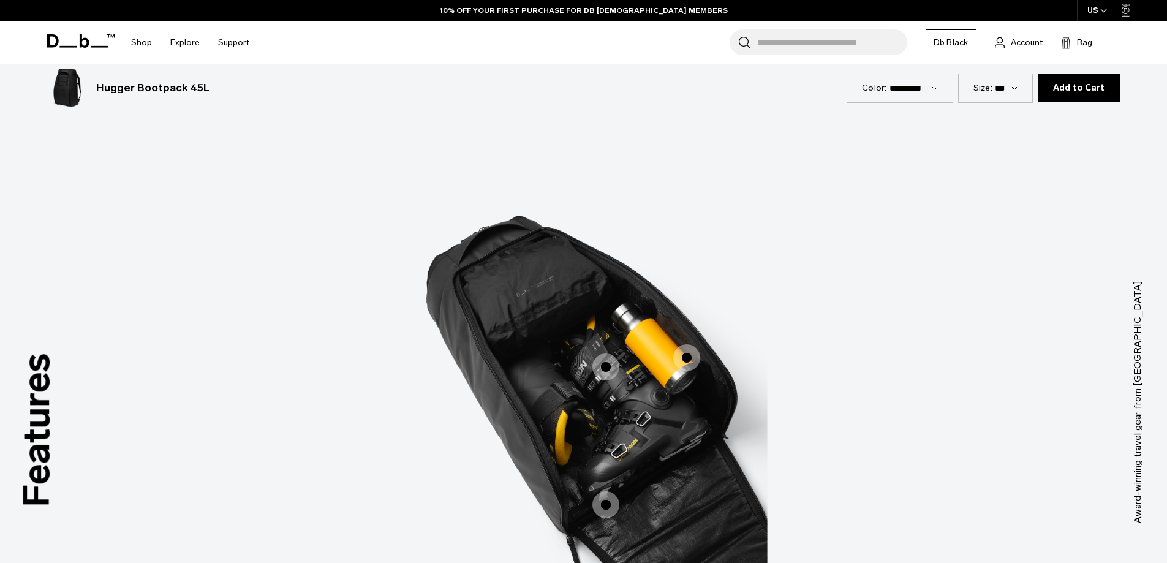
scroll to position [2390, 0]
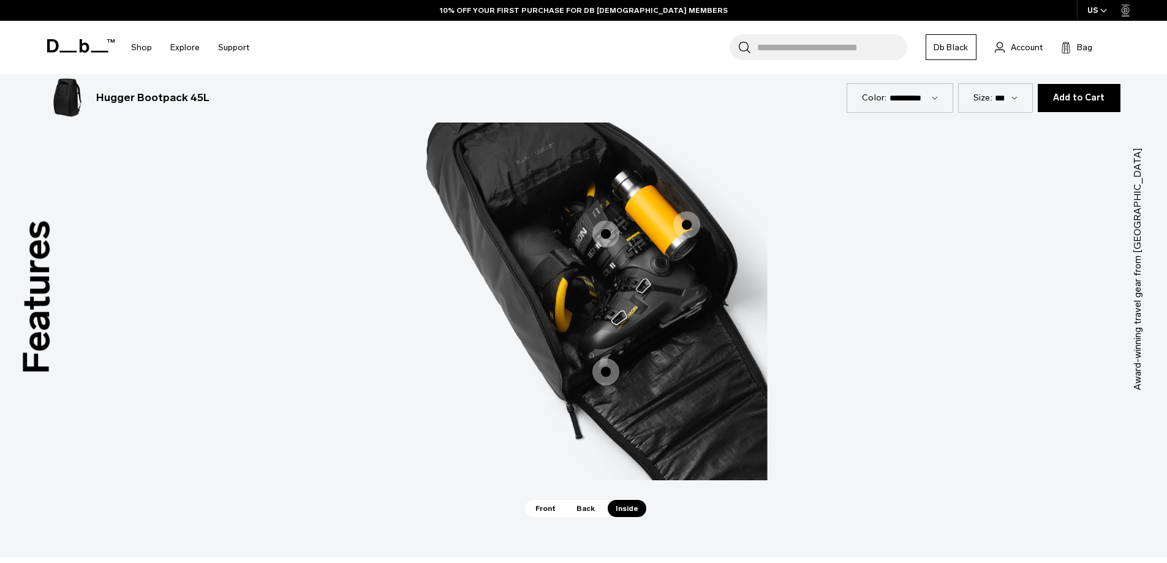
click at [545, 507] on span "Front" at bounding box center [546, 508] width 36 height 17
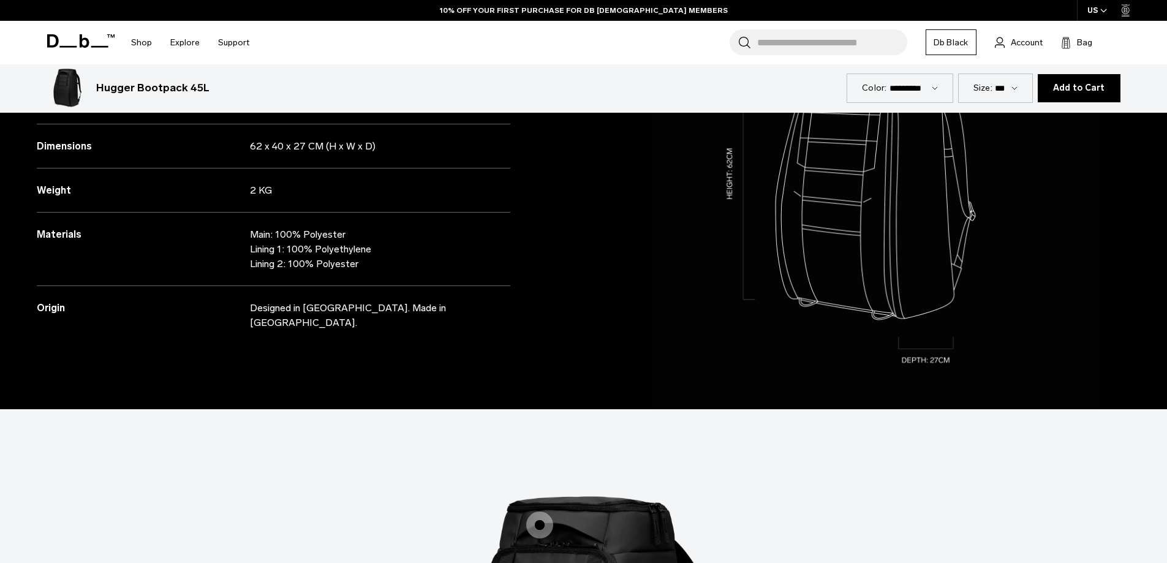
scroll to position [1655, 0]
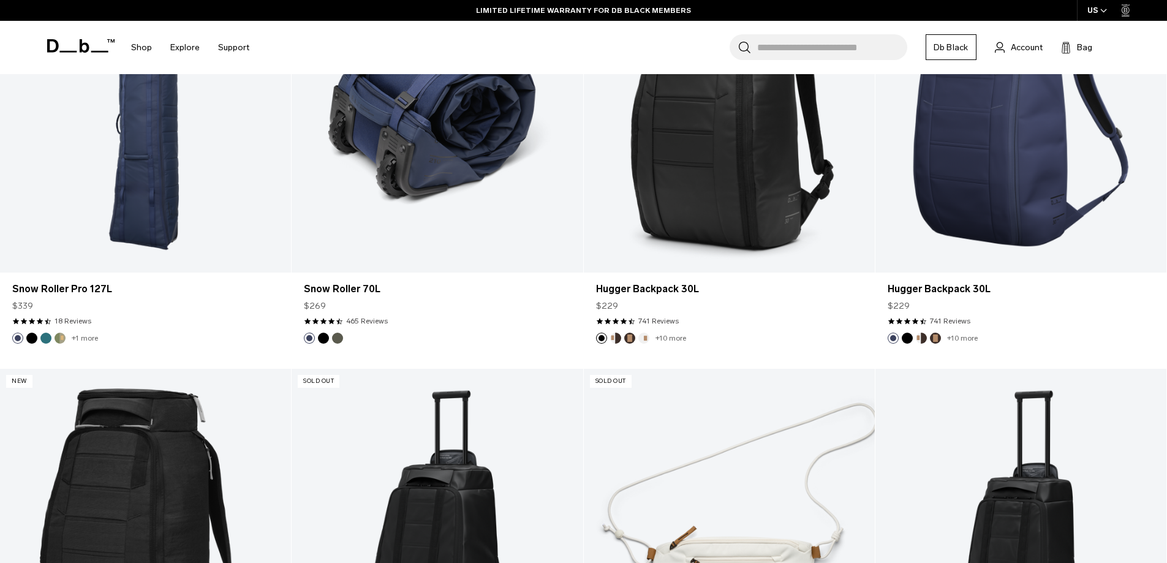
scroll to position [1490, 0]
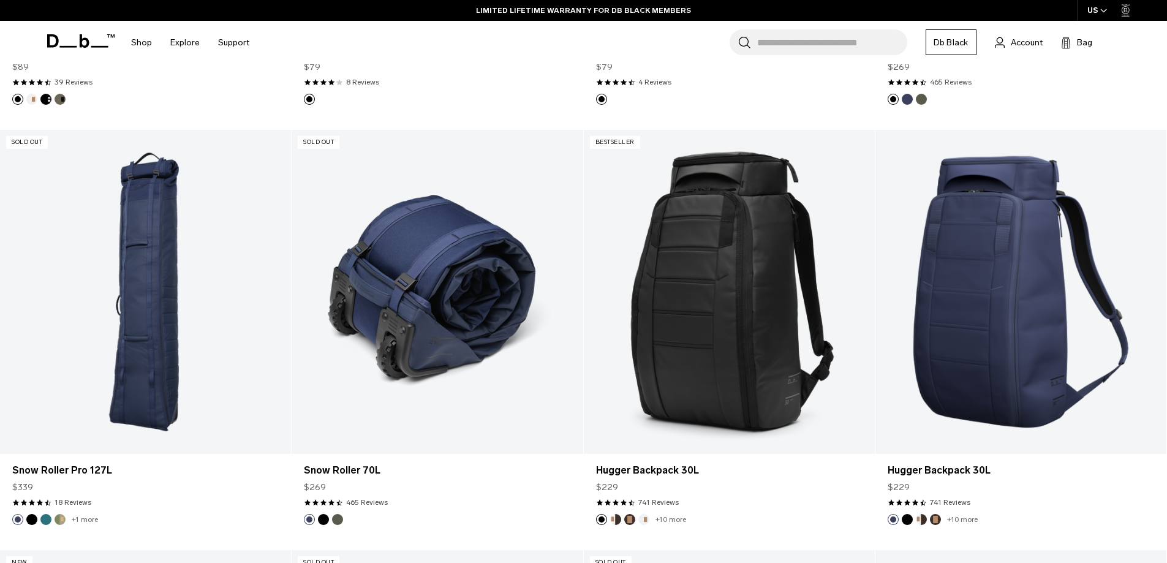
click at [411, 345] on link "Snow Roller 70L" at bounding box center [437, 292] width 291 height 324
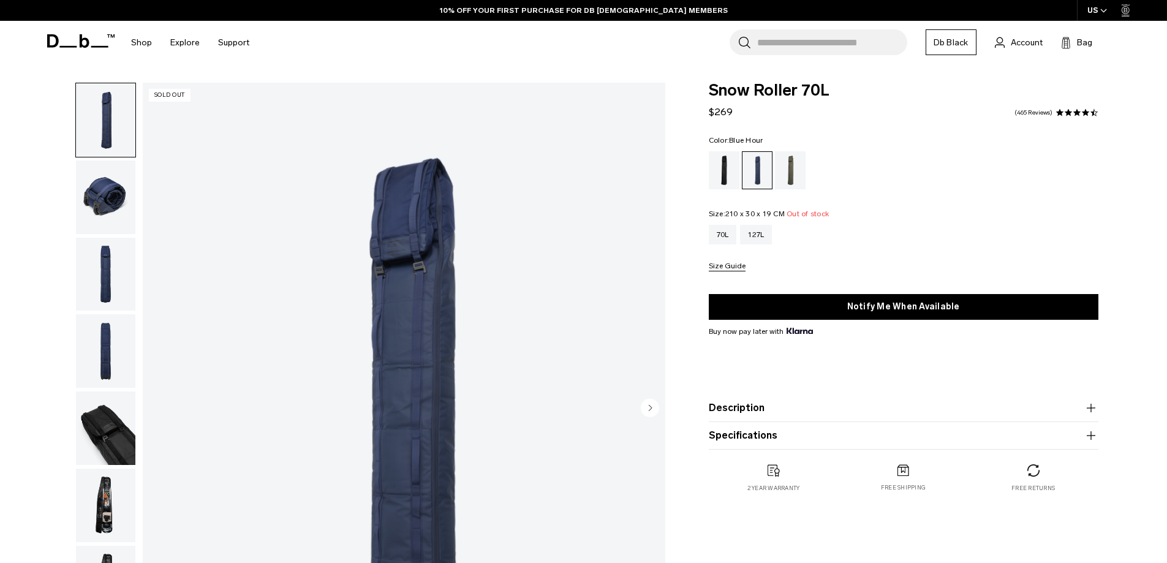
click at [118, 469] on img "button" at bounding box center [105, 506] width 59 height 74
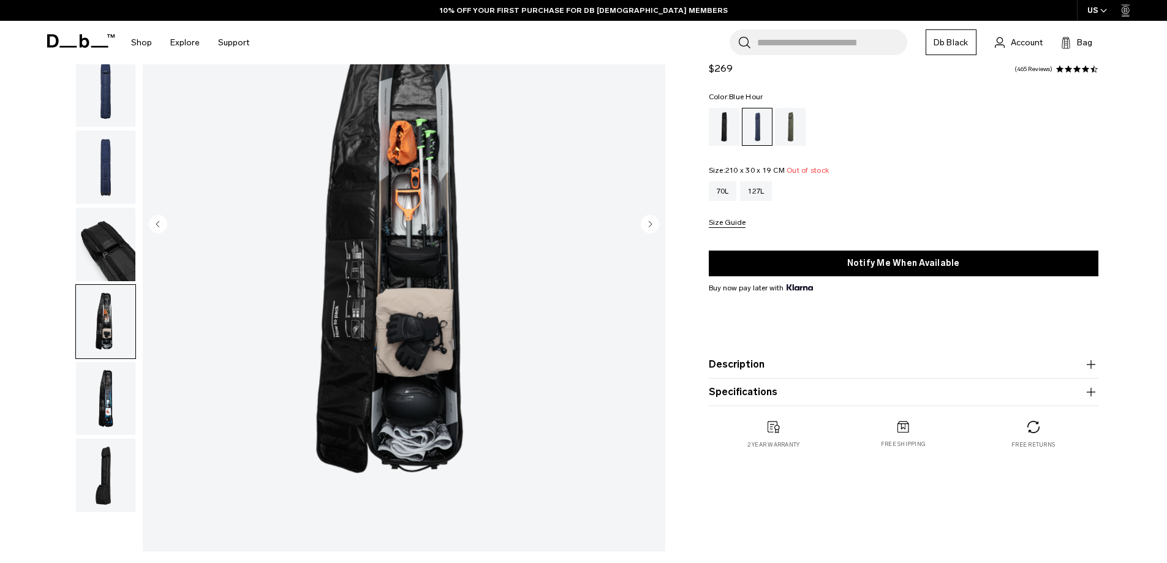
click at [108, 397] on img "button" at bounding box center [105, 399] width 59 height 74
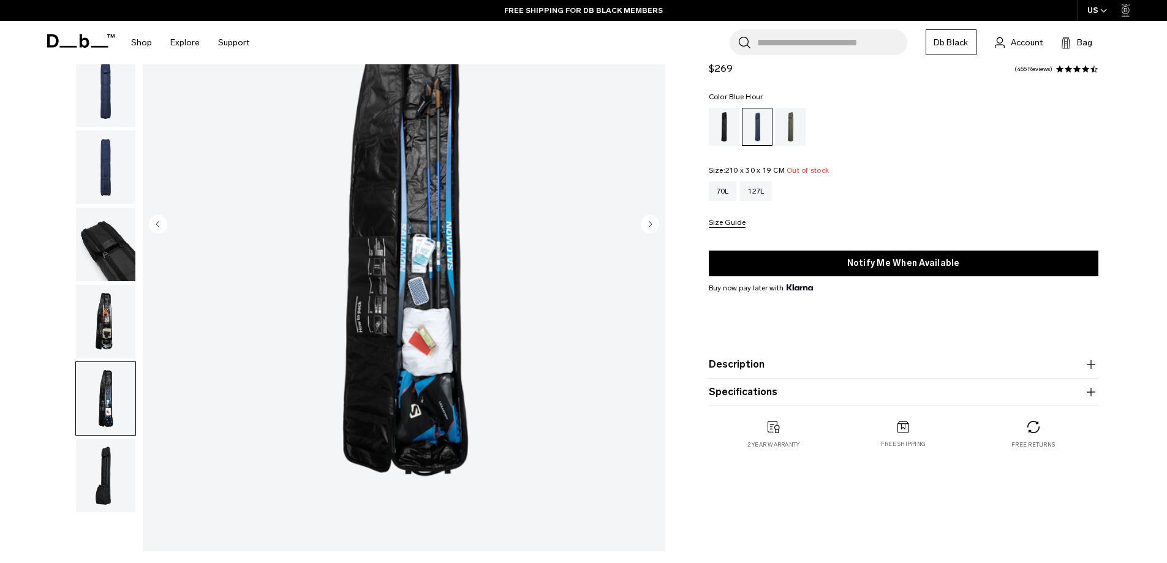
click at [104, 476] on img "button" at bounding box center [105, 476] width 59 height 74
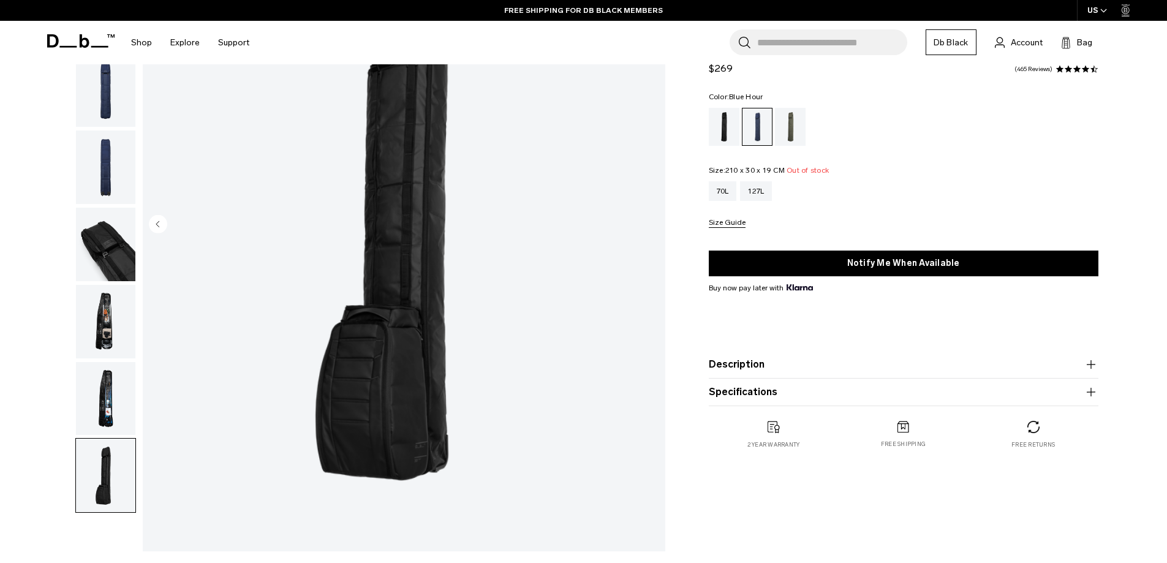
click at [718, 366] on button "Description" at bounding box center [904, 364] width 390 height 15
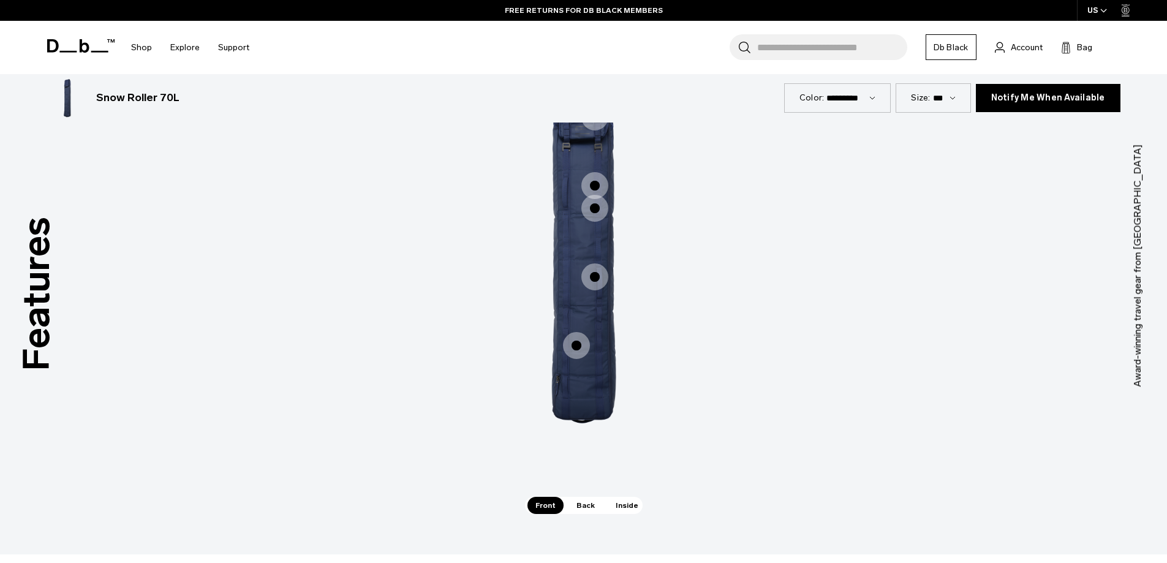
scroll to position [1716, 0]
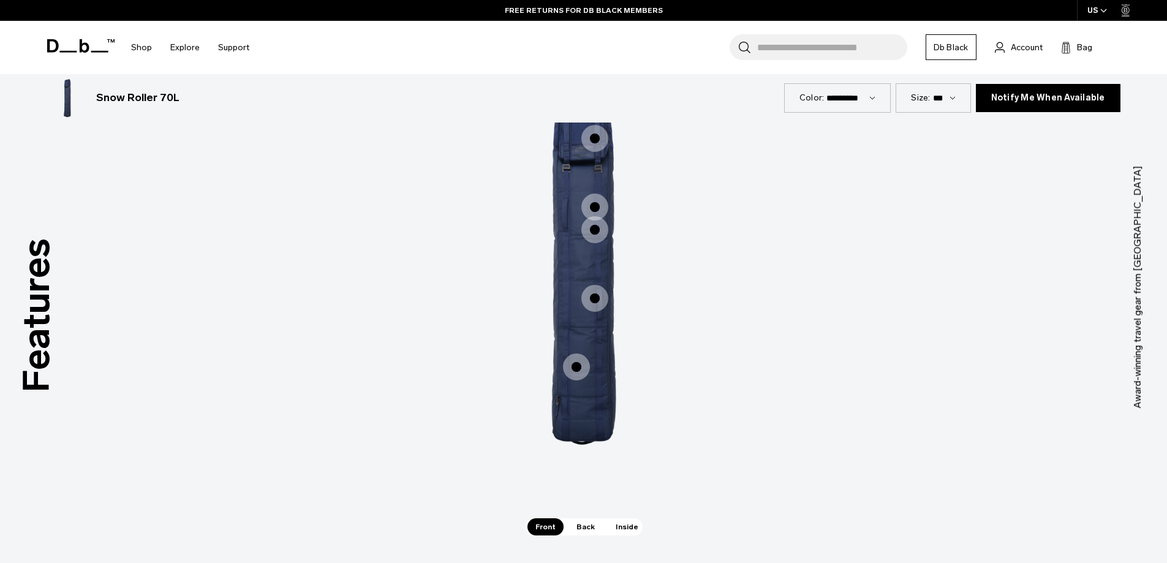
click at [622, 529] on span "Inside" at bounding box center [627, 526] width 39 height 17
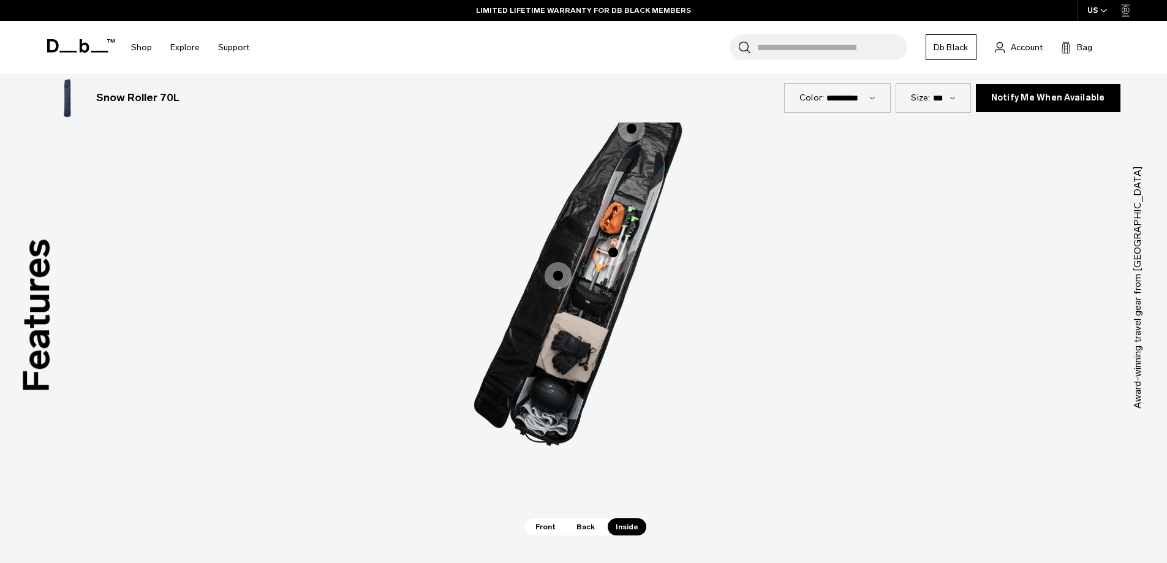
click at [612, 252] on span "3 / 3" at bounding box center [613, 252] width 27 height 27
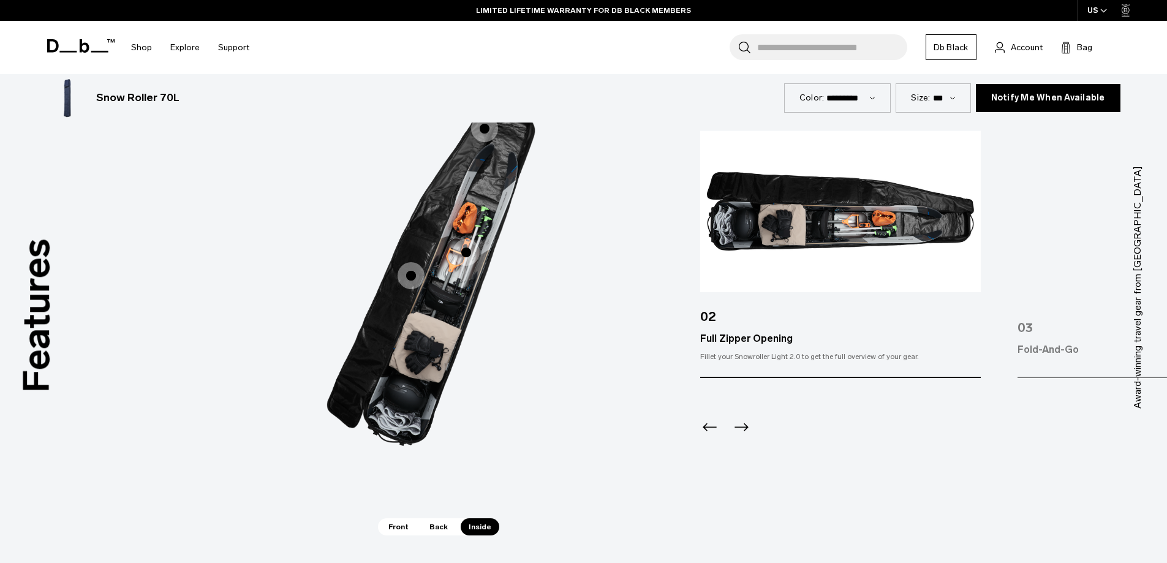
click at [411, 278] on span "3 / 3" at bounding box center [411, 275] width 27 height 27
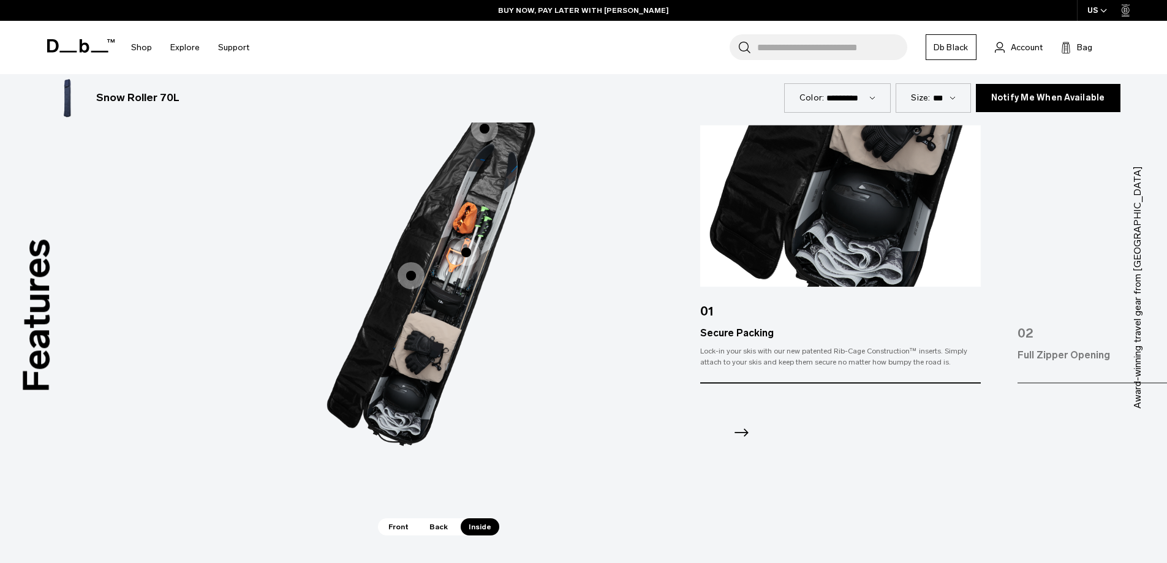
click at [479, 135] on span "3 / 3" at bounding box center [484, 128] width 27 height 27
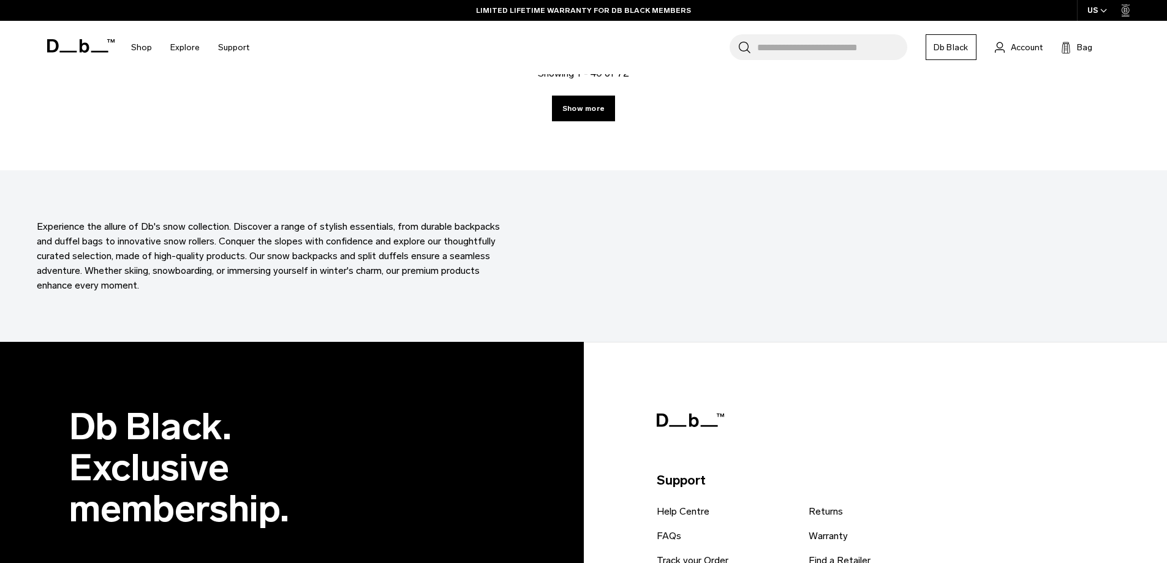
scroll to position [4125, 0]
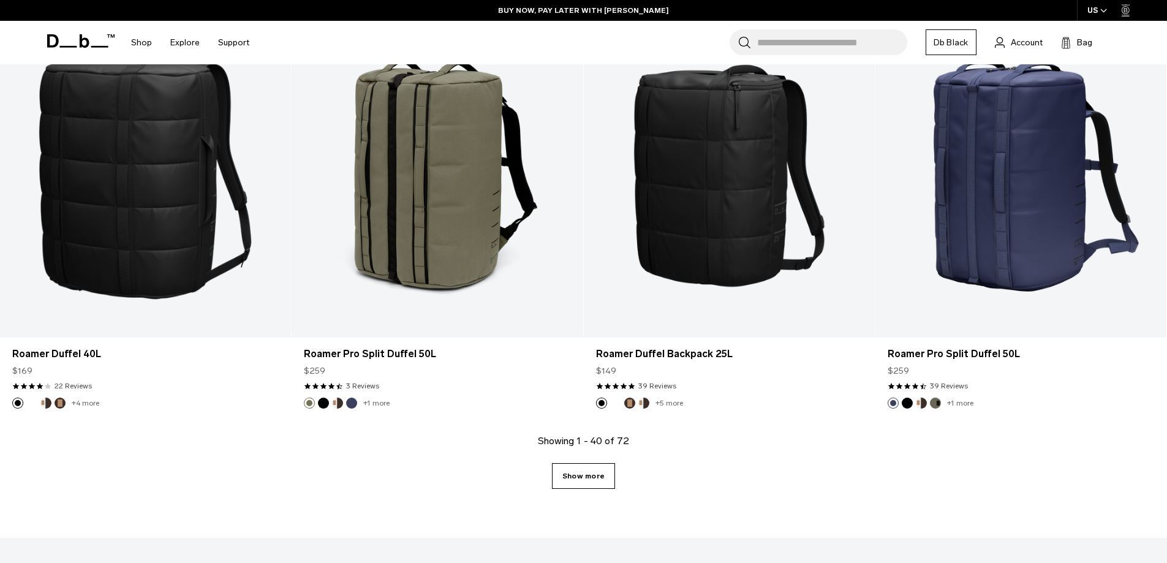
click at [579, 471] on link "Show more" at bounding box center [583, 476] width 63 height 26
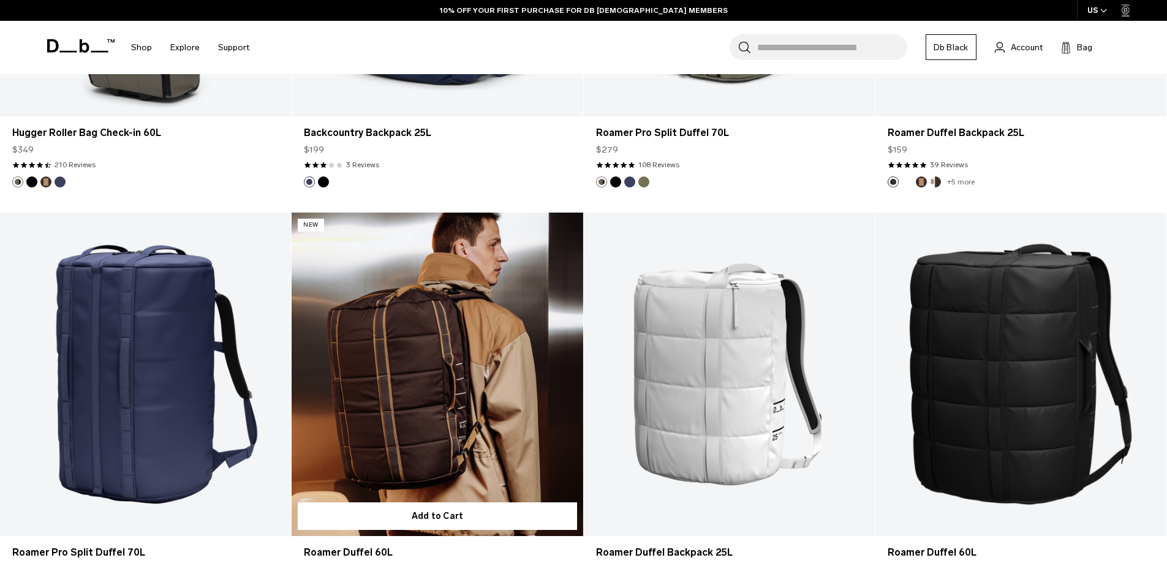
scroll to position [5134, 0]
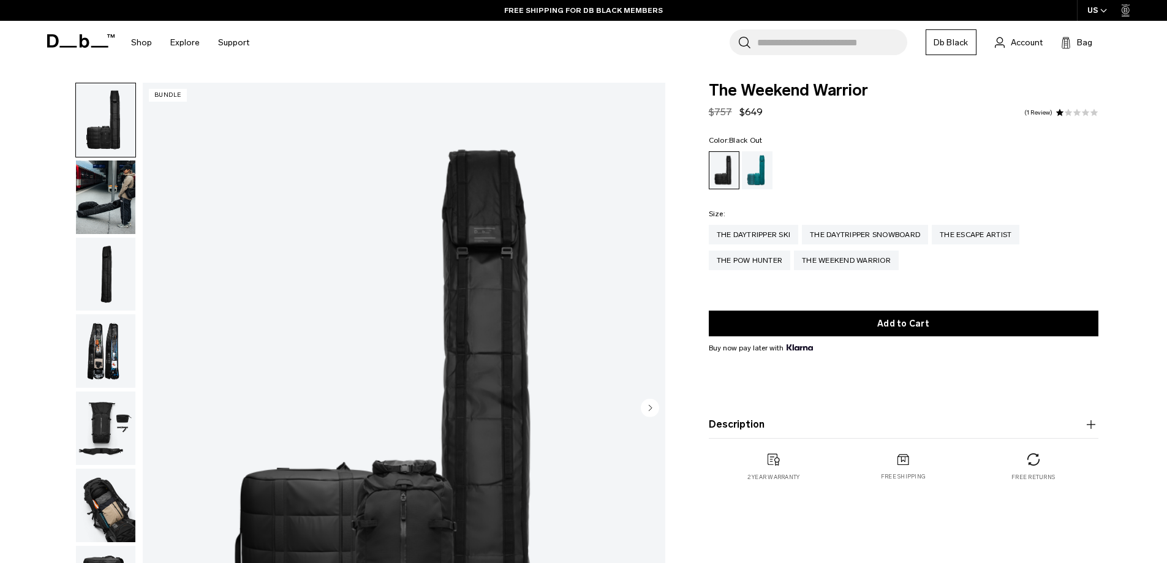
click at [750, 425] on button "Description" at bounding box center [904, 424] width 390 height 15
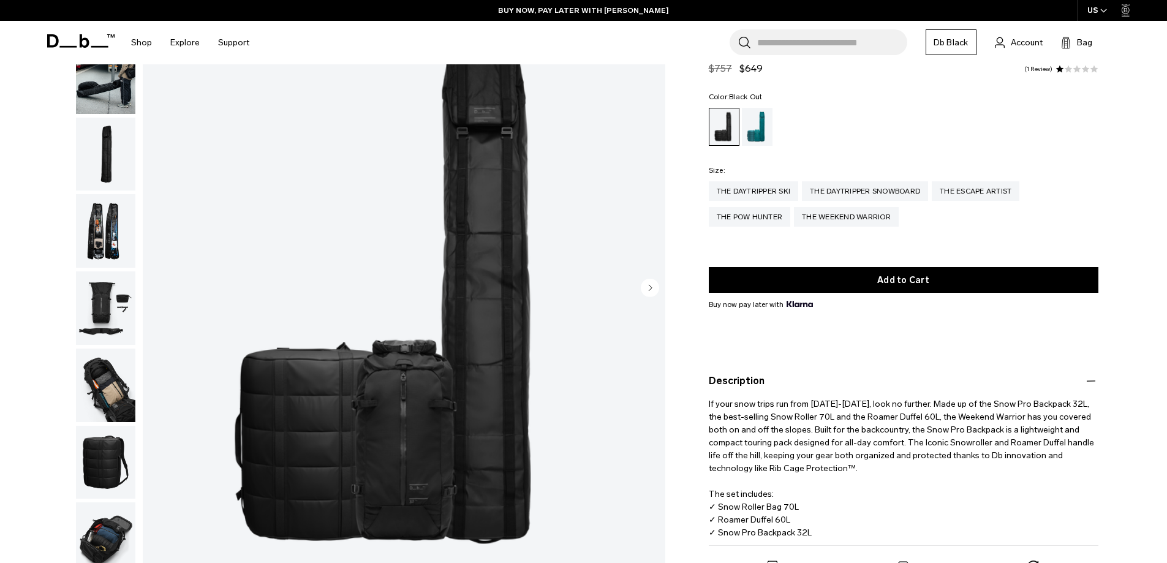
scroll to position [123, 0]
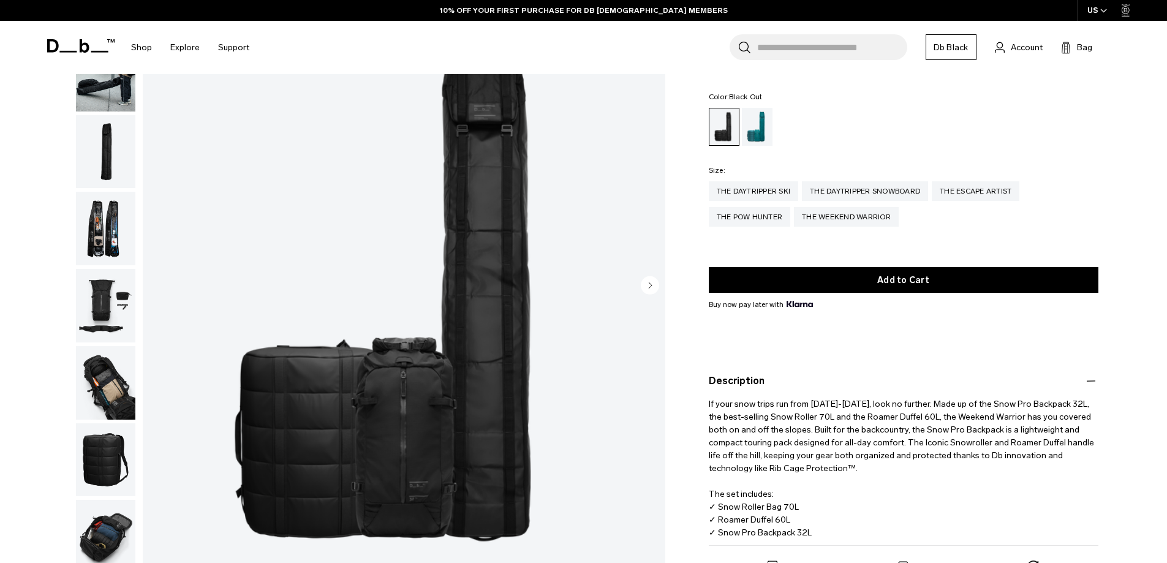
click at [116, 447] on img "button" at bounding box center [105, 460] width 59 height 74
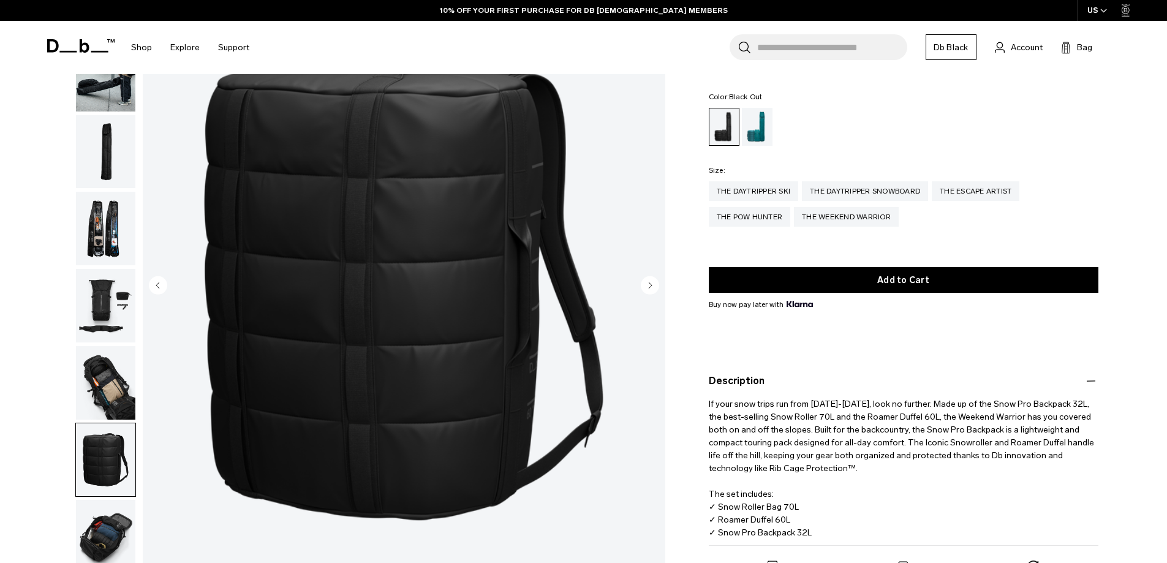
click at [102, 539] on img "button" at bounding box center [105, 537] width 59 height 74
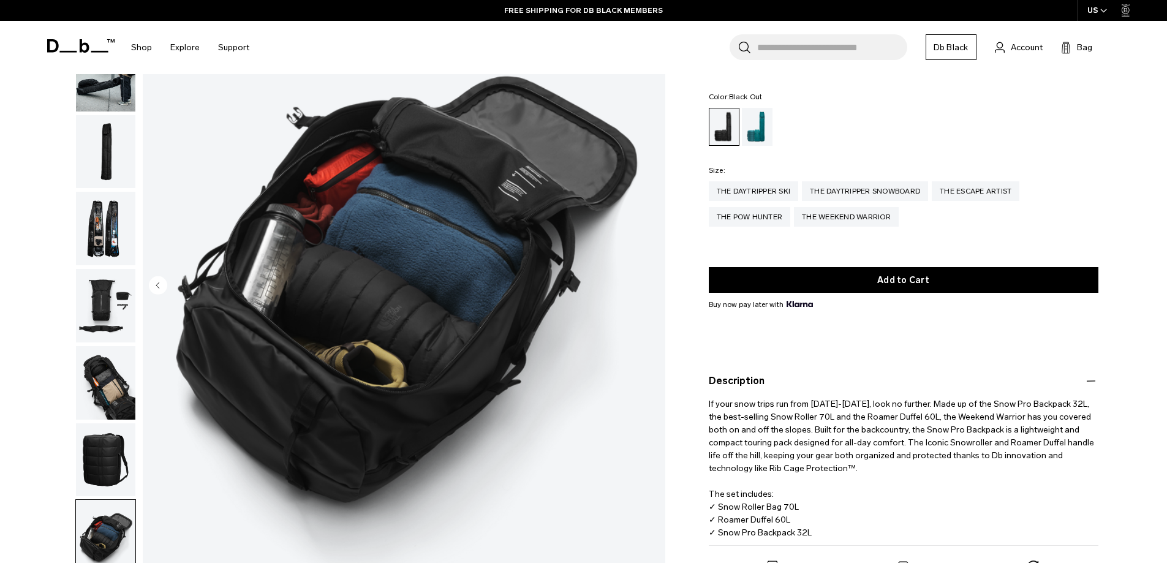
click at [78, 396] on img "button" at bounding box center [105, 383] width 59 height 74
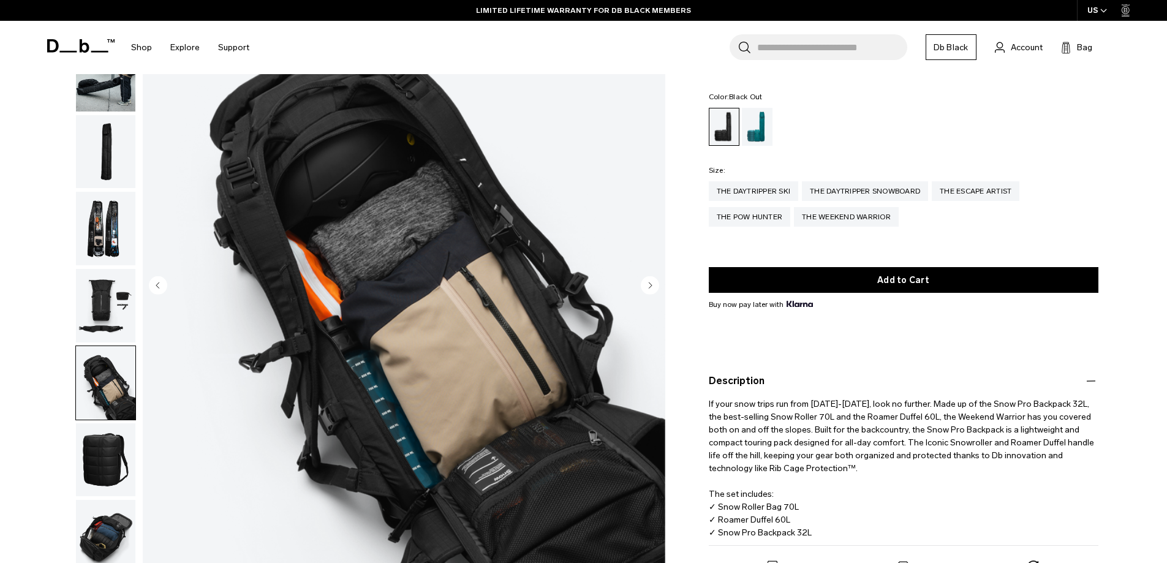
scroll to position [0, 0]
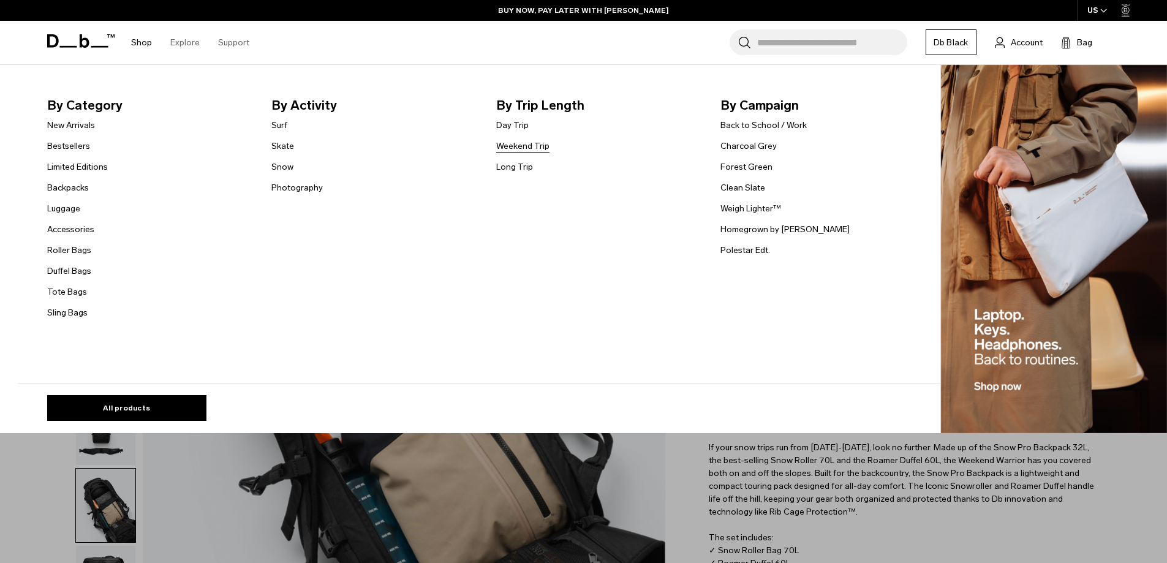
click at [534, 145] on link "Weekend Trip" at bounding box center [522, 146] width 53 height 13
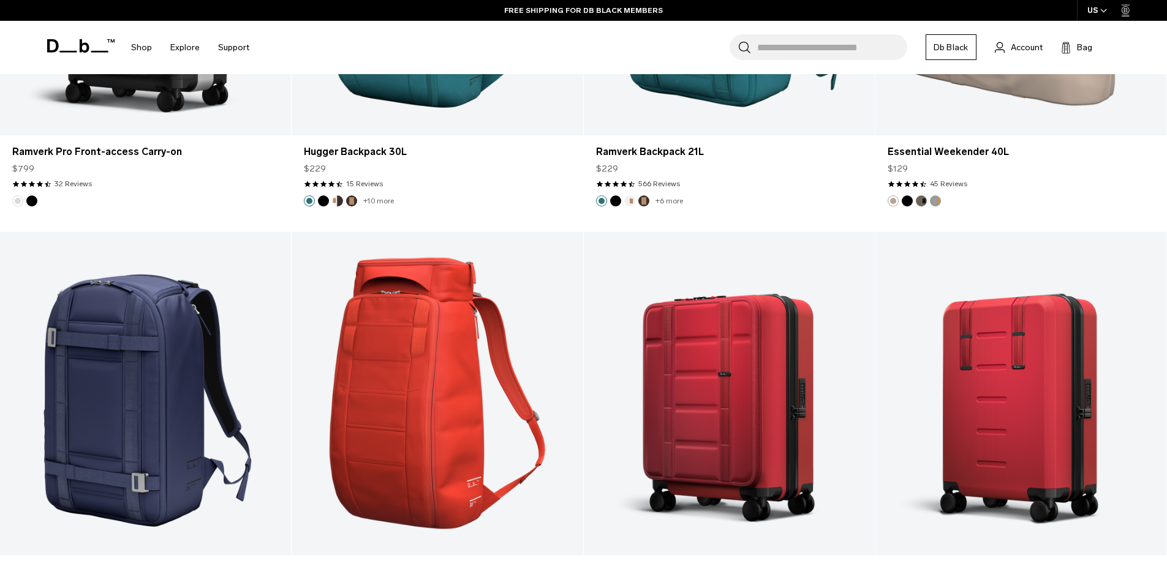
scroll to position [4103, 0]
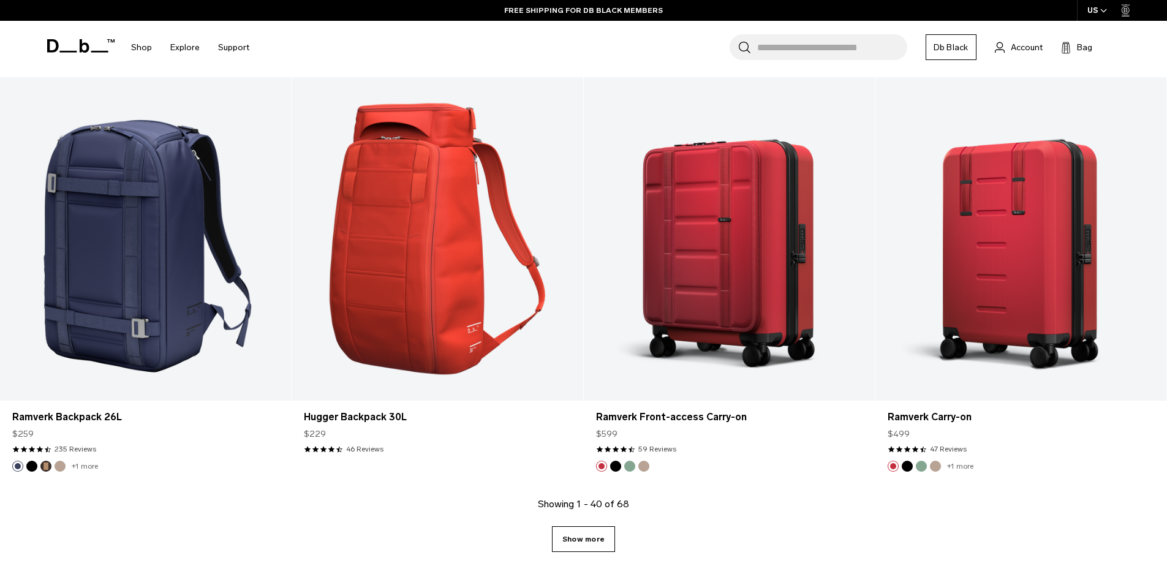
click at [590, 539] on link "Show more" at bounding box center [583, 539] width 63 height 26
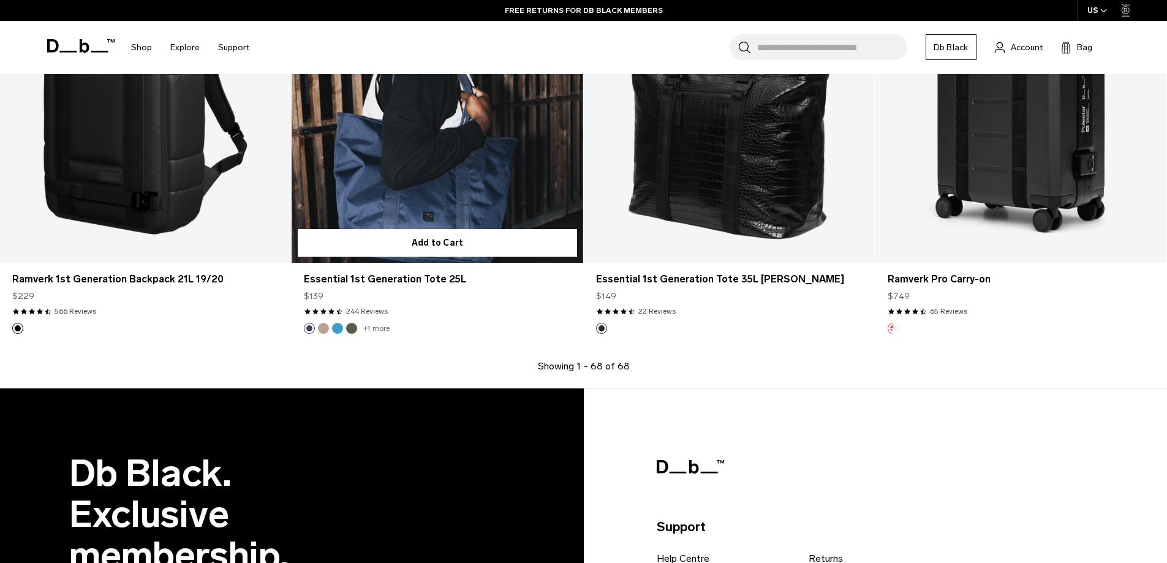
scroll to position [6929, 0]
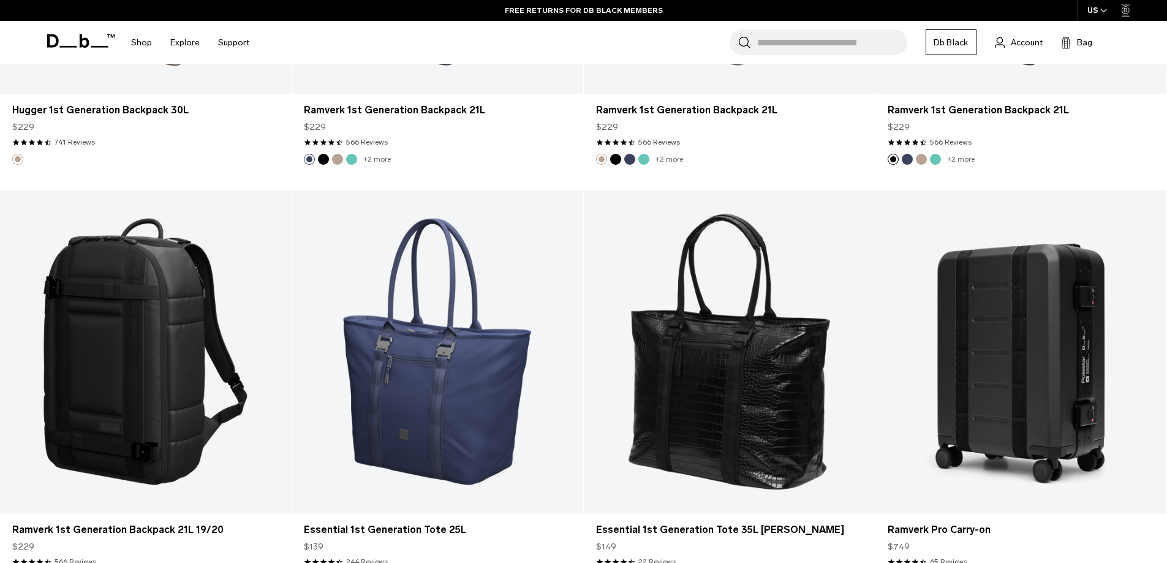
scroll to position [4103, 0]
